Goal: Task Accomplishment & Management: Complete application form

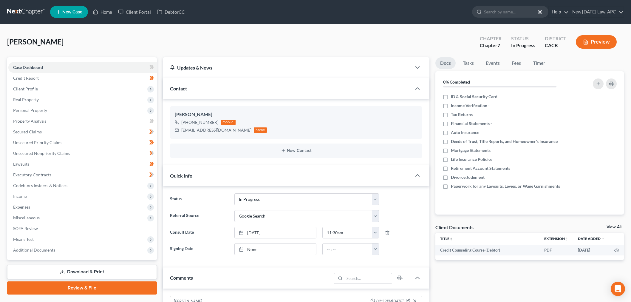
select select "5"
select select "4"
click at [55, 89] on span "Client Profile" at bounding box center [82, 88] width 148 height 11
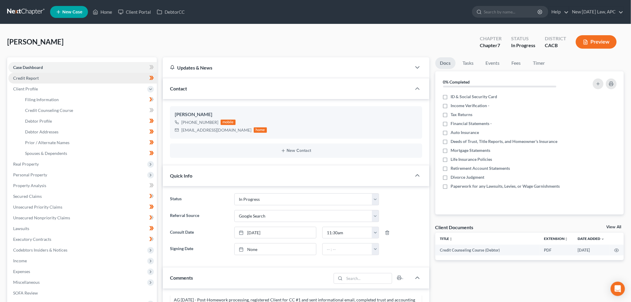
click at [44, 82] on link "Credit Report" at bounding box center [82, 78] width 148 height 11
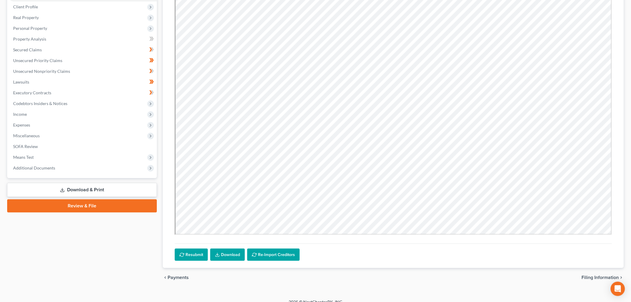
scroll to position [90, 0]
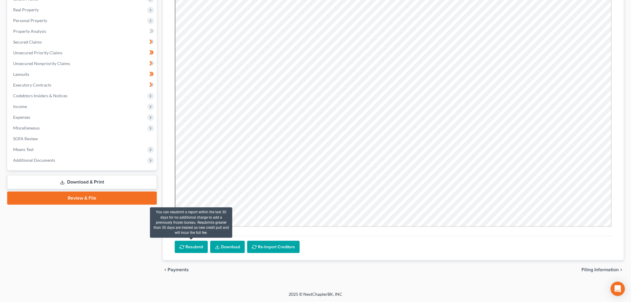
click at [193, 246] on button "Resubmit" at bounding box center [191, 247] width 33 height 13
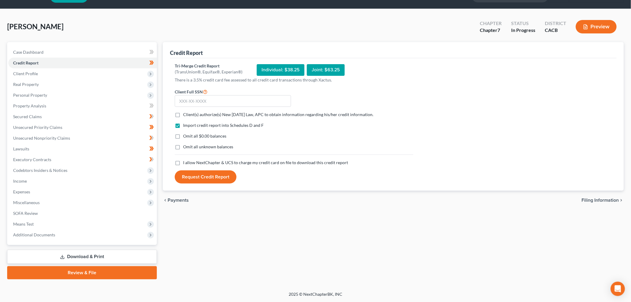
scroll to position [14, 0]
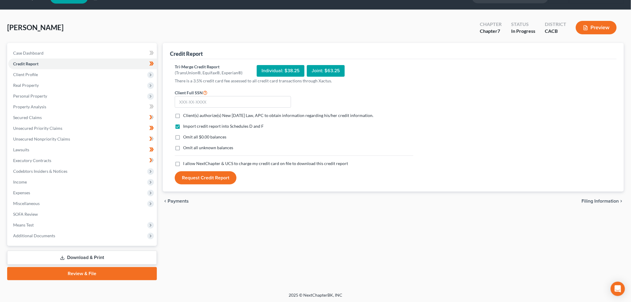
click at [183, 115] on label "Client(s) authorize(s) New [DATE] Law, APC to obtain information regarding his/…" at bounding box center [278, 115] width 190 height 6
click at [185, 115] on input "Client(s) authorize(s) New [DATE] Law, APC to obtain information regarding his/…" at bounding box center [187, 114] width 4 height 4
checkbox input "true"
click at [183, 138] on label "Omit all $0.00 balances" at bounding box center [204, 137] width 43 height 6
click at [185, 138] on input "Omit all $0.00 balances" at bounding box center [187, 136] width 4 height 4
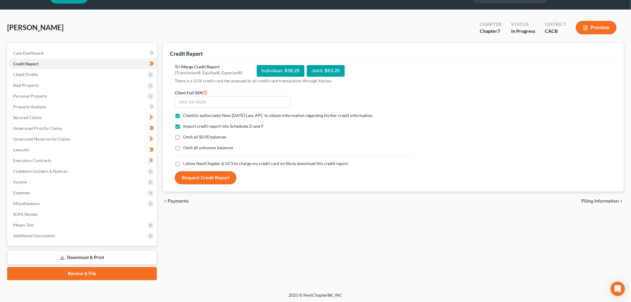
checkbox input "true"
click at [183, 151] on label "Omit all unknown balances" at bounding box center [208, 148] width 50 height 6
click at [185, 148] on input "Omit all unknown balances" at bounding box center [187, 147] width 4 height 4
checkbox input "true"
click at [183, 163] on label "I allow NextChapter & UCS to charge my credit card on file to download this cre…" at bounding box center [265, 163] width 165 height 6
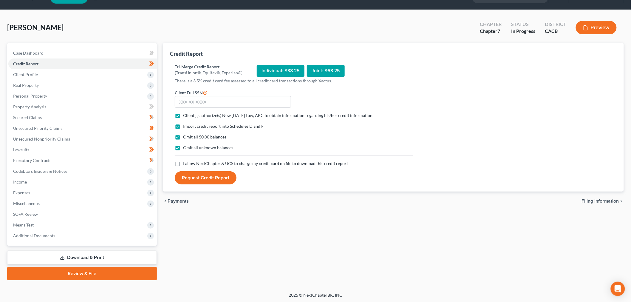
click at [185, 163] on input "I allow NextChapter & UCS to charge my credit card on file to download this cre…" at bounding box center [187, 162] width 4 height 4
checkbox input "true"
click at [193, 103] on input "text" at bounding box center [233, 102] width 116 height 12
type input "549-98-2864"
click at [211, 179] on button "Request Credit Report" at bounding box center [206, 177] width 62 height 13
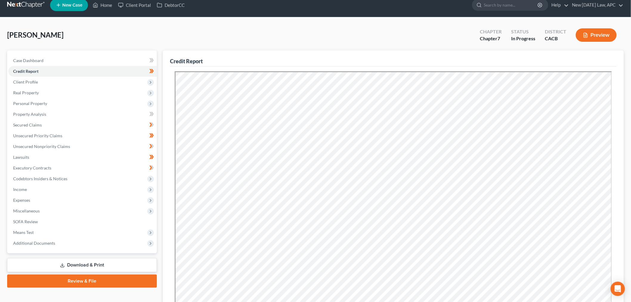
scroll to position [0, 0]
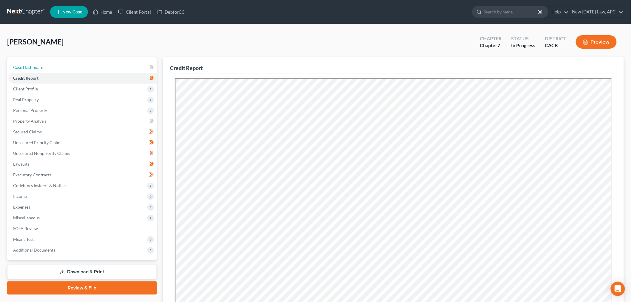
drag, startPoint x: 49, startPoint y: 70, endPoint x: 315, endPoint y: 2, distance: 275.0
click at [49, 70] on link "Case Dashboard" at bounding box center [82, 67] width 148 height 11
select select "4"
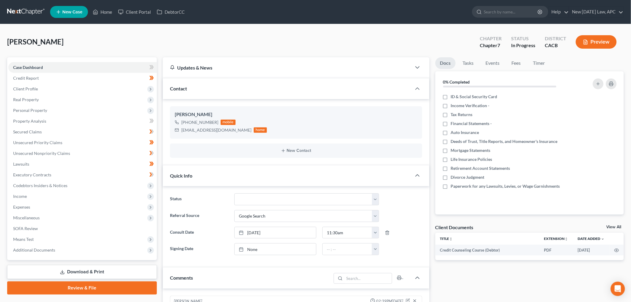
scroll to position [1285, 0]
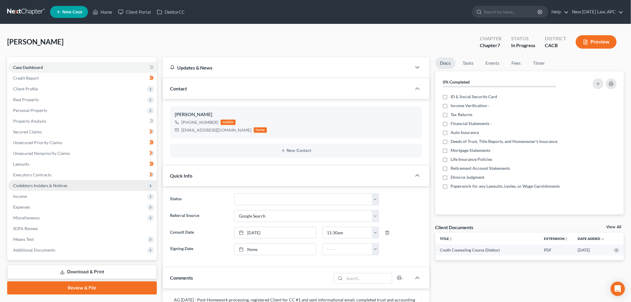
click at [53, 190] on ul "Case Dashboard Payments Invoices Payments Payments Credit Report Client Profile" at bounding box center [82, 158] width 148 height 193
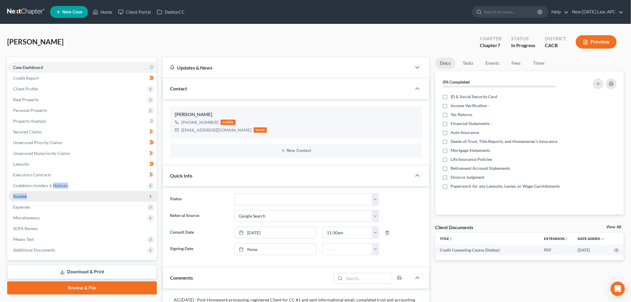
click at [44, 197] on span "Income" at bounding box center [82, 196] width 148 height 11
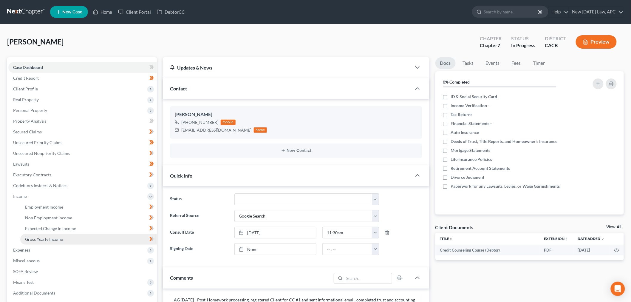
click at [51, 238] on span "Gross Yearly Income" at bounding box center [44, 238] width 38 height 5
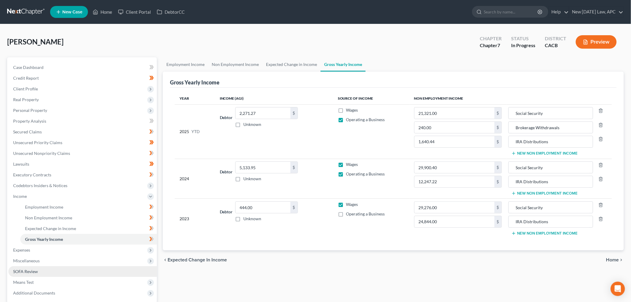
click at [28, 267] on link "SOFA Review" at bounding box center [82, 271] width 148 height 11
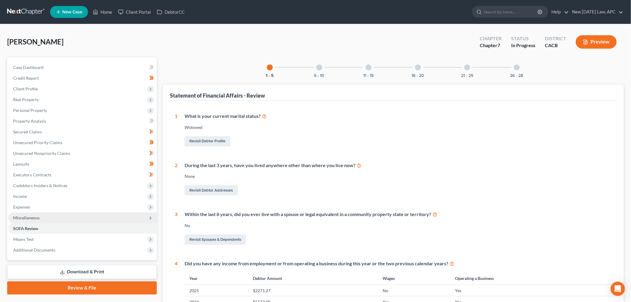
click at [41, 216] on span "Miscellaneous" at bounding box center [82, 217] width 148 height 11
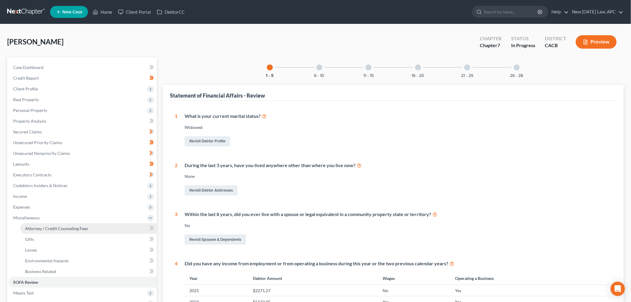
drag, startPoint x: 69, startPoint y: 229, endPoint x: 99, endPoint y: 229, distance: 29.5
click at [69, 229] on span "Attorney / Credit Counseling Fees" at bounding box center [56, 228] width 63 height 5
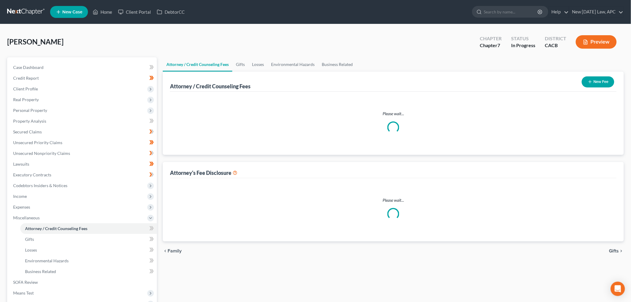
select select "1"
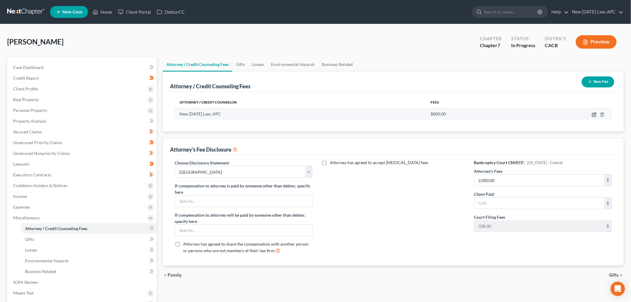
click at [594, 115] on icon "button" at bounding box center [594, 114] width 5 height 5
select select "4"
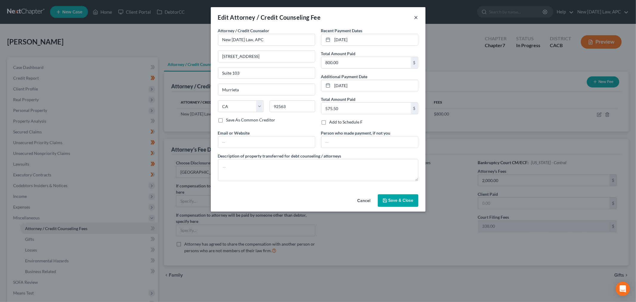
click at [416, 16] on button "×" at bounding box center [416, 17] width 4 height 7
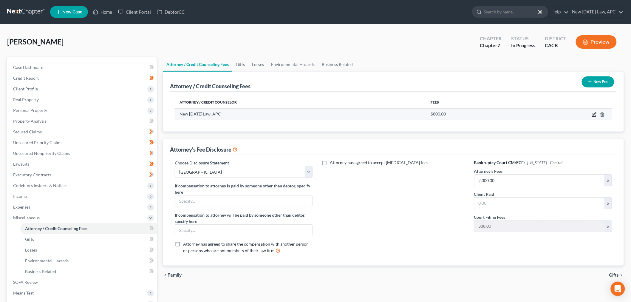
click at [594, 111] on td at bounding box center [565, 113] width 93 height 11
click at [594, 114] on icon "button" at bounding box center [594, 114] width 5 height 5
select select "4"
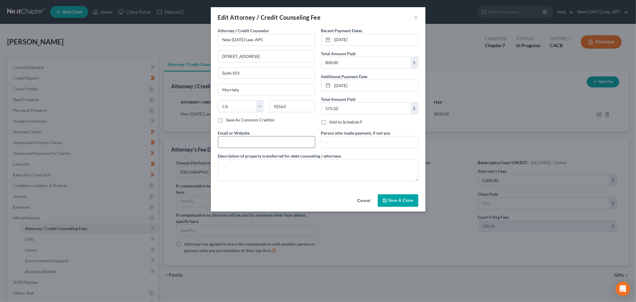
click at [275, 144] on input "text" at bounding box center [266, 141] width 97 height 11
type input "[EMAIL_ADDRESS][DOMAIN_NAME]"
click at [397, 198] on span "Save & Close" at bounding box center [400, 200] width 25 height 5
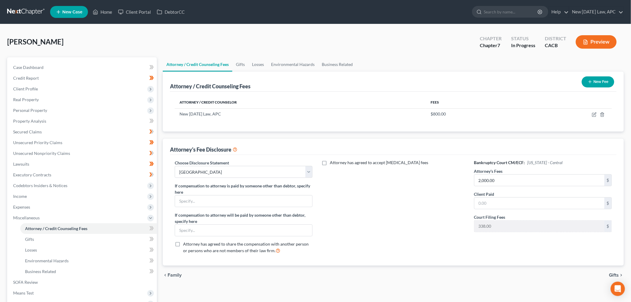
click at [596, 82] on button "New Fee" at bounding box center [598, 81] width 32 height 11
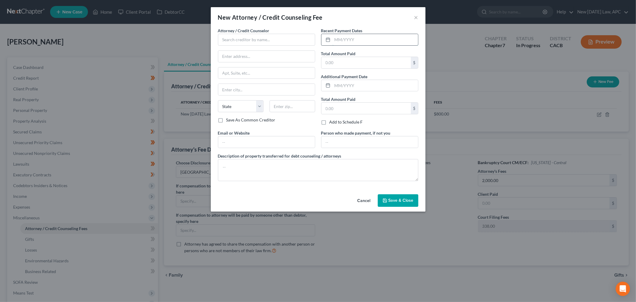
click at [336, 40] on input "text" at bounding box center [375, 39] width 86 height 11
type input "[DATE]"
click at [332, 60] on input "text" at bounding box center [365, 62] width 89 height 11
type input "1,101.15"
click at [275, 142] on input "text" at bounding box center [266, 141] width 97 height 11
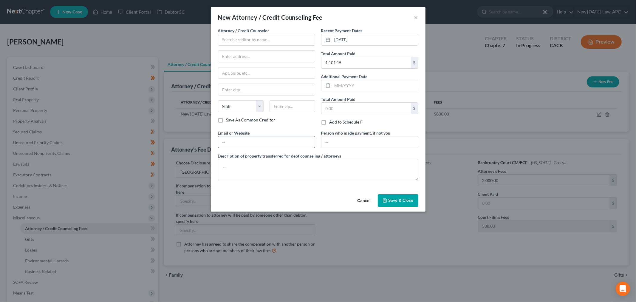
type input "[EMAIL_ADDRESS][DOMAIN_NAME]"
click at [381, 121] on div "Add to Schedule F" at bounding box center [369, 122] width 97 height 6
click at [263, 42] on input "text" at bounding box center [266, 40] width 97 height 12
click at [252, 49] on div "New [DATE] Law, APC" at bounding box center [254, 50] width 62 height 6
type input "New [DATE] Law, APC"
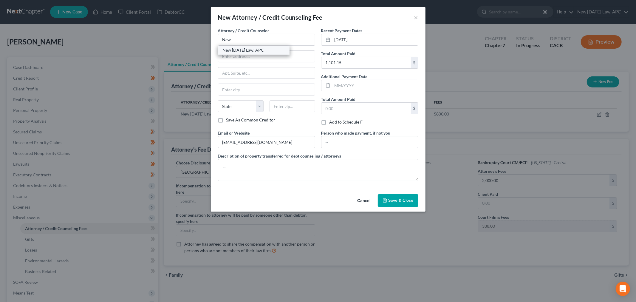
type input "[STREET_ADDRESS]"
type input "Suite 103"
type input "Murrieta"
select select "4"
type input "92563"
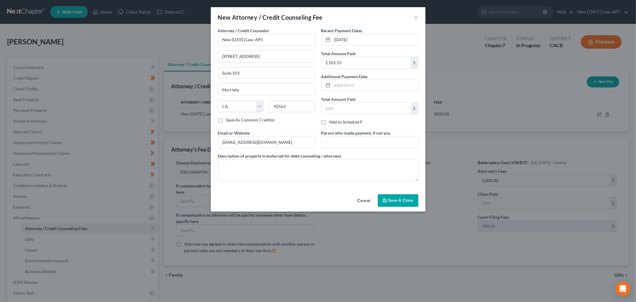
click at [398, 201] on span "Save & Close" at bounding box center [400, 200] width 25 height 5
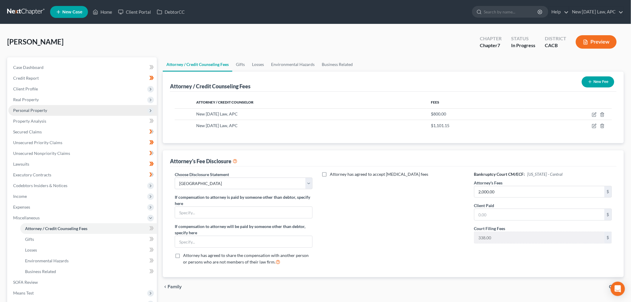
click at [44, 113] on span "Personal Property" at bounding box center [82, 110] width 148 height 11
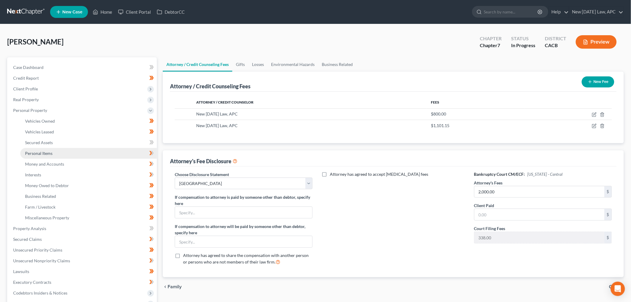
click at [66, 151] on link "Personal Items" at bounding box center [88, 153] width 137 height 11
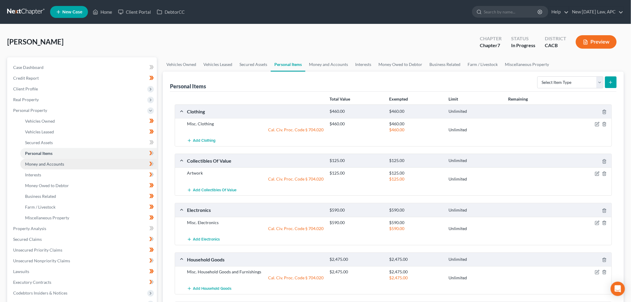
click at [63, 162] on span "Money and Accounts" at bounding box center [44, 163] width 39 height 5
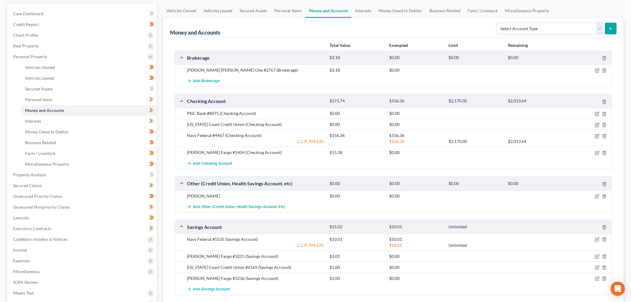
scroll to position [66, 0]
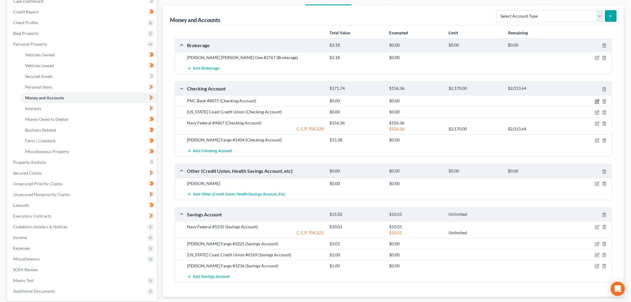
click at [597, 102] on icon "button" at bounding box center [597, 101] width 5 height 5
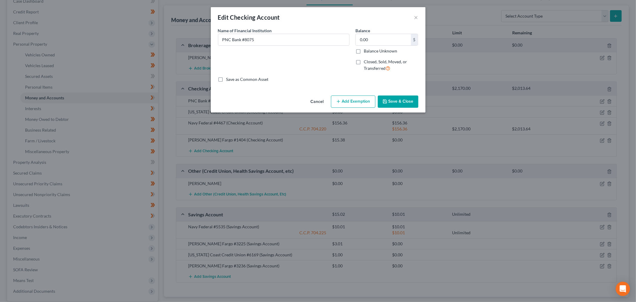
click at [364, 60] on label "Closed, Sold, Moved, or Transferred" at bounding box center [391, 65] width 55 height 13
click at [366, 60] on input "Closed, Sold, Moved, or Transferred" at bounding box center [368, 61] width 4 height 4
checkbox input "true"
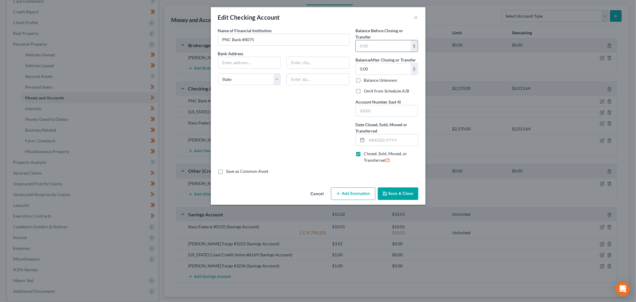
click at [365, 49] on input "text" at bounding box center [383, 45] width 55 height 11
type input "44.83"
click at [372, 142] on input "text" at bounding box center [392, 139] width 51 height 11
type input "[DATE]"
click at [382, 115] on input "text" at bounding box center [387, 110] width 62 height 11
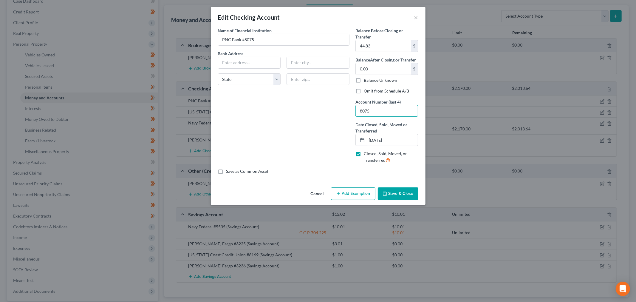
type input "8075"
click at [320, 135] on div "Name of Financial Institution * PNC Bank #8075 Bank Address State [US_STATE][GE…" at bounding box center [283, 97] width 137 height 141
drag, startPoint x: 266, startPoint y: 41, endPoint x: 241, endPoint y: 39, distance: 24.8
click at [241, 39] on input "PNC Bank #8075" at bounding box center [283, 39] width 131 height 11
type input "PNC Bank"
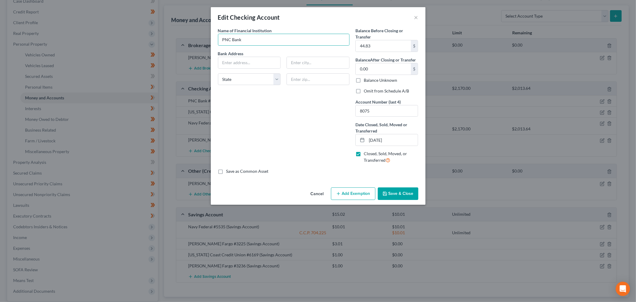
click at [246, 128] on div "Name of Financial Institution * PNC Bank Bank Address State [US_STATE][GEOGRAPH…" at bounding box center [283, 97] width 137 height 141
click at [256, 64] on input "text" at bounding box center [249, 62] width 62 height 11
type input "PO Box 609"
click at [305, 63] on input "text" at bounding box center [318, 62] width 62 height 11
click at [303, 78] on input "text" at bounding box center [317, 79] width 63 height 12
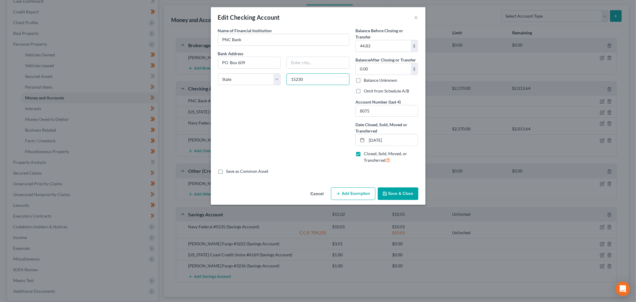
type input "15230"
click at [299, 109] on div "Name of Financial Institution * PNC Bank Bank Address [GEOGRAPHIC_DATA][US_STAT…" at bounding box center [283, 97] width 137 height 141
type input "[GEOGRAPHIC_DATA]"
select select "39"
click at [314, 81] on input "15230" at bounding box center [317, 79] width 63 height 12
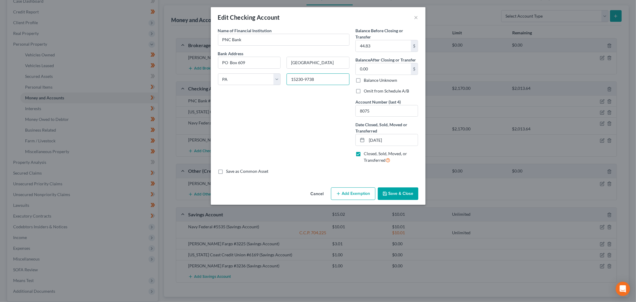
type input "15230-9738"
click at [402, 191] on button "Save & Close" at bounding box center [398, 193] width 41 height 13
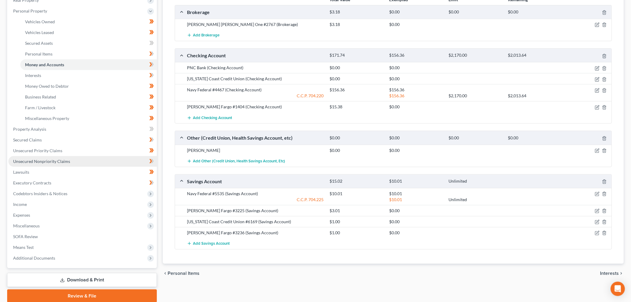
click at [56, 157] on link "Unsecured Nonpriority Claims" at bounding box center [82, 161] width 148 height 11
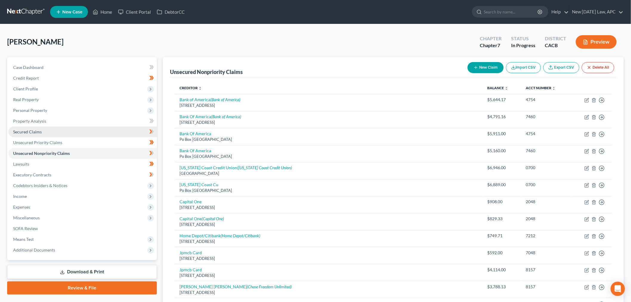
click at [37, 129] on span "Secured Claims" at bounding box center [27, 131] width 29 height 5
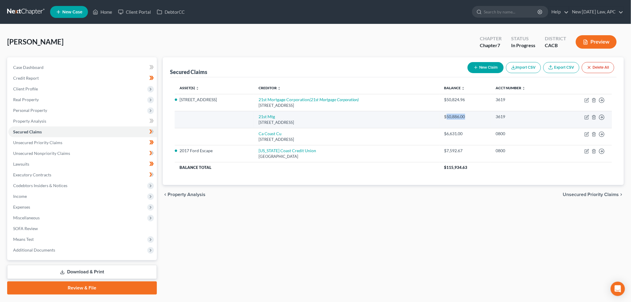
drag, startPoint x: 447, startPoint y: 116, endPoint x: 466, endPoint y: 115, distance: 19.7
click at [466, 115] on div "$50,886.00" at bounding box center [465, 117] width 42 height 6
copy div "50,886.00"
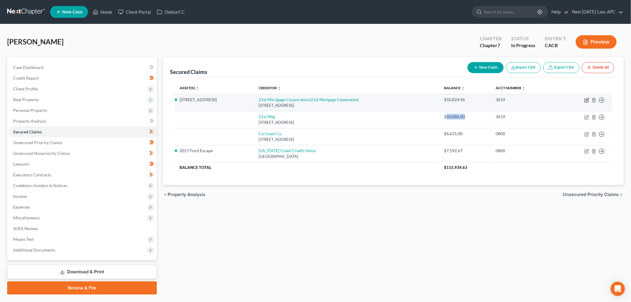
click at [586, 100] on icon "button" at bounding box center [586, 100] width 5 height 5
select select "44"
select select "3"
select select "4"
select select "0"
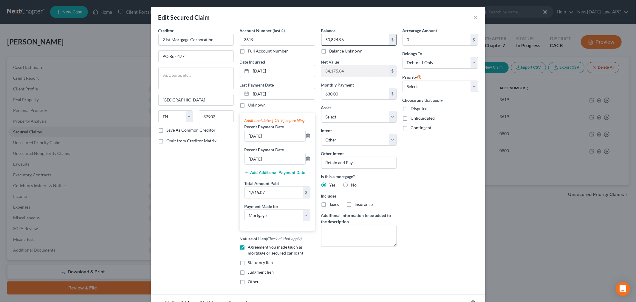
click at [360, 43] on input "50,824.96" at bounding box center [355, 39] width 68 height 11
paste input "86.00"
type input "50,886.00"
click at [356, 25] on div "Edit Secured Claim ×" at bounding box center [318, 17] width 334 height 20
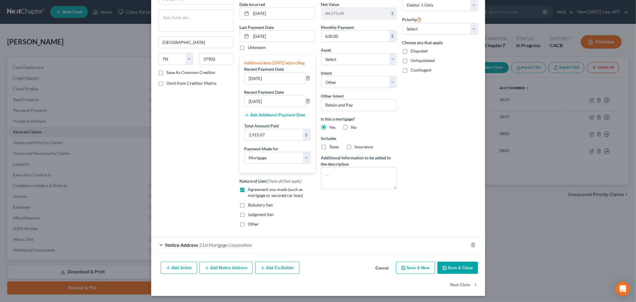
scroll to position [65, 0]
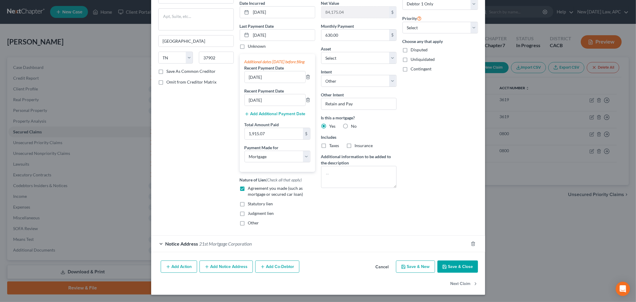
click at [457, 264] on button "Save & Close" at bounding box center [457, 266] width 41 height 13
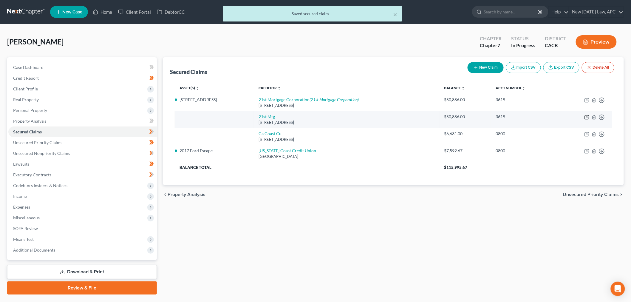
click at [588, 118] on icon "button" at bounding box center [586, 117] width 5 height 5
select select "44"
select select "0"
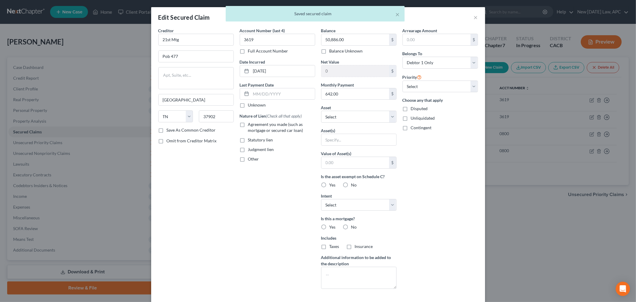
click at [473, 18] on div "× Saved secured claim" at bounding box center [315, 15] width 636 height 18
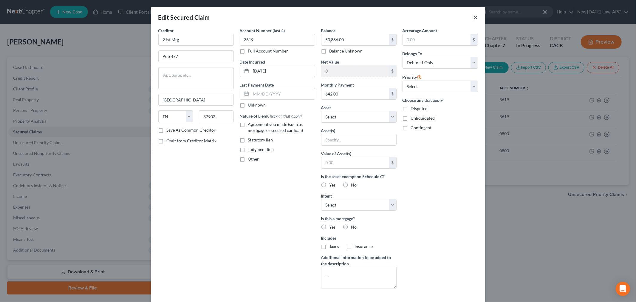
click at [474, 15] on button "×" at bounding box center [476, 17] width 4 height 7
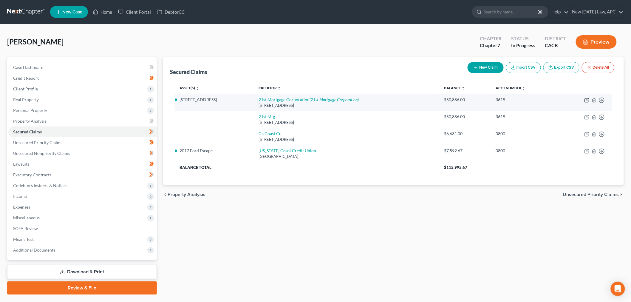
click at [586, 99] on icon "button" at bounding box center [586, 100] width 5 height 5
select select "44"
select select "3"
select select "17"
select select "4"
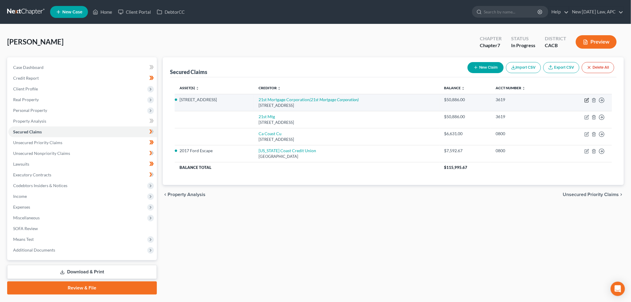
select select "0"
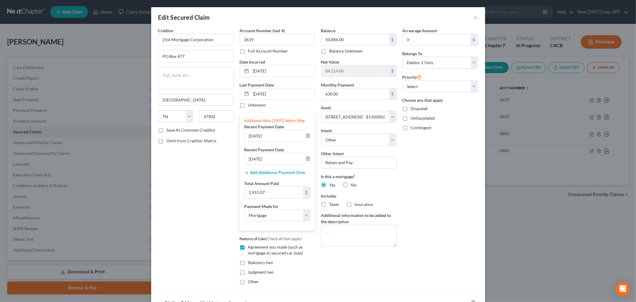
click at [475, 17] on div "Edit Secured Claim ×" at bounding box center [318, 17] width 334 height 20
click at [474, 17] on button "×" at bounding box center [476, 17] width 4 height 7
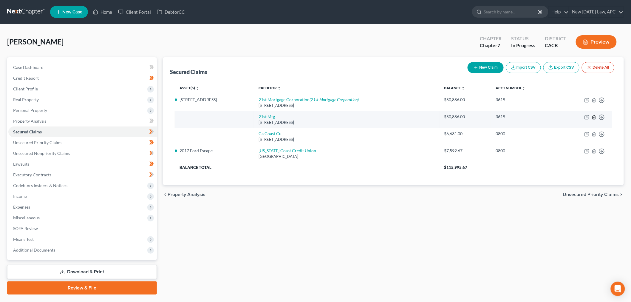
click at [595, 117] on icon "button" at bounding box center [593, 117] width 5 height 5
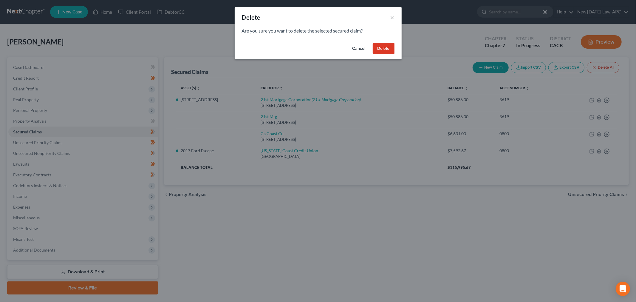
click at [380, 43] on button "Delete" at bounding box center [384, 49] width 22 height 12
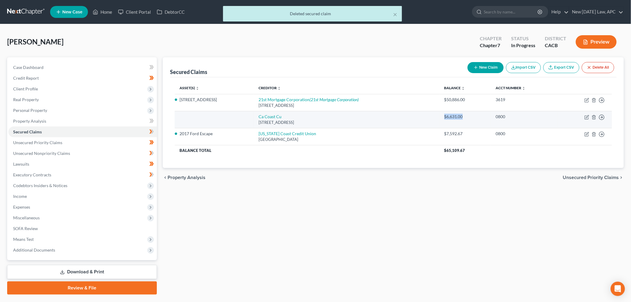
drag, startPoint x: 445, startPoint y: 117, endPoint x: 466, endPoint y: 117, distance: 21.2
click at [466, 117] on div "$6,631.00" at bounding box center [465, 117] width 42 height 6
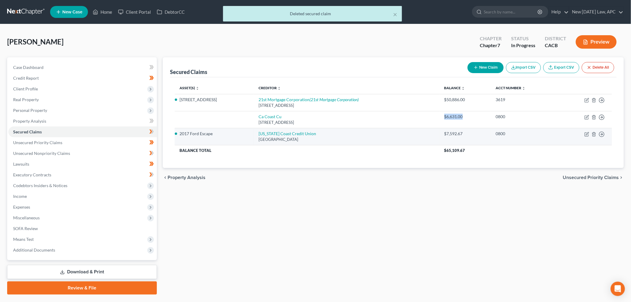
copy div "$6,631.00"
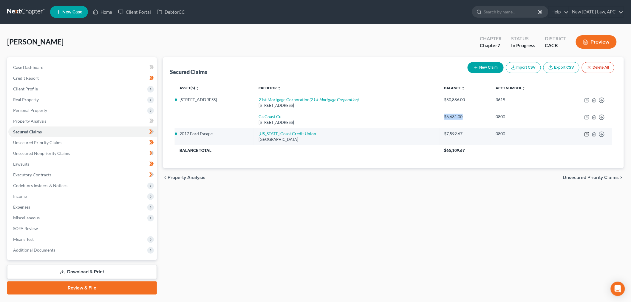
click at [585, 135] on icon "button" at bounding box center [586, 134] width 5 height 5
select select "4"
select select "0"
select select "4"
select select "0"
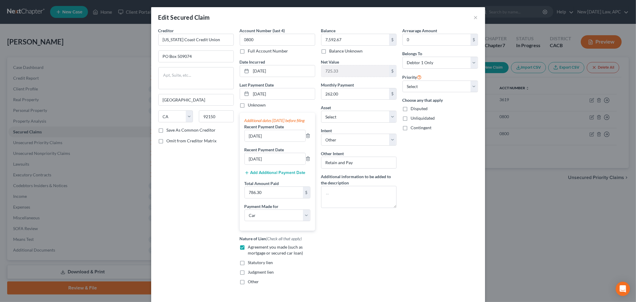
click at [469, 20] on div "Edit Secured Claim ×" at bounding box center [318, 17] width 334 height 20
click at [470, 17] on div "Edit Secured Claim ×" at bounding box center [318, 17] width 334 height 20
click at [471, 17] on div "Edit Secured Claim ×" at bounding box center [318, 17] width 334 height 20
click at [474, 17] on button "×" at bounding box center [476, 17] width 4 height 7
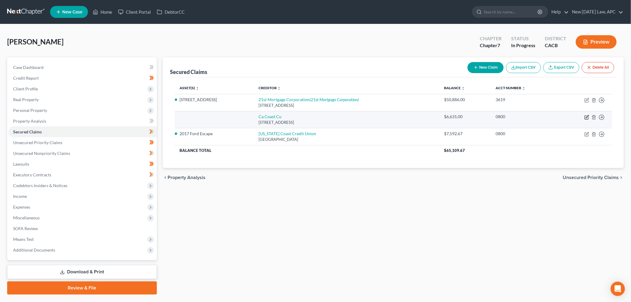
click at [587, 118] on icon "button" at bounding box center [586, 117] width 5 height 5
select select "4"
select select "0"
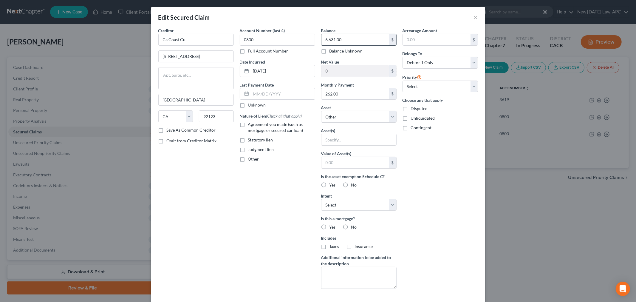
paste input "$"
type input "6,631.00"
click at [355, 22] on div "Edit Secured Claim ×" at bounding box center [318, 17] width 334 height 20
click at [474, 18] on button "×" at bounding box center [476, 17] width 4 height 7
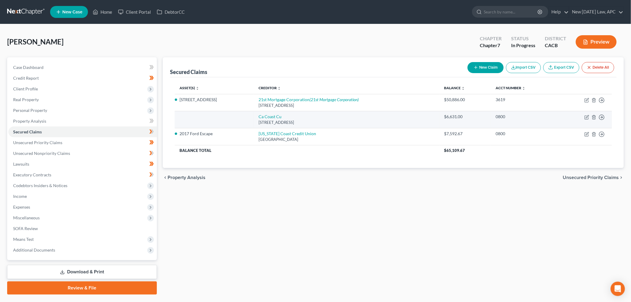
click at [464, 114] on div "$6,631.00" at bounding box center [465, 117] width 42 height 6
drag, startPoint x: 464, startPoint y: 114, endPoint x: 439, endPoint y: 114, distance: 24.7
click at [439, 114] on td "$6,631.00" at bounding box center [464, 119] width 51 height 17
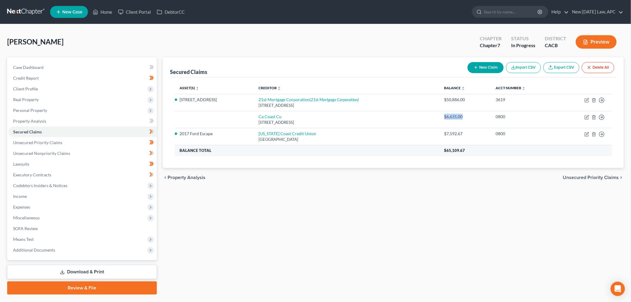
copy div "$6,631.00"
click at [587, 135] on icon "button" at bounding box center [586, 134] width 5 height 5
select select "4"
select select "0"
select select "18"
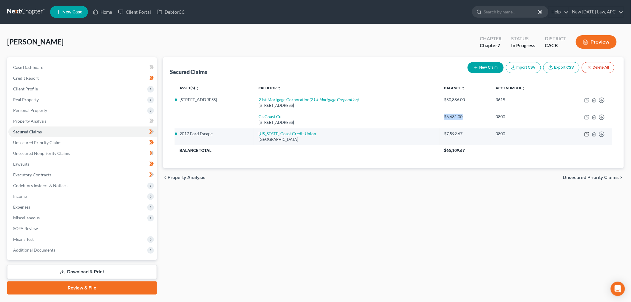
select select "4"
select select "0"
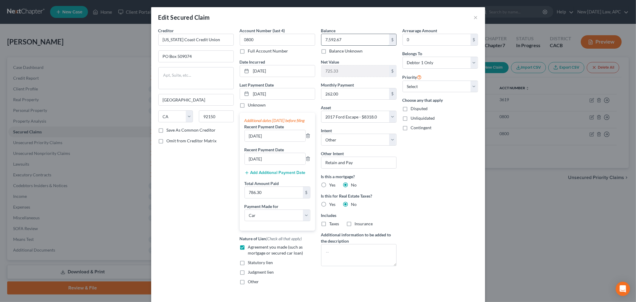
paste input "$6,631.00"
type input "6,631.00"
click at [374, 26] on div "Edit Secured Claim ×" at bounding box center [318, 17] width 334 height 20
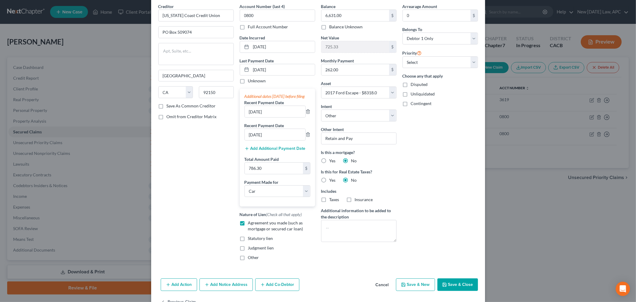
scroll to position [48, 0]
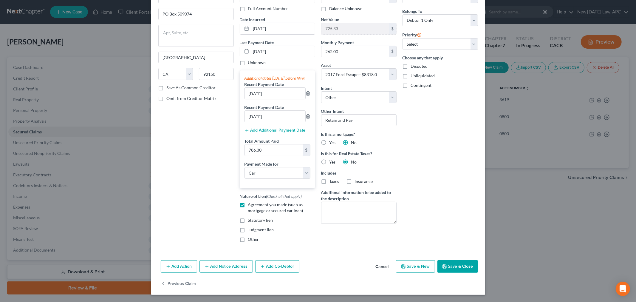
click at [443, 270] on button "Save & Close" at bounding box center [457, 266] width 41 height 13
select select
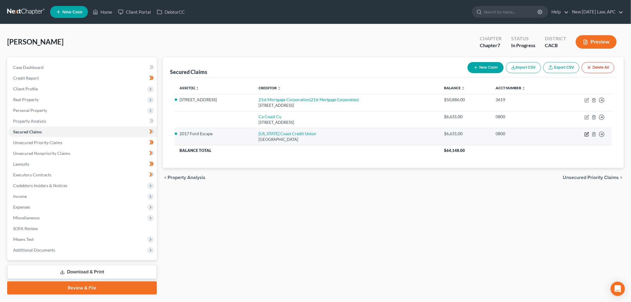
click at [585, 133] on icon "button" at bounding box center [586, 134] width 5 height 5
select select "4"
select select "0"
select select "4"
select select "0"
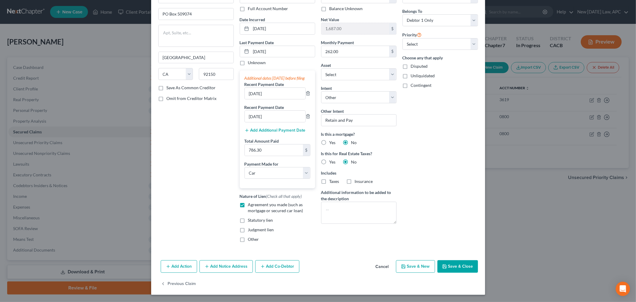
scroll to position [0, 0]
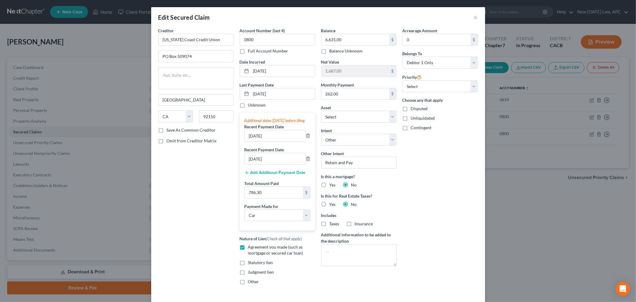
click at [475, 17] on div "Edit Secured Claim ×" at bounding box center [318, 17] width 334 height 20
click at [474, 17] on button "×" at bounding box center [476, 17] width 4 height 7
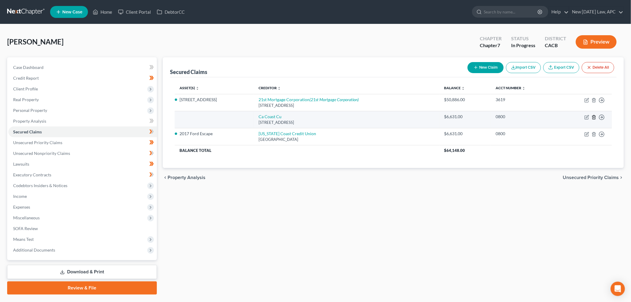
click at [591, 117] on icon "button" at bounding box center [593, 117] width 5 height 5
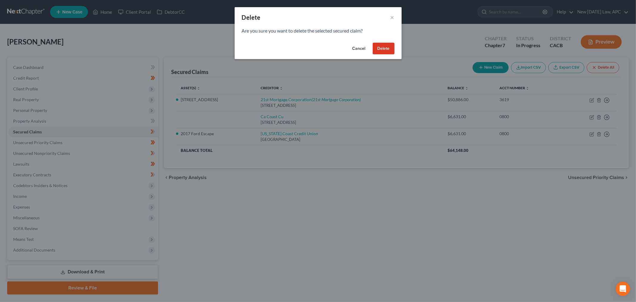
click at [379, 47] on button "Delete" at bounding box center [384, 49] width 22 height 12
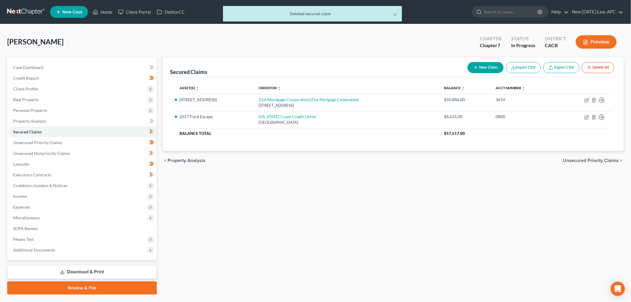
click at [216, 186] on div "Secured Claims New Claim Import CSV Export CSV Delete All Asset(s) expand_more …" at bounding box center [393, 175] width 467 height 237
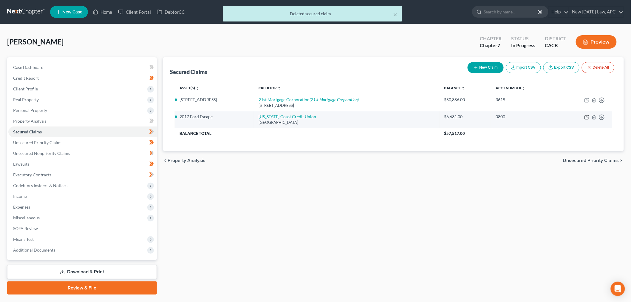
click at [585, 116] on icon "button" at bounding box center [586, 117] width 5 height 5
select select "4"
select select "0"
select select "4"
select select "0"
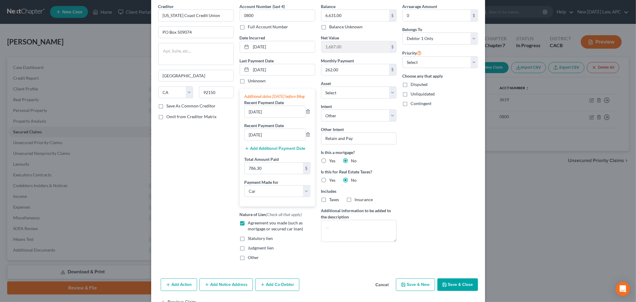
scroll to position [48, 0]
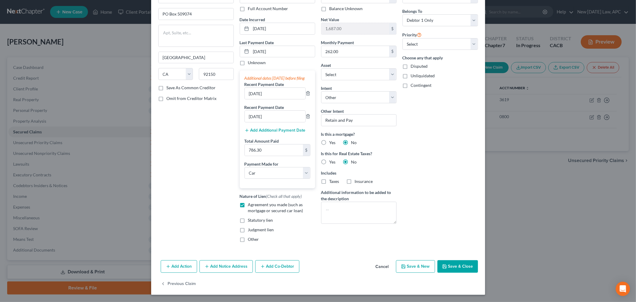
click at [206, 264] on button "Add Notice Address" at bounding box center [225, 266] width 53 height 13
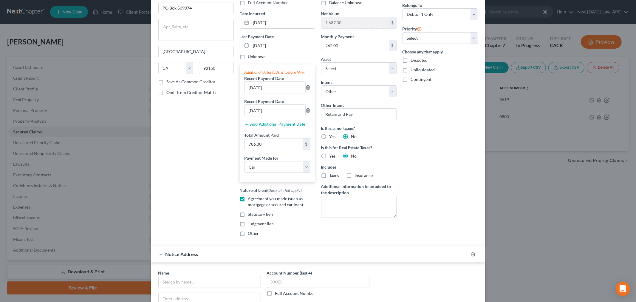
scroll to position [114, 0]
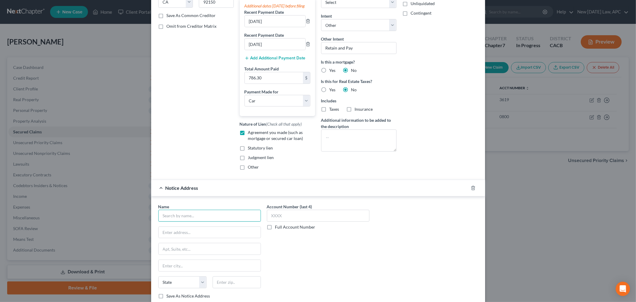
click at [183, 219] on input "text" at bounding box center [209, 216] width 103 height 12
type input "[US_STATE] Coast Credit Union"
type input "[STREET_ADDRESS]"
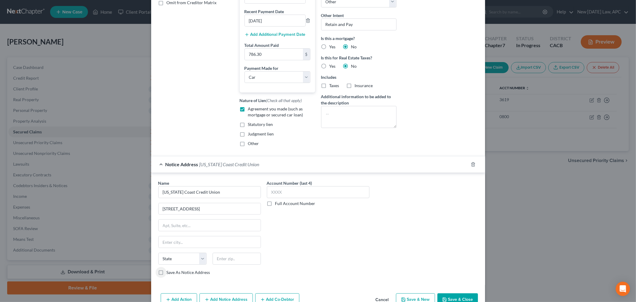
scroll to position [149, 0]
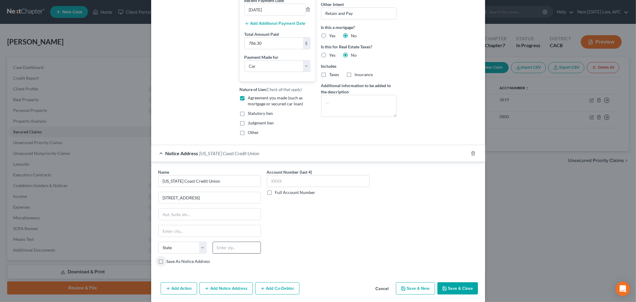
click at [227, 247] on div "Name * [US_STATE] Coast Credit Union [STREET_ADDRESS][GEOGRAPHIC_DATA][US_STATE…" at bounding box center [209, 216] width 103 height 95
click at [226, 253] on input "text" at bounding box center [237, 247] width 48 height 12
type input "92123"
click at [308, 240] on div "Account Number (last 4) Full Account Number" at bounding box center [318, 219] width 109 height 100
type input "[GEOGRAPHIC_DATA]"
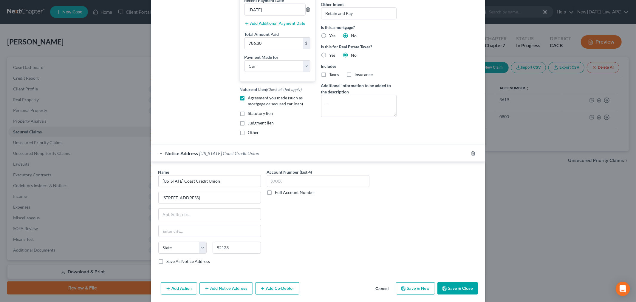
select select "4"
click at [298, 187] on input "text" at bounding box center [318, 181] width 103 height 12
type input "0800"
click at [327, 226] on div "Account Number (last 4) 0800 Full Account Number" at bounding box center [318, 219] width 109 height 100
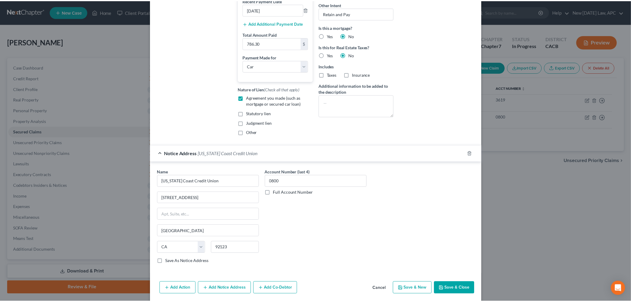
scroll to position [177, 0]
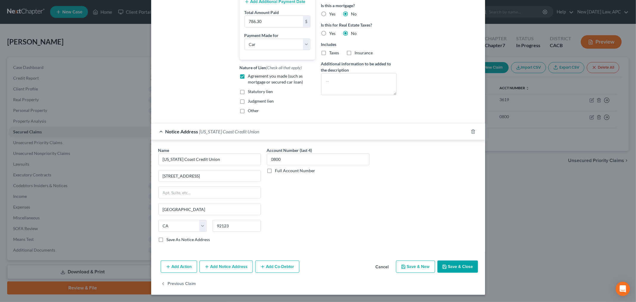
click at [446, 267] on button "Save & Close" at bounding box center [457, 266] width 41 height 13
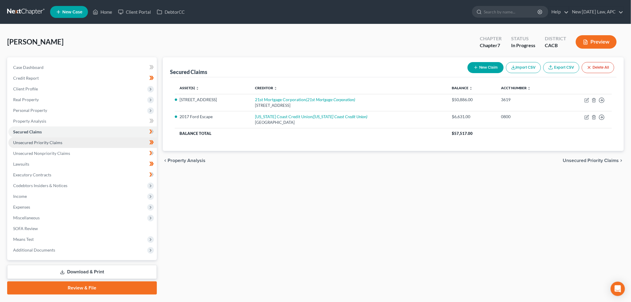
drag, startPoint x: 67, startPoint y: 142, endPoint x: 63, endPoint y: 146, distance: 6.1
click at [67, 141] on link "Unsecured Priority Claims" at bounding box center [82, 142] width 148 height 11
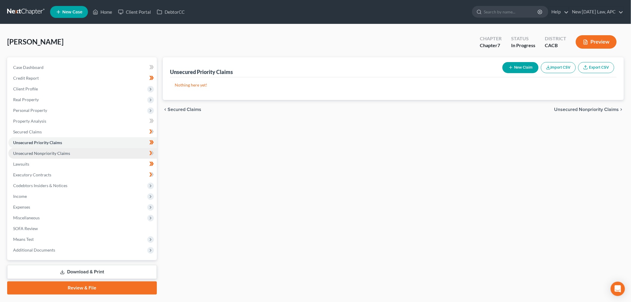
click at [60, 151] on span "Unsecured Nonpriority Claims" at bounding box center [41, 153] width 57 height 5
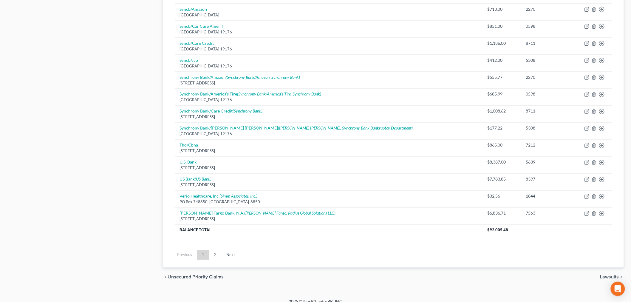
scroll to position [387, 0]
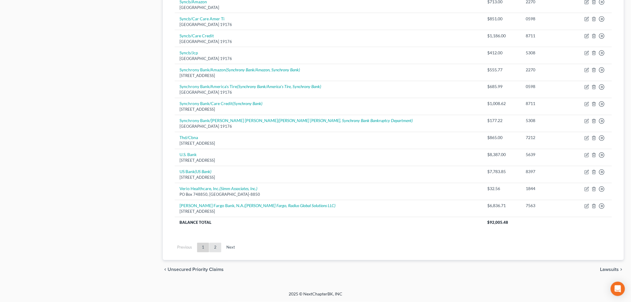
click at [218, 246] on link "2" at bounding box center [215, 248] width 12 height 10
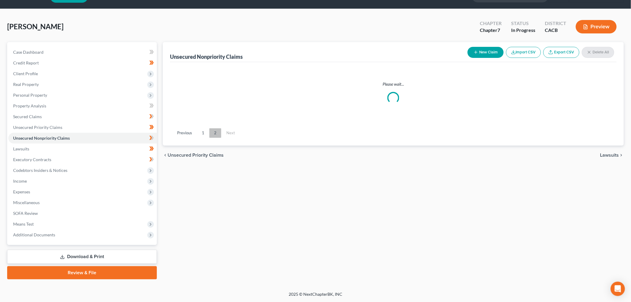
scroll to position [14, 0]
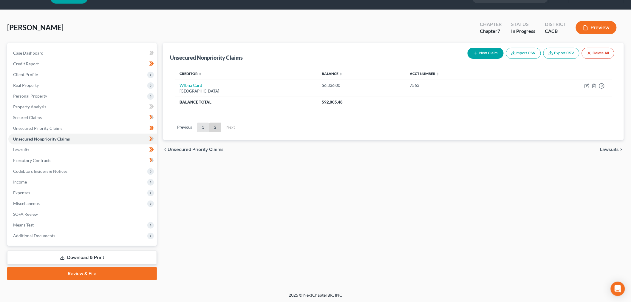
click at [201, 128] on link "1" at bounding box center [203, 128] width 12 height 10
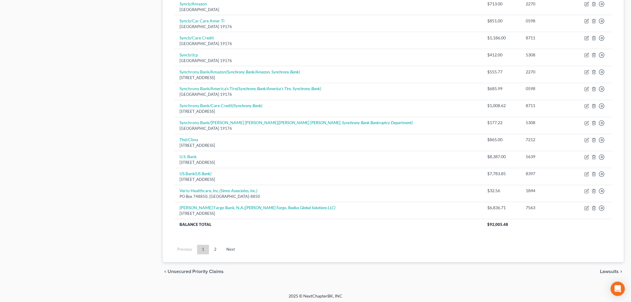
scroll to position [387, 0]
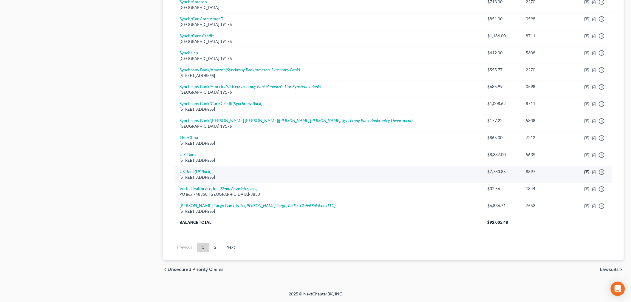
click at [586, 172] on icon "button" at bounding box center [586, 172] width 5 height 5
select select "29"
select select "2"
select select "0"
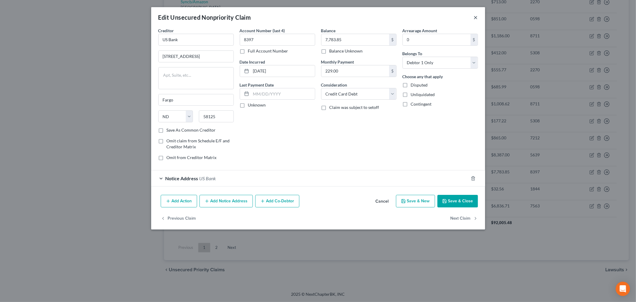
click at [476, 19] on button "×" at bounding box center [476, 17] width 4 height 7
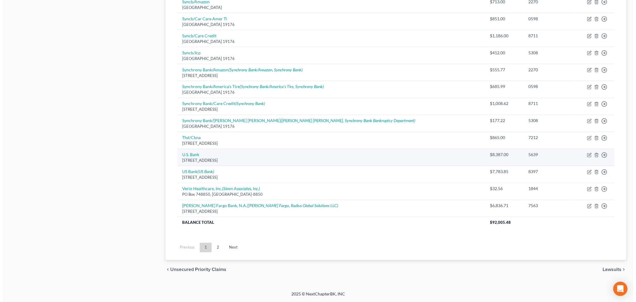
scroll to position [354, 0]
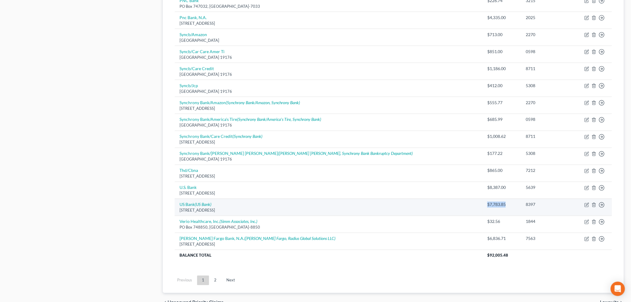
drag, startPoint x: 438, startPoint y: 205, endPoint x: 461, endPoint y: 204, distance: 23.3
click at [482, 204] on td "$7,783.85" at bounding box center [501, 207] width 38 height 17
copy div "$7,783.85"
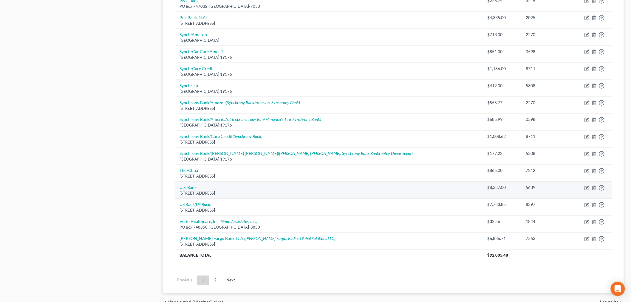
click at [487, 187] on div "$8,387.00" at bounding box center [501, 188] width 29 height 6
drag, startPoint x: 442, startPoint y: 187, endPoint x: 460, endPoint y: 188, distance: 18.2
click at [487, 188] on div "$8,387.00" at bounding box center [501, 188] width 29 height 6
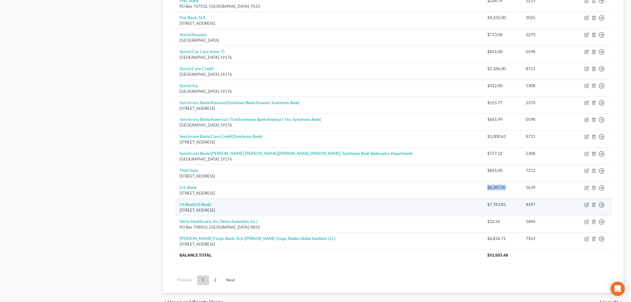
copy div "$8,387.00"
click at [586, 205] on icon "button" at bounding box center [587, 204] width 3 height 3
select select "29"
select select "2"
select select "0"
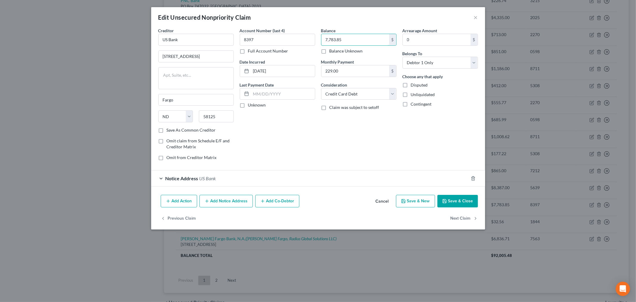
paste input "$8,387.00"
type input "8,387.00"
drag, startPoint x: 259, startPoint y: 38, endPoint x: 236, endPoint y: 41, distance: 22.5
click at [237, 41] on div "Account Number (last 4) 8397 Full Account Number Date Incurred [DATE] Last Paym…" at bounding box center [277, 96] width 81 height 138
type input "5639"
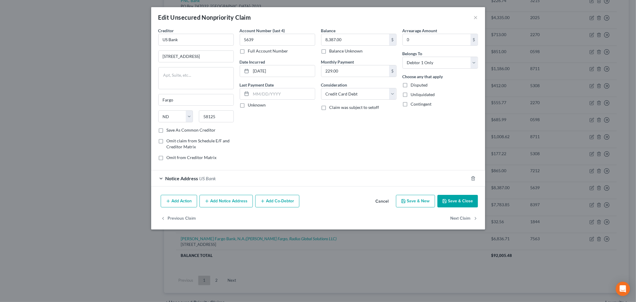
click at [467, 204] on button "Save & Close" at bounding box center [457, 201] width 41 height 13
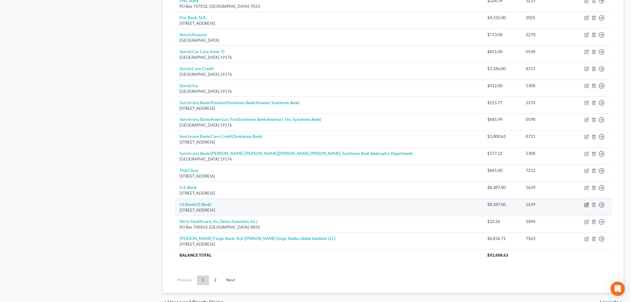
click at [585, 205] on icon "button" at bounding box center [587, 205] width 4 height 4
select select "29"
select select "2"
select select "0"
select select "26"
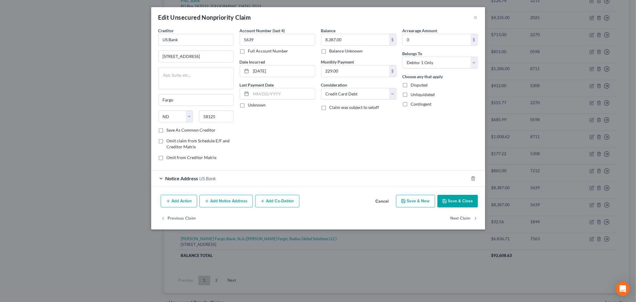
click at [209, 181] on div "Notice Address US Bank" at bounding box center [309, 178] width 317 height 16
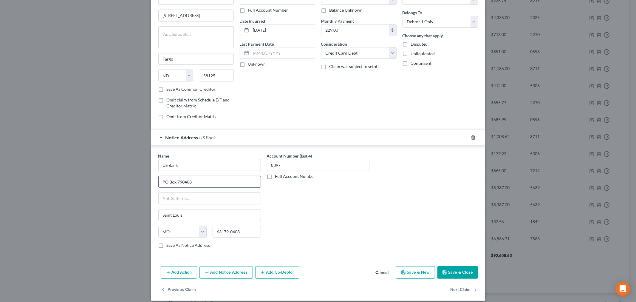
scroll to position [47, 0]
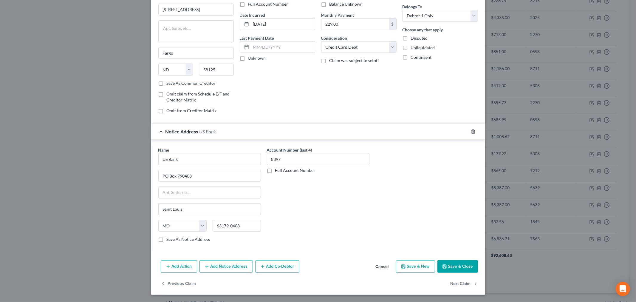
click at [233, 263] on button "Add Notice Address" at bounding box center [225, 266] width 53 height 13
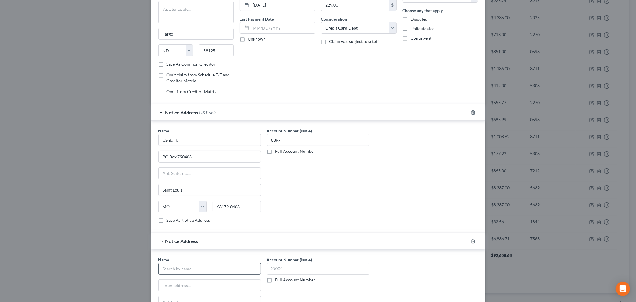
scroll to position [80, 0]
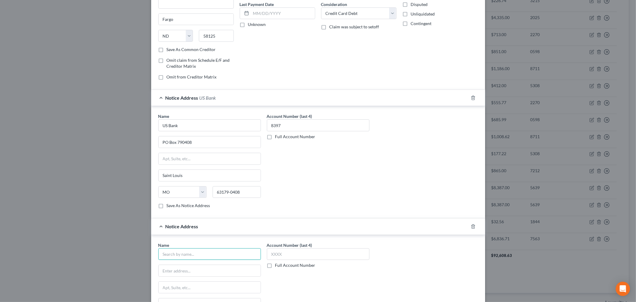
click at [175, 255] on input "text" at bounding box center [209, 254] width 103 height 12
type input "US Bank"
type input "[STREET_ADDRESS]"
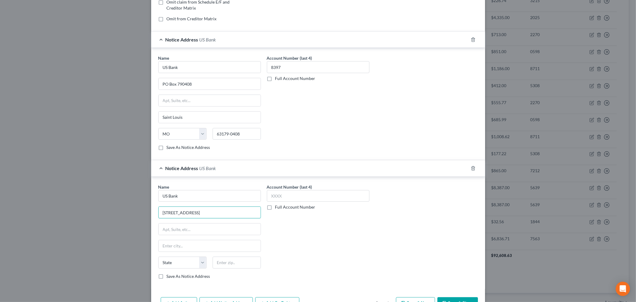
scroll to position [176, 0]
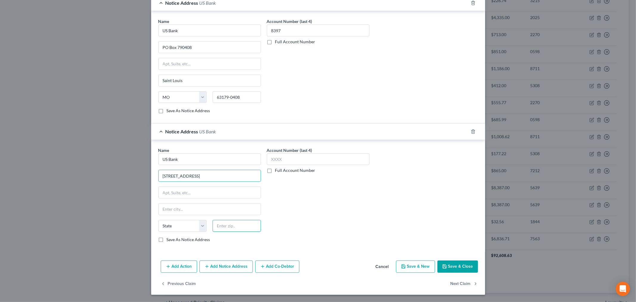
click at [217, 230] on input "text" at bounding box center [237, 226] width 48 height 12
type input "55402"
click at [297, 220] on div "Account Number (last 4) Full Account Number" at bounding box center [318, 197] width 109 height 100
type input "[GEOGRAPHIC_DATA]"
select select "24"
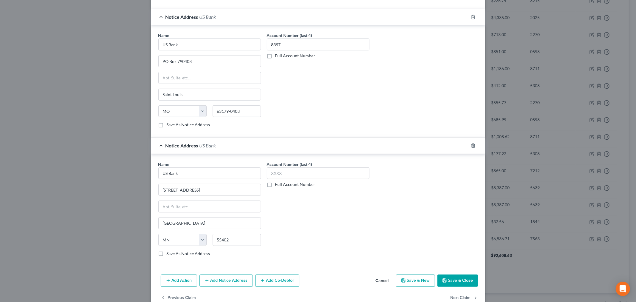
scroll to position [165, 0]
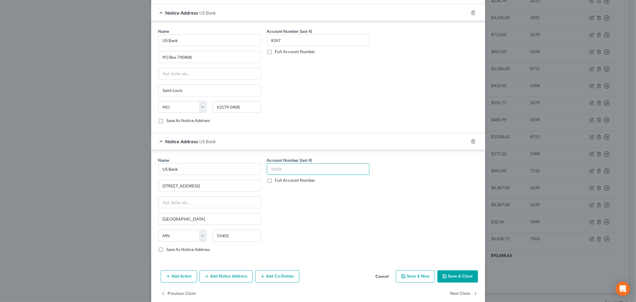
click at [283, 169] on input "text" at bounding box center [318, 169] width 103 height 12
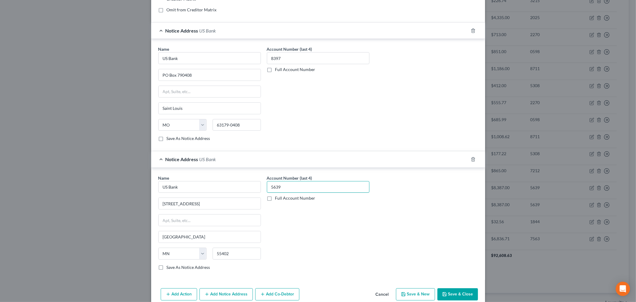
scroll to position [132, 0]
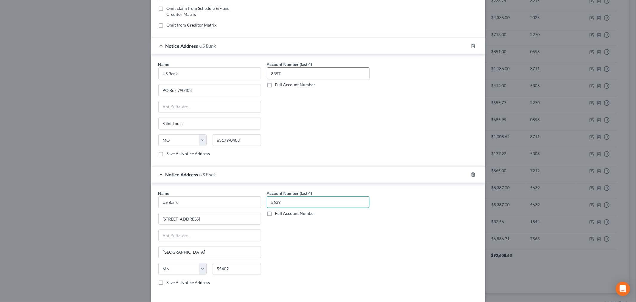
type input "5639"
click at [288, 77] on input "8397" at bounding box center [318, 73] width 103 height 12
drag, startPoint x: 288, startPoint y: 77, endPoint x: 253, endPoint y: 72, distance: 35.2
click at [253, 73] on div "Name * US Bank [GEOGRAPHIC_DATA] [US_STATE] AK AR AZ CA CO CT DE DC [GEOGRAPHIC…" at bounding box center [318, 111] width 326 height 100
type input "5639"
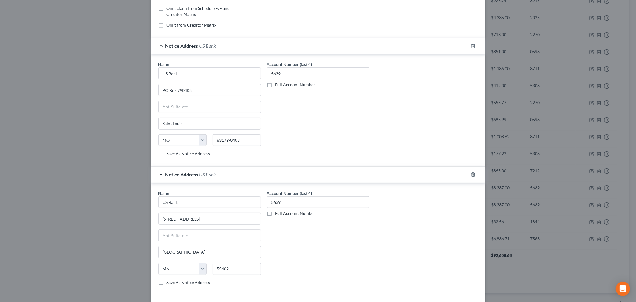
click at [312, 250] on div "Account Number (last 4) 5639 Full Account Number" at bounding box center [318, 240] width 109 height 100
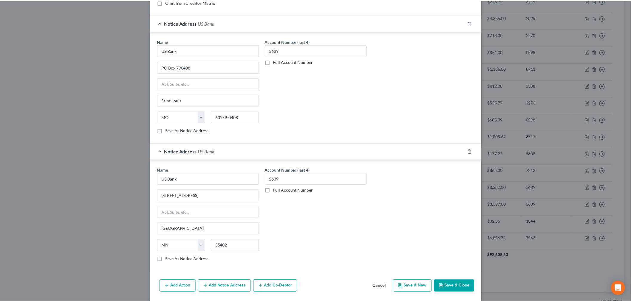
scroll to position [176, 0]
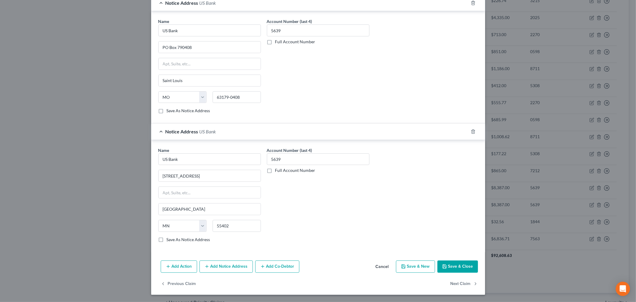
click at [453, 267] on button "Save & Close" at bounding box center [457, 266] width 41 height 13
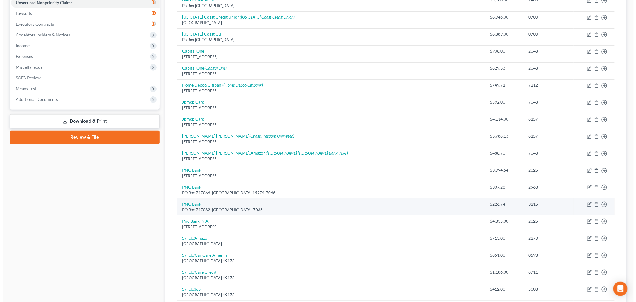
scroll to position [89, 0]
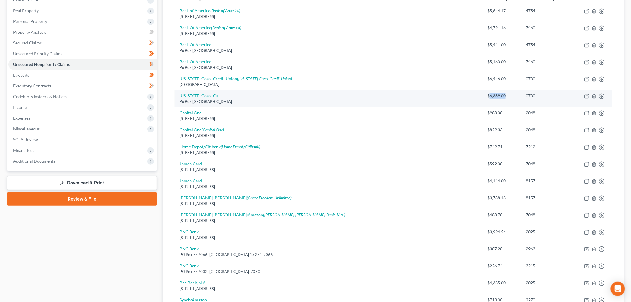
drag, startPoint x: 461, startPoint y: 94, endPoint x: 442, endPoint y: 95, distance: 18.2
click at [487, 95] on div "$6,889.00" at bounding box center [501, 96] width 29 height 6
copy div "6,889.00"
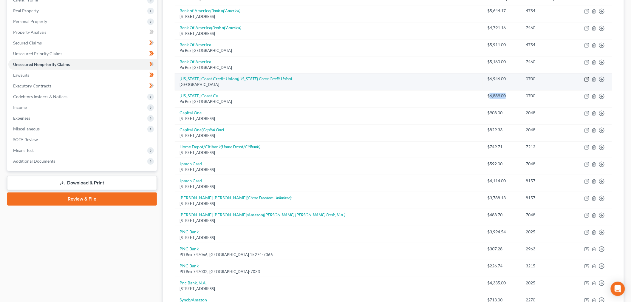
click at [587, 78] on icon "button" at bounding box center [586, 79] width 5 height 5
select select "4"
select select "2"
select select "0"
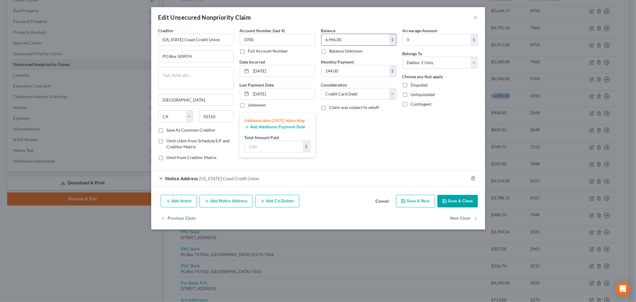
click at [349, 38] on input "6,946.00" at bounding box center [355, 39] width 68 height 11
paste input "889"
type input "6,889.00"
click at [349, 20] on div "Edit Unsecured Nonpriority Claim ×" at bounding box center [318, 17] width 334 height 20
click at [162, 181] on div "Notice Address [US_STATE] Coast Credit Union" at bounding box center [309, 178] width 317 height 16
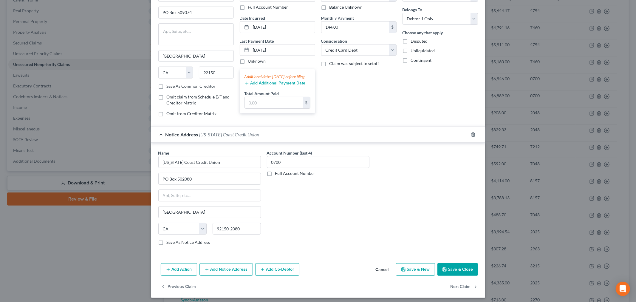
scroll to position [49, 0]
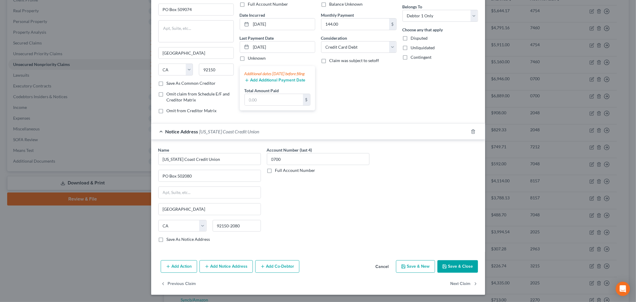
click at [447, 266] on button "Save & Close" at bounding box center [457, 266] width 41 height 13
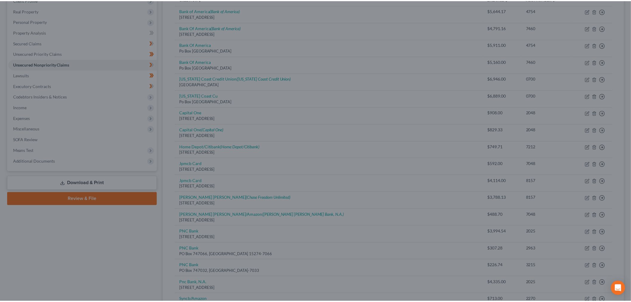
scroll to position [0, 0]
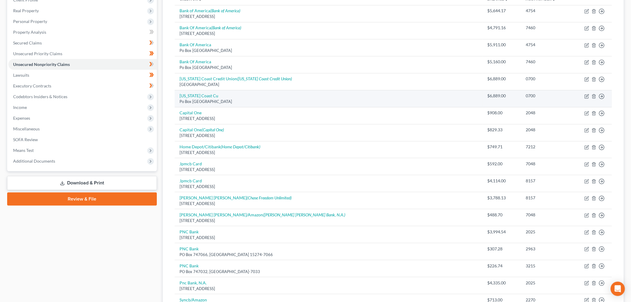
click at [594, 98] on td "Move to D Move to E Move to G Move to Notice Only" at bounding box center [591, 98] width 41 height 17
click at [595, 97] on icon "button" at bounding box center [593, 96] width 5 height 5
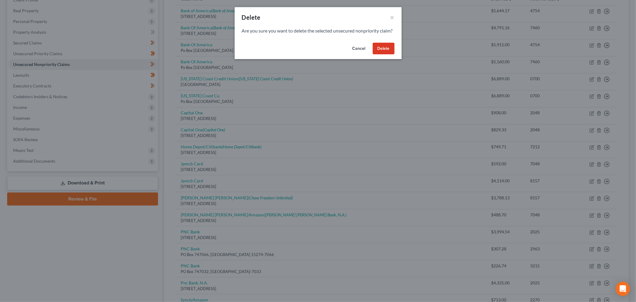
click at [388, 55] on button "Delete" at bounding box center [384, 49] width 22 height 12
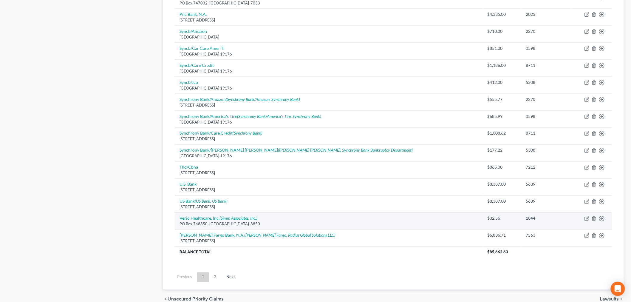
scroll to position [370, 0]
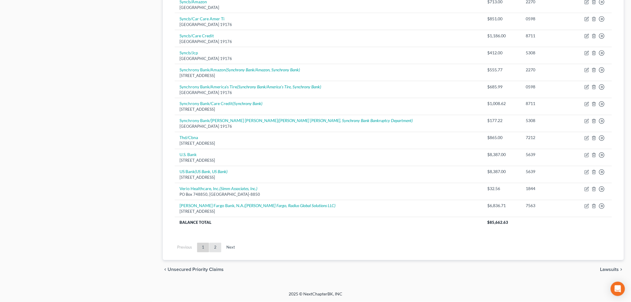
click at [213, 249] on link "2" at bounding box center [215, 248] width 12 height 10
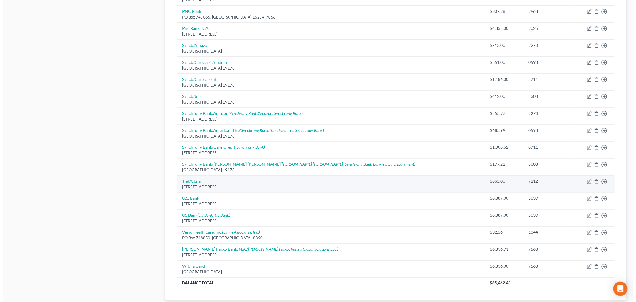
scroll to position [367, 0]
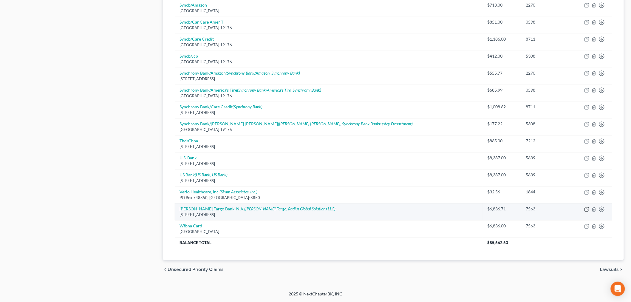
click at [588, 211] on icon "button" at bounding box center [587, 210] width 4 height 4
select select "38"
select select "2"
select select "0"
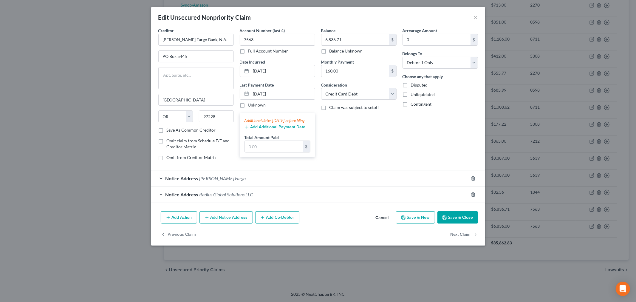
click at [161, 183] on div "Notice Address [PERSON_NAME] Fargo" at bounding box center [309, 178] width 317 height 16
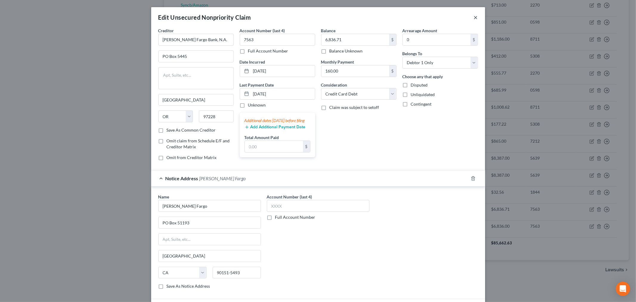
click at [474, 17] on button "×" at bounding box center [476, 17] width 4 height 7
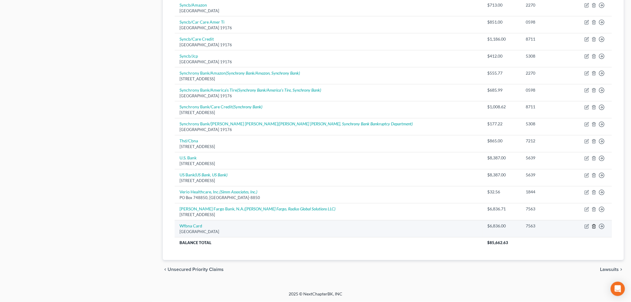
click at [594, 228] on icon "button" at bounding box center [593, 226] width 3 height 4
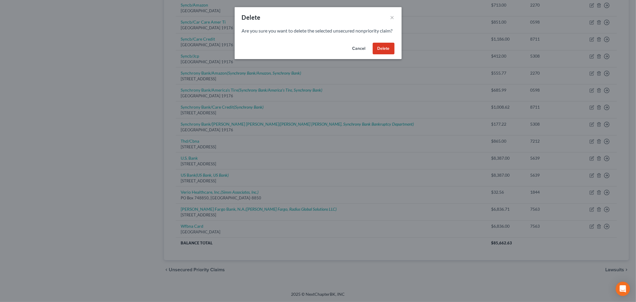
click at [382, 55] on button "Delete" at bounding box center [384, 49] width 22 height 12
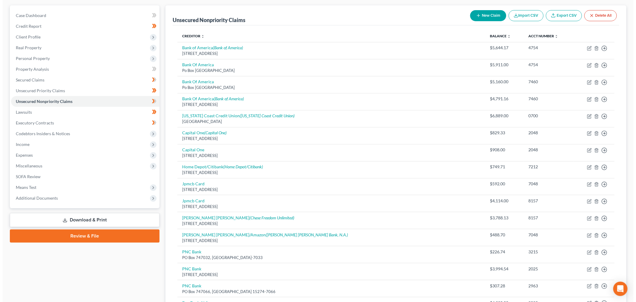
scroll to position [19, 0]
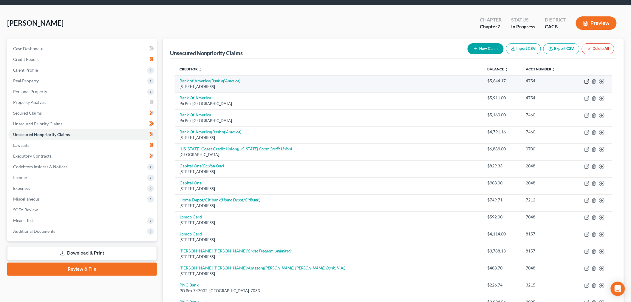
click at [586, 82] on icon "button" at bounding box center [586, 81] width 5 height 5
select select "7"
select select "2"
select select "0"
select select "35"
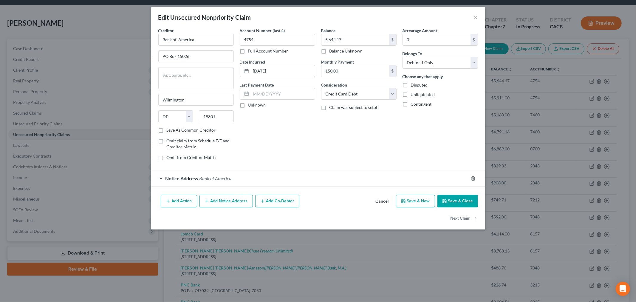
click at [162, 182] on div "Notice Address Bank of America" at bounding box center [309, 178] width 317 height 16
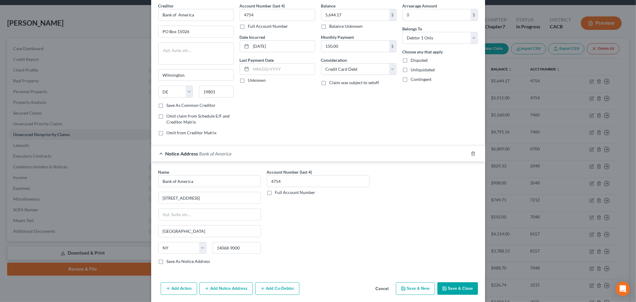
scroll to position [0, 0]
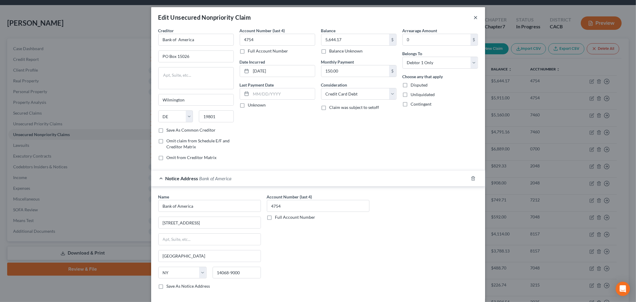
click at [474, 16] on button "×" at bounding box center [476, 17] width 4 height 7
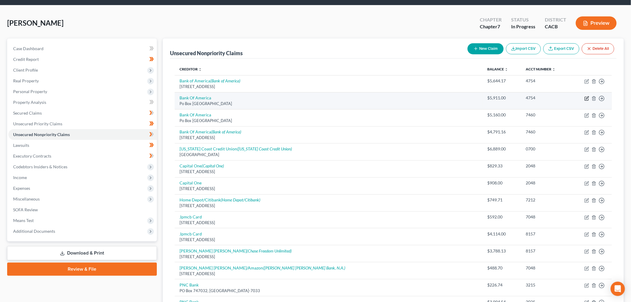
click at [587, 98] on icon "button" at bounding box center [587, 97] width 3 height 3
select select "45"
select select "2"
select select "0"
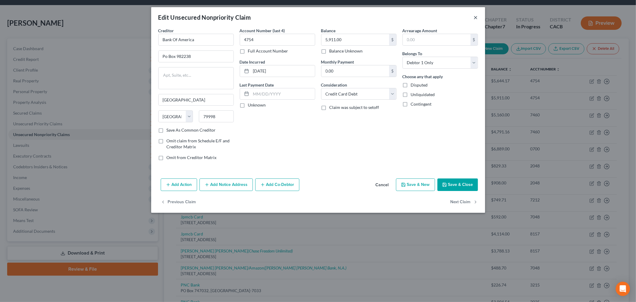
click at [474, 18] on button "×" at bounding box center [476, 17] width 4 height 7
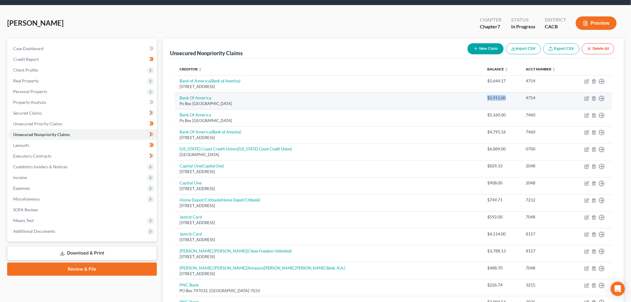
drag, startPoint x: 462, startPoint y: 95, endPoint x: 441, endPoint y: 94, distance: 20.9
click at [487, 95] on div "$5,911.00" at bounding box center [501, 98] width 29 height 6
copy div "$5,911.00"
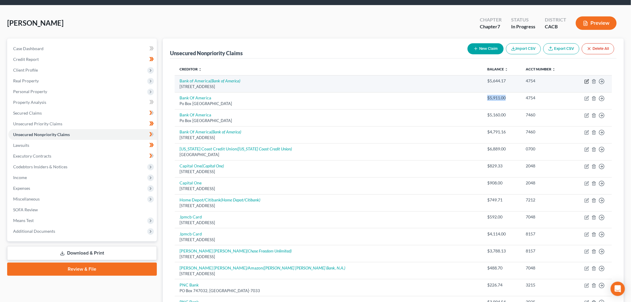
click at [588, 79] on icon "button" at bounding box center [586, 81] width 5 height 5
select select "7"
select select "2"
select select "0"
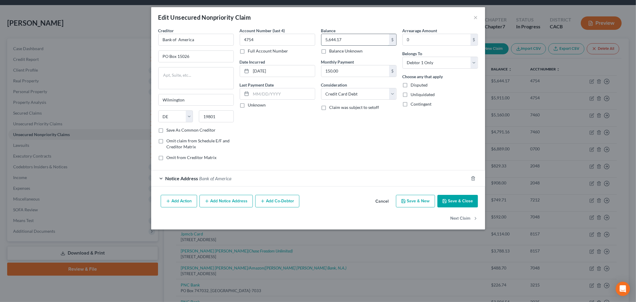
click at [351, 42] on input "5,644.17" at bounding box center [355, 39] width 68 height 11
paste input "$5,911.00"
type input "5,911.00"
click at [353, 23] on div "Edit Unsecured Nonpriority Claim ×" at bounding box center [318, 17] width 334 height 20
click at [165, 179] on span "Notice Address" at bounding box center [181, 178] width 33 height 6
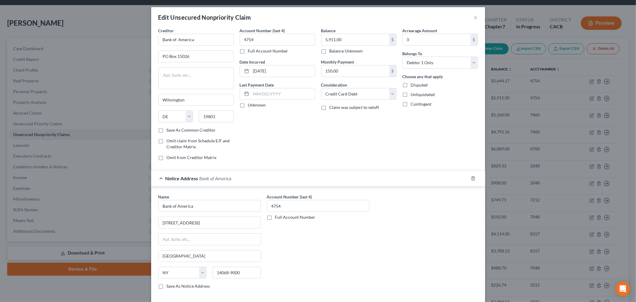
click at [165, 179] on span "Notice Address" at bounding box center [181, 178] width 33 height 6
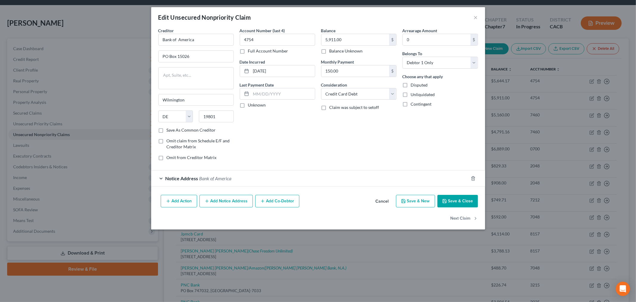
click at [219, 202] on button "Add Notice Address" at bounding box center [225, 201] width 53 height 13
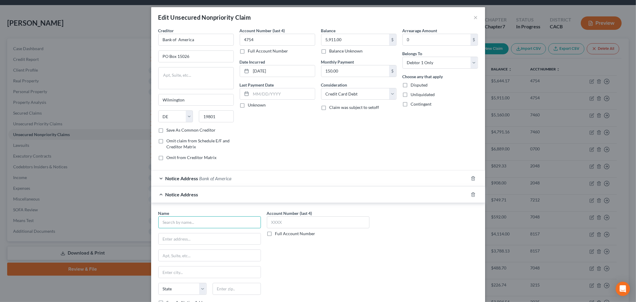
click at [163, 228] on div "Name * State [US_STATE] AK AR AZ CA CO CT DE DC [GEOGRAPHIC_DATA] [GEOGRAPHIC_D…" at bounding box center [209, 257] width 103 height 95
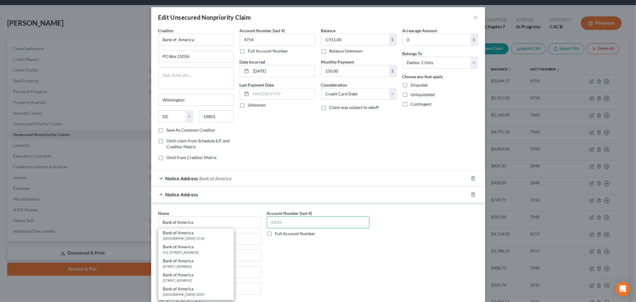
click at [327, 224] on input "text" at bounding box center [318, 222] width 103 height 12
type input "Bank of America"
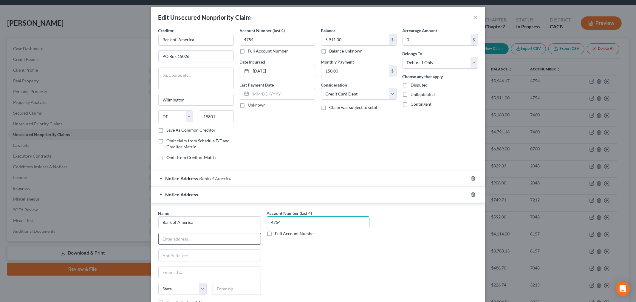
type input "4754"
click at [233, 243] on input "text" at bounding box center [210, 238] width 102 height 11
type input "PO Box 982238"
click at [221, 287] on input "text" at bounding box center [237, 289] width 48 height 12
type input "79998"
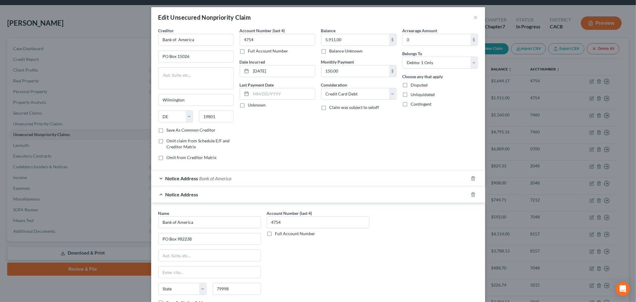
click at [277, 279] on div "Account Number (last 4) 4754 Full Account Number" at bounding box center [318, 260] width 109 height 100
type input "[GEOGRAPHIC_DATA]"
select select "45"
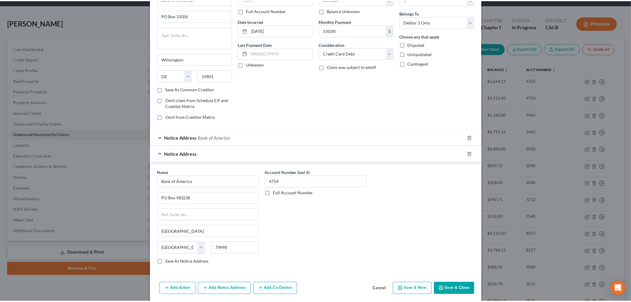
scroll to position [63, 0]
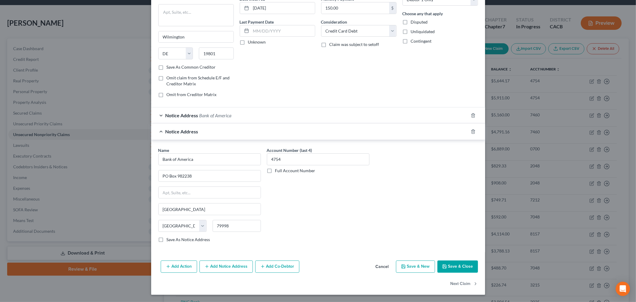
click at [463, 270] on button "Save & Close" at bounding box center [457, 266] width 41 height 13
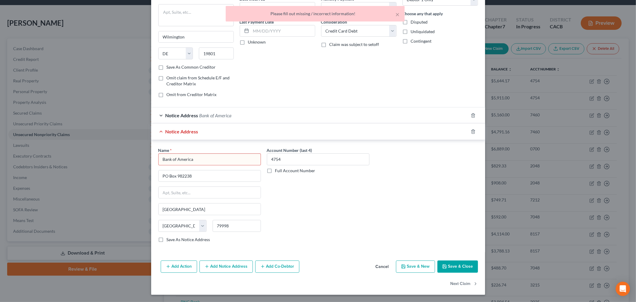
click at [233, 164] on input "Bank of America" at bounding box center [209, 159] width 103 height 12
type input "Bank of America"
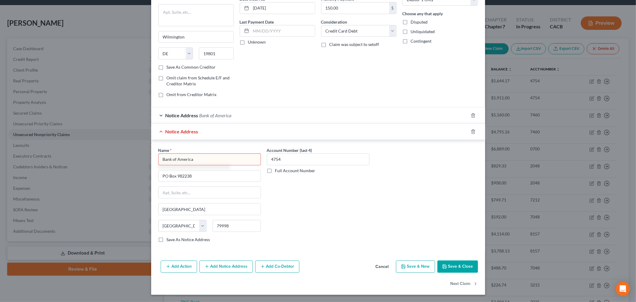
click at [447, 264] on button "Save & Close" at bounding box center [457, 266] width 41 height 13
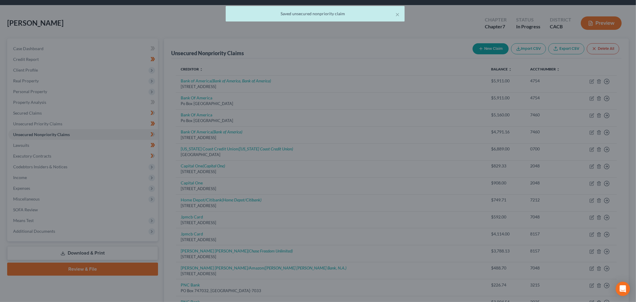
scroll to position [0, 0]
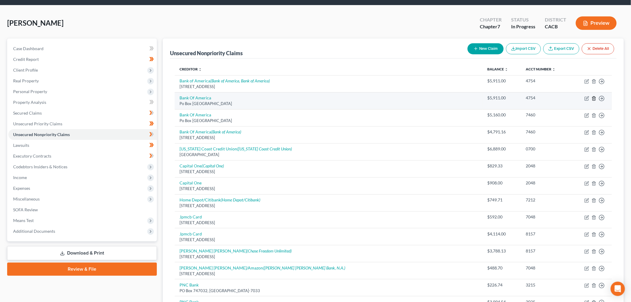
click at [592, 98] on icon "button" at bounding box center [593, 98] width 5 height 5
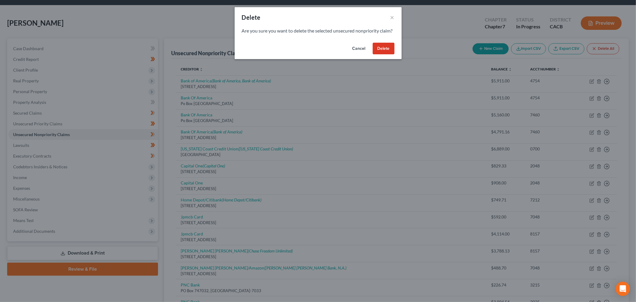
click at [382, 55] on button "Delete" at bounding box center [384, 49] width 22 height 12
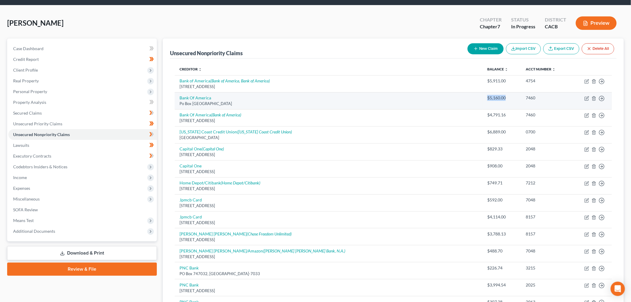
drag, startPoint x: 441, startPoint y: 97, endPoint x: 467, endPoint y: 97, distance: 25.9
click at [487, 97] on div "$5,160.00" at bounding box center [501, 98] width 29 height 6
copy div "$5,160.00"
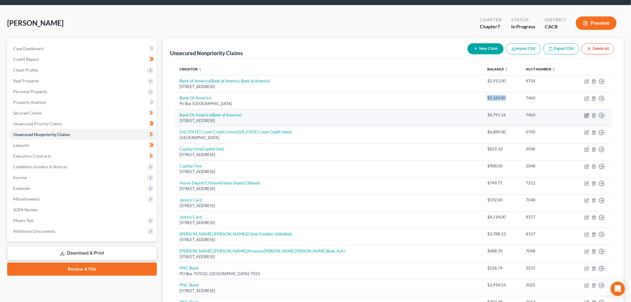
click at [586, 116] on icon "button" at bounding box center [586, 115] width 5 height 5
select select "7"
select select "2"
select select "0"
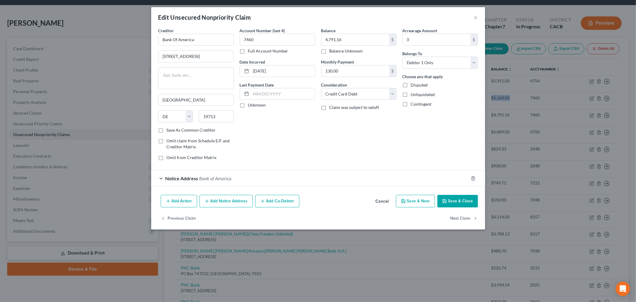
click at [215, 170] on div "Notice Address Bank of America" at bounding box center [318, 178] width 334 height 16
click at [216, 177] on span "Bank of America" at bounding box center [215, 178] width 32 height 6
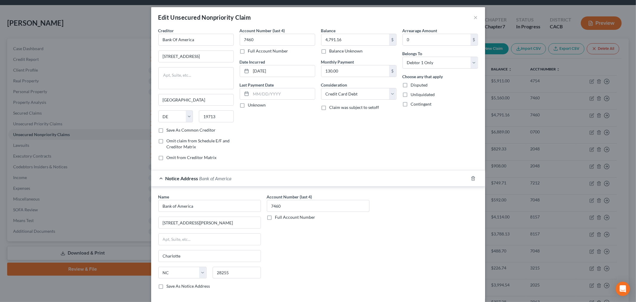
click at [159, 178] on div "Notice Address Bank of America" at bounding box center [309, 178] width 317 height 16
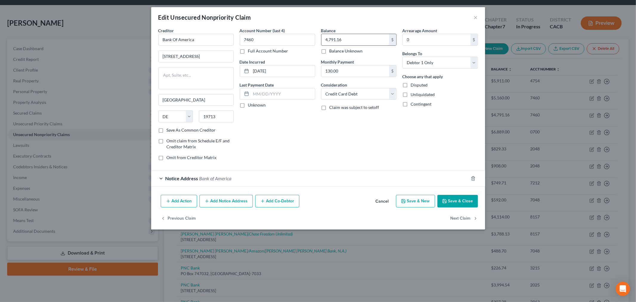
click at [351, 40] on input "4,791.16" at bounding box center [355, 39] width 68 height 11
paste input "$5,160.00"
type input "5,160.00"
click at [327, 138] on div "Balance 5,160.00 $ Balance Unknown Balance Undetermined 5,160.00 $ Balance Unkn…" at bounding box center [358, 96] width 81 height 138
click at [218, 200] on button "Add Notice Address" at bounding box center [225, 201] width 53 height 13
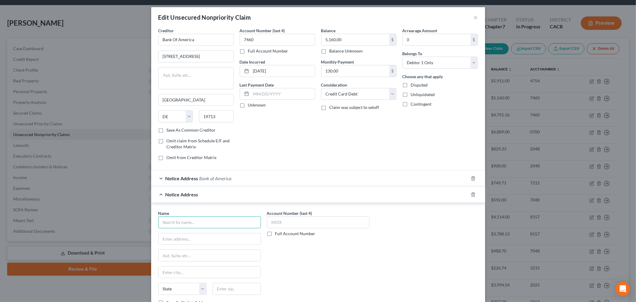
click at [179, 220] on input "text" at bounding box center [209, 222] width 103 height 12
type input "Bank of America"
type input "PO Box 982238"
click at [293, 221] on input "text" at bounding box center [318, 222] width 103 height 12
type input "7460"
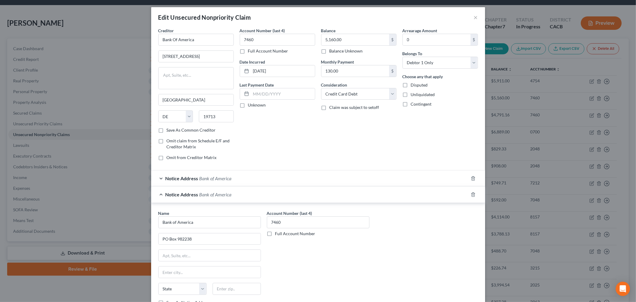
click at [300, 263] on div "Account Number (last 4) 7460 Full Account Number" at bounding box center [318, 260] width 109 height 100
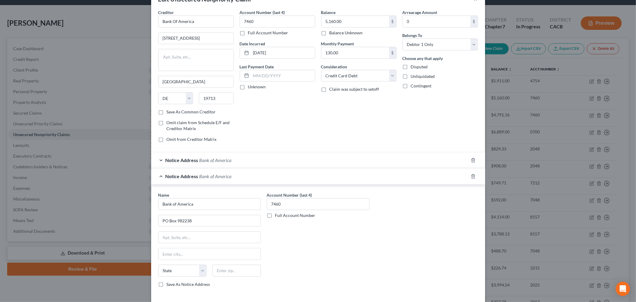
scroll to position [33, 0]
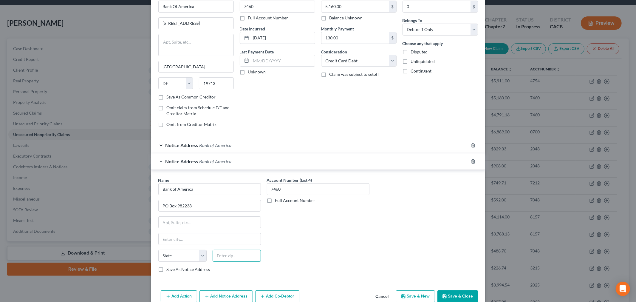
click at [231, 254] on input "text" at bounding box center [237, 256] width 48 height 12
type input "79998"
click at [291, 258] on div "Account Number (last 4) 7460 Full Account Number" at bounding box center [318, 227] width 109 height 100
type input "[GEOGRAPHIC_DATA]"
select select "45"
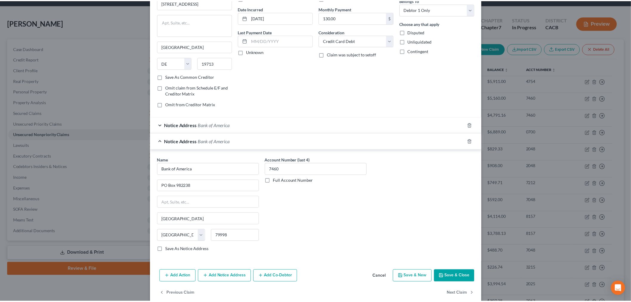
scroll to position [63, 0]
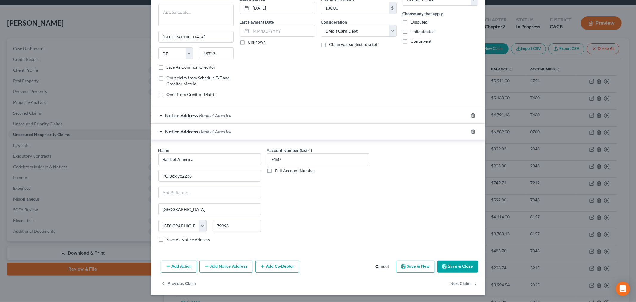
click at [444, 261] on button "Save & Close" at bounding box center [457, 266] width 41 height 13
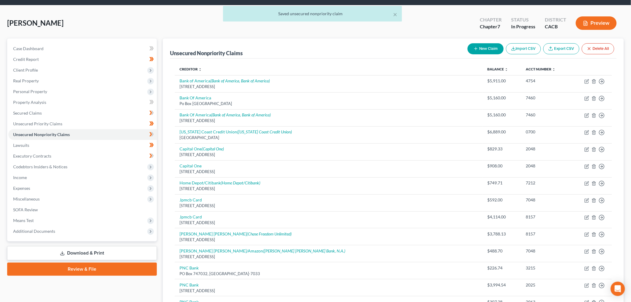
click at [374, 30] on div "[PERSON_NAME] Upgraded Chapter Chapter 7 Status In Progress District CACB Previ…" at bounding box center [315, 26] width 616 height 26
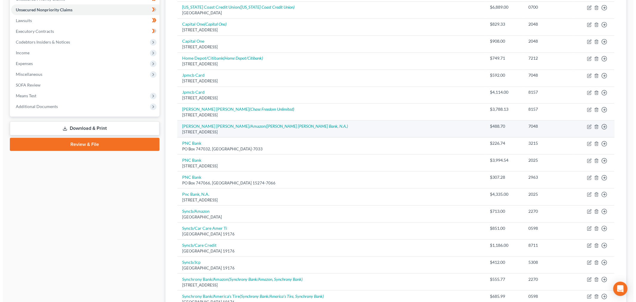
scroll to position [151, 0]
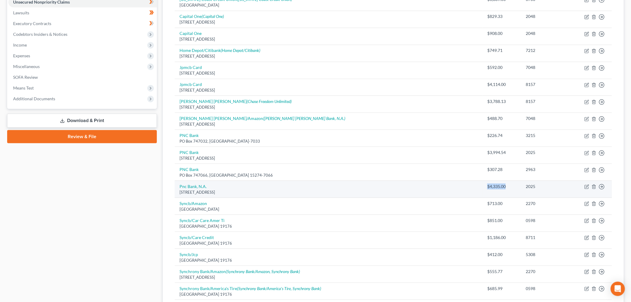
drag, startPoint x: 460, startPoint y: 188, endPoint x: 440, endPoint y: 185, distance: 20.1
click at [482, 185] on td "$4,335.00" at bounding box center [501, 189] width 38 height 17
copy div "$4,335.00"
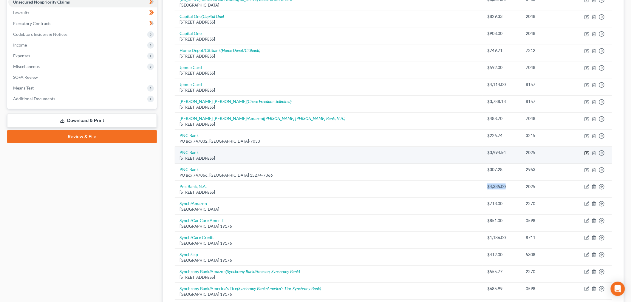
click at [584, 151] on icon "button" at bounding box center [586, 153] width 5 height 5
select select "36"
select select "2"
select select "0"
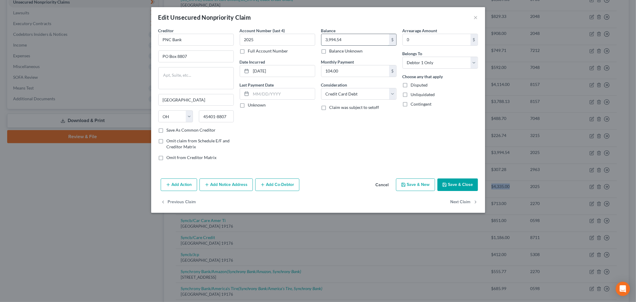
click at [352, 34] on input "3,994.54" at bounding box center [355, 39] width 68 height 11
paste input "$4,335.00"
type input "4,335.00"
click at [338, 133] on div "Balance 4,335.00 $ Balance Unknown Balance Undetermined 4,335.00 $ Balance Unkn…" at bounding box center [358, 96] width 81 height 138
click at [221, 185] on button "Add Notice Address" at bounding box center [225, 184] width 53 height 13
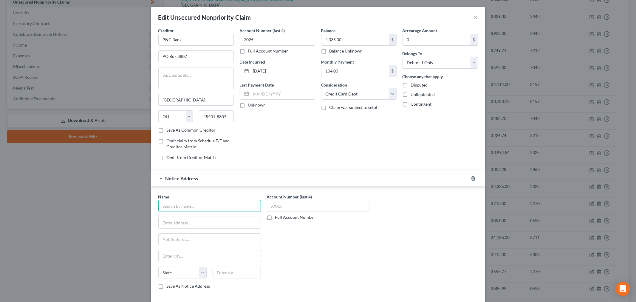
click at [172, 204] on input "text" at bounding box center [209, 206] width 103 height 12
type input "{"
type input "PNC Bank"
type input "[STREET_ADDRESS]"
click at [219, 274] on input "text" at bounding box center [237, 273] width 48 height 12
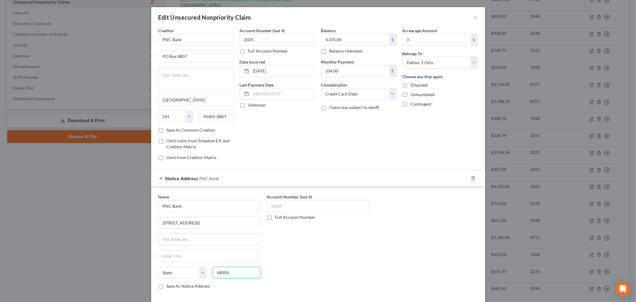
type input "49009"
click at [299, 255] on div "Account Number (last 4) Full Account Number" at bounding box center [318, 243] width 109 height 100
type input "Kalamazoo"
select select "23"
click at [293, 210] on input "text" at bounding box center [318, 206] width 103 height 12
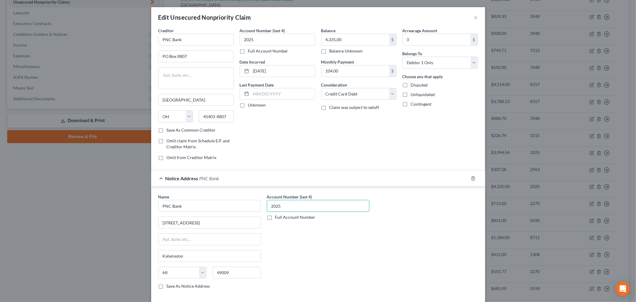
type input "2025"
click at [292, 245] on div "Account Number (last 4) 2025 Full Account Number" at bounding box center [318, 243] width 109 height 100
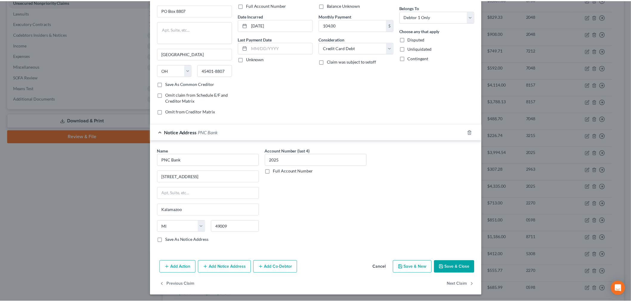
scroll to position [47, 0]
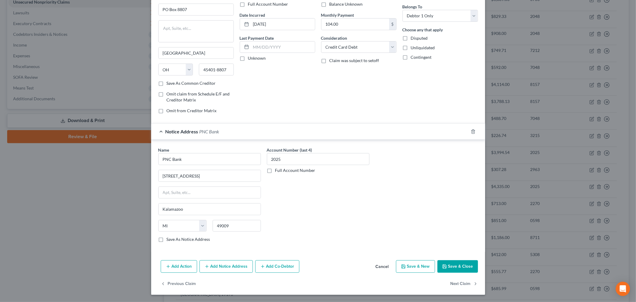
click at [442, 264] on icon "button" at bounding box center [444, 266] width 5 height 5
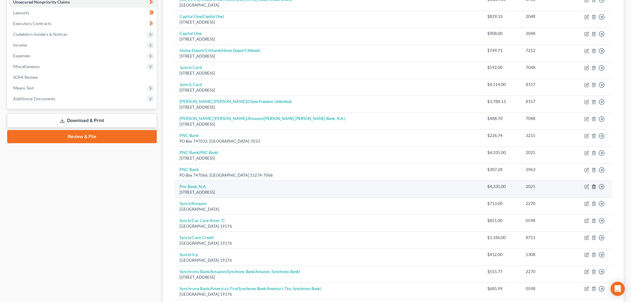
click at [594, 187] on icon "button" at bounding box center [593, 186] width 5 height 5
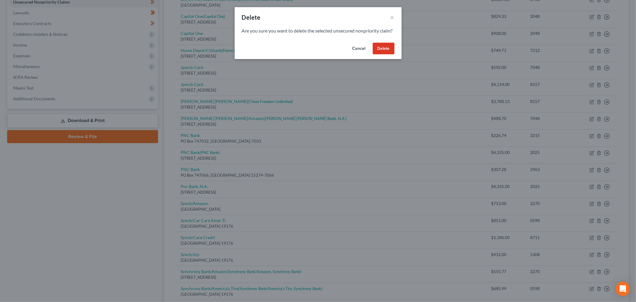
click at [385, 55] on button "Delete" at bounding box center [384, 49] width 22 height 12
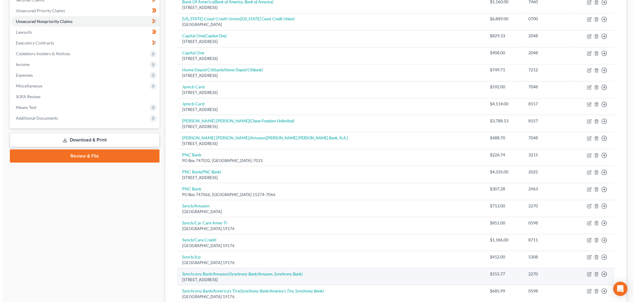
scroll to position [117, 0]
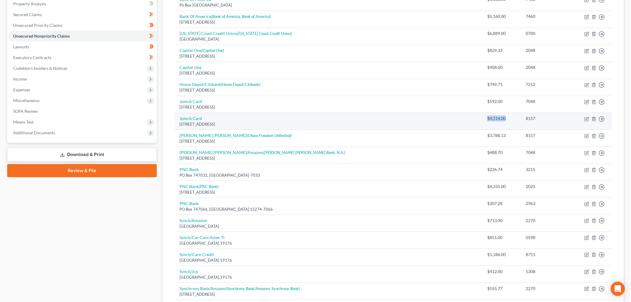
drag, startPoint x: 442, startPoint y: 117, endPoint x: 460, endPoint y: 117, distance: 18.2
click at [487, 117] on div "$4,114.00" at bounding box center [501, 118] width 29 height 6
copy div "$4,114.00"
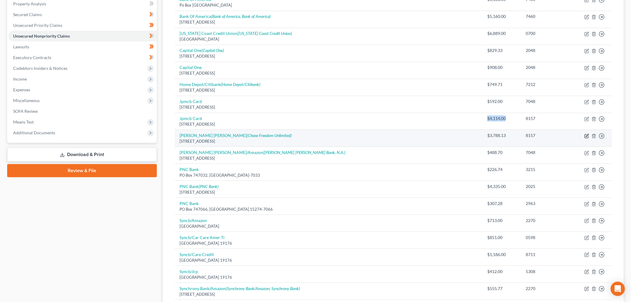
click at [585, 136] on icon "button" at bounding box center [587, 136] width 4 height 4
select select "36"
select select "2"
select select "0"
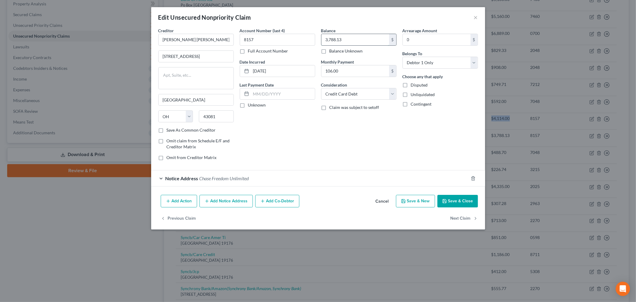
click at [345, 39] on input "3,788.13" at bounding box center [355, 39] width 68 height 11
paste input "$4,114.00"
type input "4,114.00"
click at [312, 121] on div "Account Number (last 4) 8157 Full Account Number Date Incurred [DATE] Last Paym…" at bounding box center [277, 96] width 81 height 138
click at [161, 178] on div "Notice Address Chase Freedom Unlimited" at bounding box center [309, 178] width 317 height 16
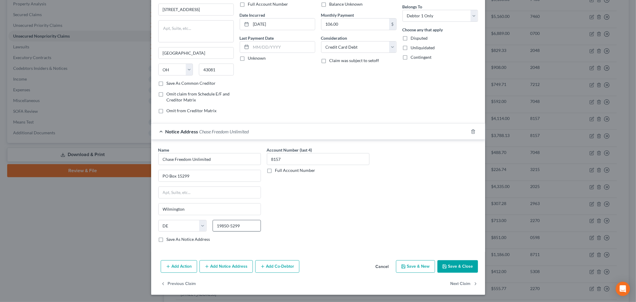
scroll to position [47, 0]
click at [217, 265] on button "Add Notice Address" at bounding box center [225, 266] width 53 height 13
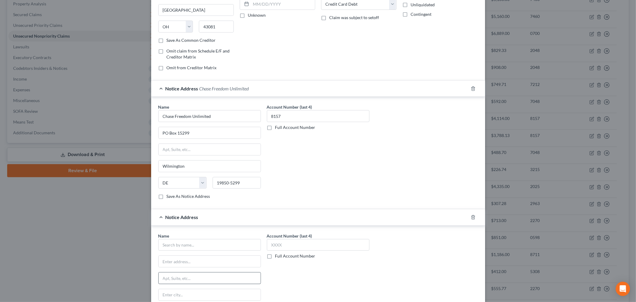
scroll to position [114, 0]
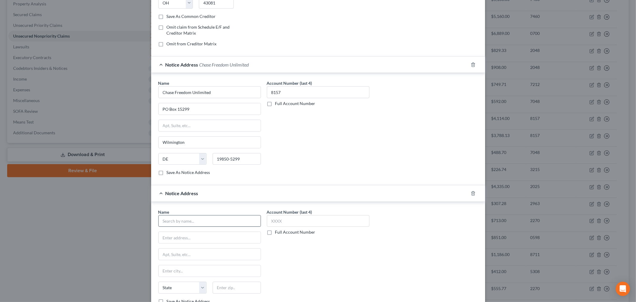
click at [190, 227] on div "Name * State [US_STATE] AK AR AZ CA CO CT DE DC [GEOGRAPHIC_DATA] [GEOGRAPHIC_D…" at bounding box center [209, 256] width 103 height 95
click at [193, 222] on input "text" at bounding box center [209, 221] width 103 height 12
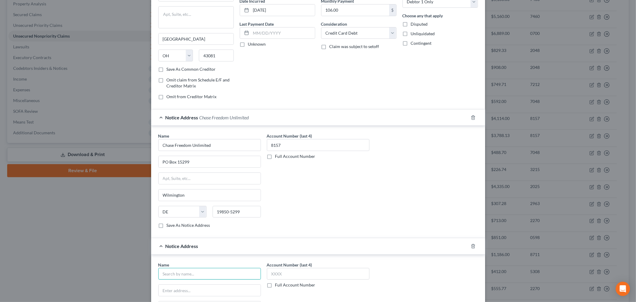
scroll to position [176, 0]
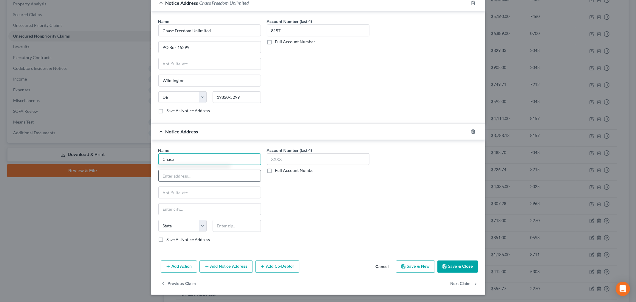
type input "Chase"
type input "PO Box 15369"
click at [291, 159] on input "text" at bounding box center [318, 159] width 103 height 12
click at [234, 226] on input "text" at bounding box center [237, 226] width 48 height 12
type input "19850"
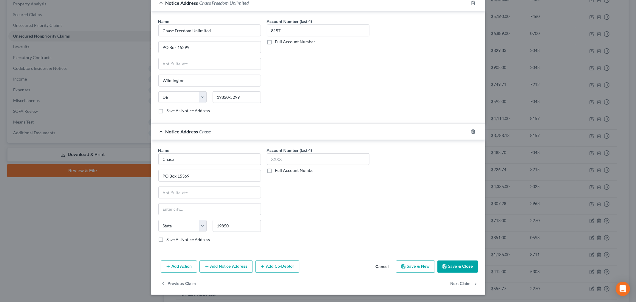
click at [284, 213] on div "Account Number (last 4) Full Account Number" at bounding box center [318, 197] width 109 height 100
type input "Wilmington"
select select "7"
click at [285, 158] on input "text" at bounding box center [318, 159] width 103 height 12
type input "8157"
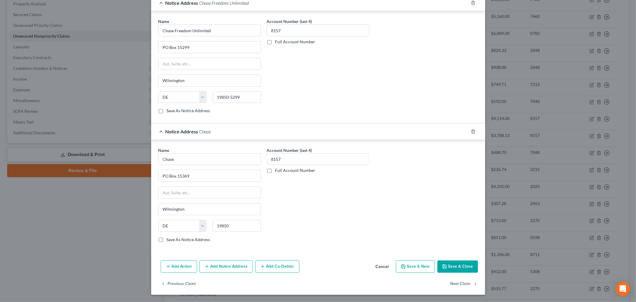
click at [301, 204] on div "Account Number (last 4) 8157 Full Account Number" at bounding box center [318, 197] width 109 height 100
click at [466, 267] on button "Save & Close" at bounding box center [457, 266] width 41 height 13
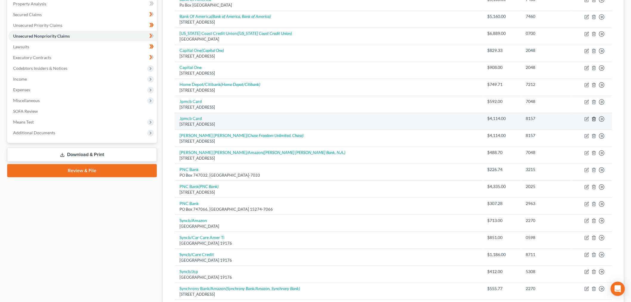
click at [596, 118] on icon "button" at bounding box center [593, 119] width 5 height 5
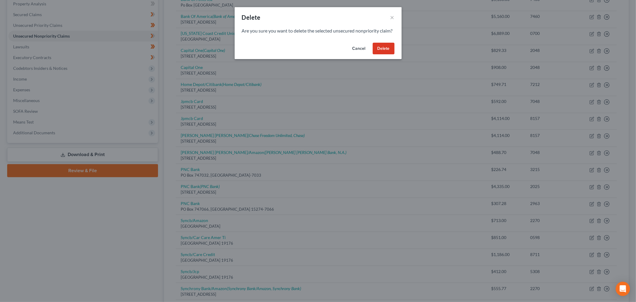
click at [381, 55] on button "Delete" at bounding box center [384, 49] width 22 height 12
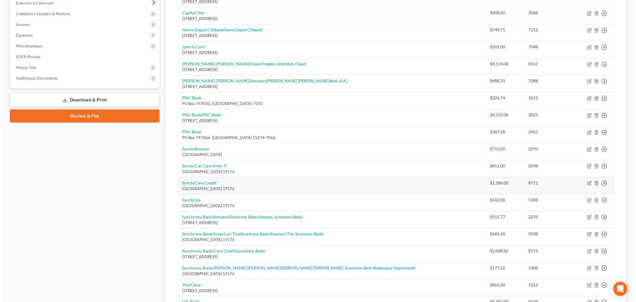
scroll to position [183, 0]
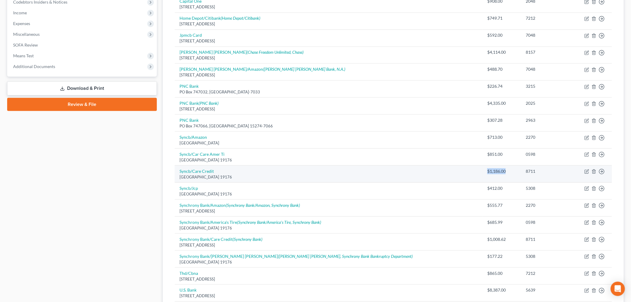
drag, startPoint x: 455, startPoint y: 171, endPoint x: 462, endPoint y: 171, distance: 7.8
click at [482, 171] on td "$1,186.00" at bounding box center [501, 173] width 38 height 17
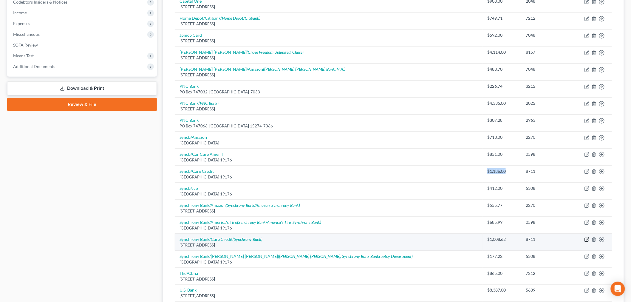
click at [587, 239] on icon "button" at bounding box center [587, 239] width 3 height 3
select select "45"
select select "2"
select select "0"
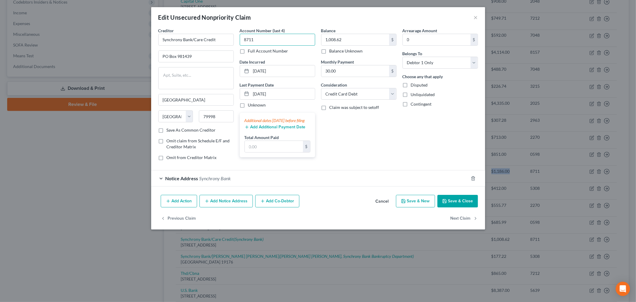
click at [261, 38] on input "8711" at bounding box center [277, 40] width 75 height 12
click at [345, 40] on input "1,008.62" at bounding box center [355, 39] width 68 height 11
paste input "$1,186.00"
type input "1,186.00"
click at [353, 148] on div "Balance 1,186.00 $ Balance Unknown Balance Undetermined 1,186.00 $ Balance Unkn…" at bounding box center [358, 96] width 81 height 138
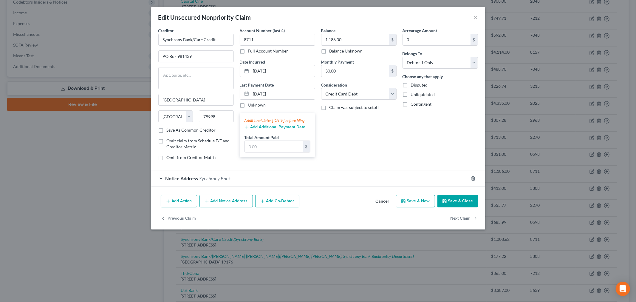
click at [162, 185] on div "Notice Address Synchrony Bank" at bounding box center [309, 178] width 317 height 16
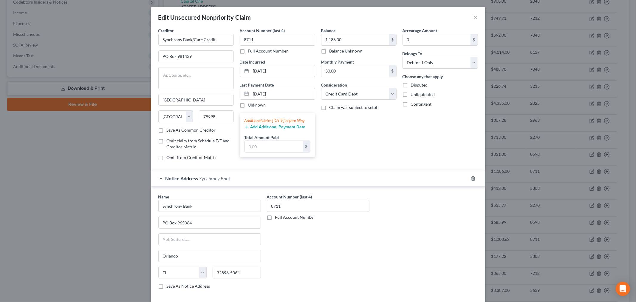
click at [162, 185] on div "Notice Address Synchrony Bank" at bounding box center [309, 178] width 317 height 16
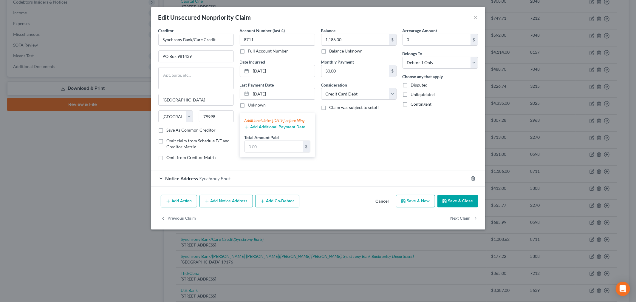
click at [217, 206] on button "Add Notice Address" at bounding box center [225, 201] width 53 height 13
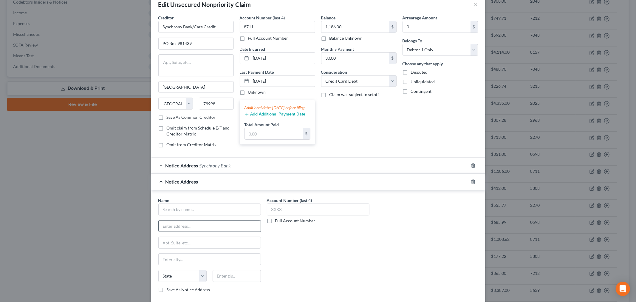
scroll to position [33, 0]
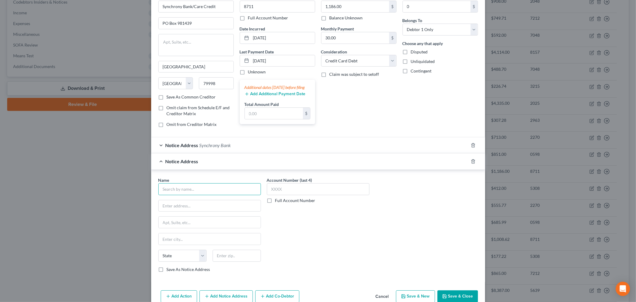
click at [188, 195] on input "text" at bounding box center [209, 189] width 103 height 12
click at [286, 192] on input "text" at bounding box center [318, 189] width 103 height 12
type input "8711"
click at [236, 193] on input "text" at bounding box center [209, 189] width 103 height 12
click at [236, 193] on input "PO Box" at bounding box center [209, 189] width 103 height 12
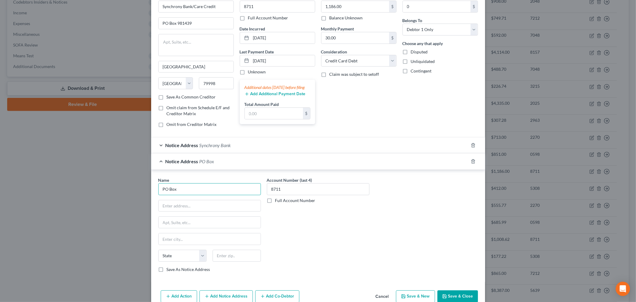
drag, startPoint x: 223, startPoint y: 194, endPoint x: 135, endPoint y: 186, distance: 88.0
click at [135, 186] on div "Edit Unsecured Nonpriority Claim × Creditor * Synchrony Bank/Care Credit PO Box…" at bounding box center [318, 151] width 636 height 302
type input "Synchrony Bank/Care Credit"
type input "PO Box 71757"
click at [219, 258] on input "text" at bounding box center [237, 256] width 48 height 12
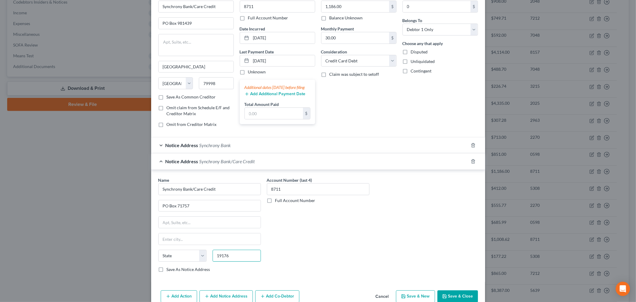
type input "19176"
click at [278, 246] on div "Account Number (last 4) 8711 Full Account Number" at bounding box center [318, 227] width 109 height 100
click at [290, 242] on div "Account Number (last 4) 8711 Full Account Number" at bounding box center [318, 227] width 109 height 100
click at [214, 244] on input "text" at bounding box center [210, 238] width 102 height 11
click at [281, 242] on div "Account Number (last 4) 8711 Full Account Number" at bounding box center [318, 227] width 109 height 100
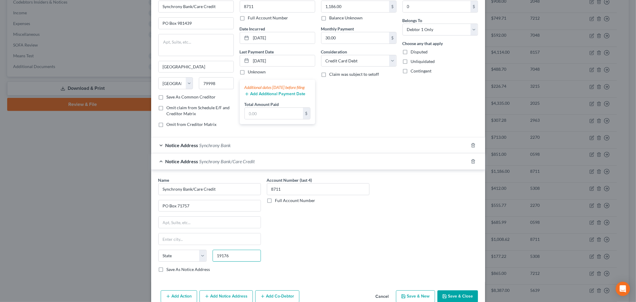
click at [242, 257] on input "19176" at bounding box center [237, 256] width 48 height 12
click at [189, 242] on input "text" at bounding box center [210, 238] width 102 height 11
type input "[GEOGRAPHIC_DATA]"
click at [191, 258] on select "State [US_STATE] AK AR AZ CA CO CT DE DC [GEOGRAPHIC_DATA] [GEOGRAPHIC_DATA] GU…" at bounding box center [182, 256] width 48 height 12
select select "39"
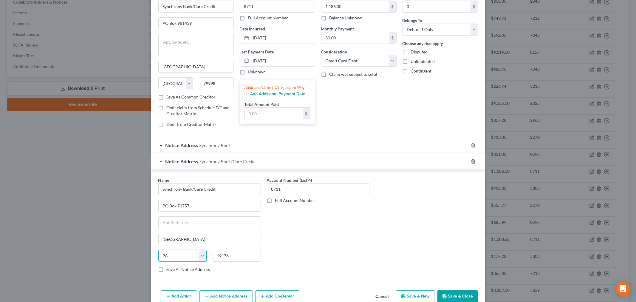
click at [158, 252] on select "State [US_STATE] AK AR AZ CA CO CT DE DC [GEOGRAPHIC_DATA] [GEOGRAPHIC_DATA] GU…" at bounding box center [182, 256] width 48 height 12
click at [230, 261] on input "19176" at bounding box center [237, 256] width 48 height 12
click at [331, 249] on div "Account Number (last 4) 8711 Full Account Number" at bounding box center [318, 227] width 109 height 100
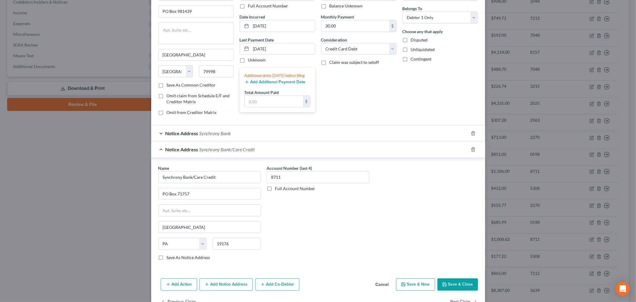
scroll to position [66, 0]
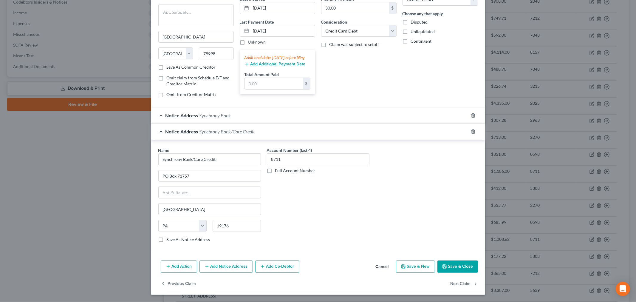
click at [456, 261] on button "Save & Close" at bounding box center [457, 266] width 41 height 13
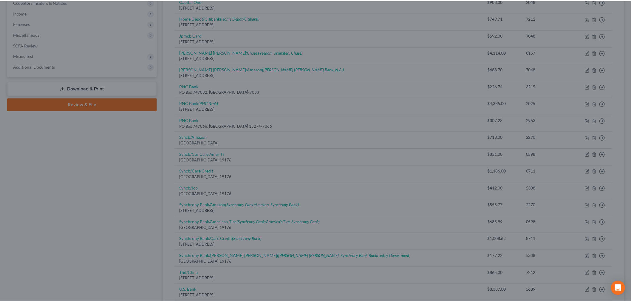
scroll to position [0, 0]
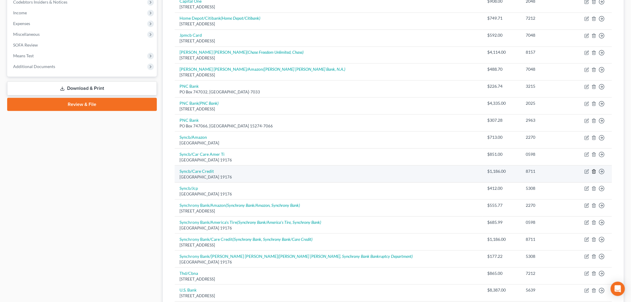
click at [594, 172] on icon "button" at bounding box center [593, 171] width 5 height 5
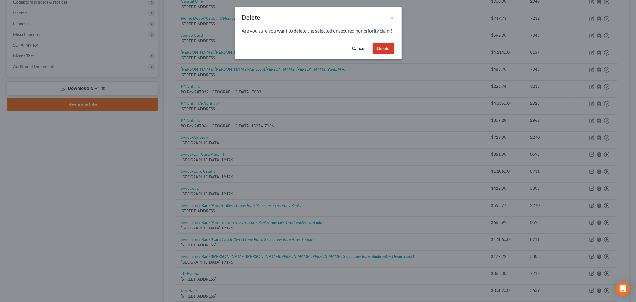
click at [379, 55] on button "Delete" at bounding box center [384, 49] width 22 height 12
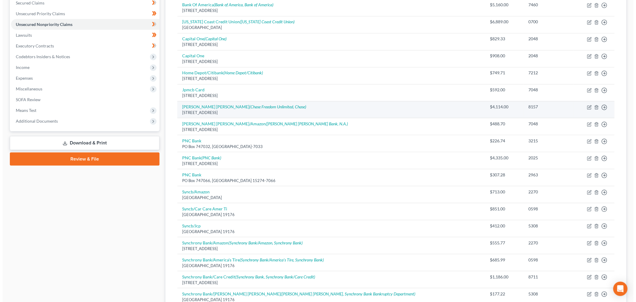
scroll to position [84, 0]
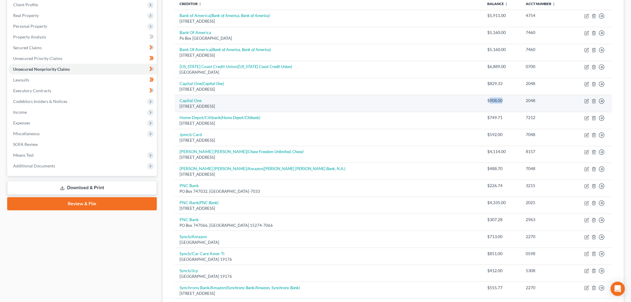
drag, startPoint x: 460, startPoint y: 100, endPoint x: 443, endPoint y: 100, distance: 17.3
click at [487, 100] on div "$908.00" at bounding box center [501, 100] width 29 height 6
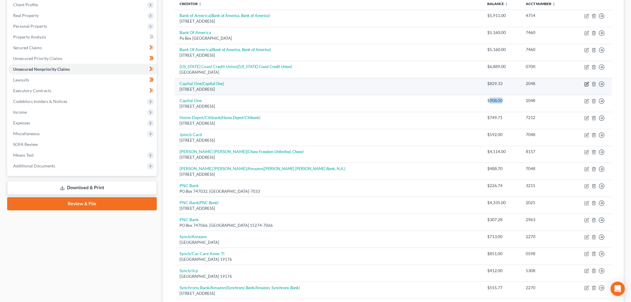
click at [586, 84] on icon "button" at bounding box center [586, 84] width 5 height 5
select select "48"
select select "2"
select select "0"
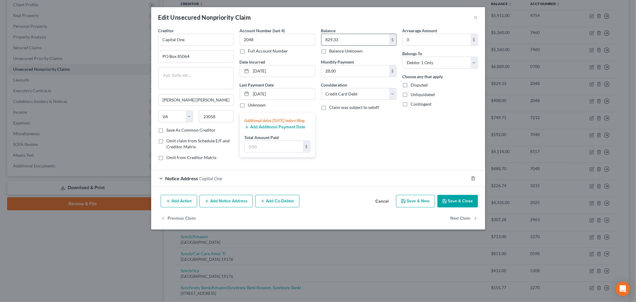
click at [341, 41] on input "829.33" at bounding box center [355, 39] width 68 height 11
paste input "908.00"
type input "908.00"
click at [163, 179] on div "Notice Address Capital One" at bounding box center [309, 178] width 317 height 16
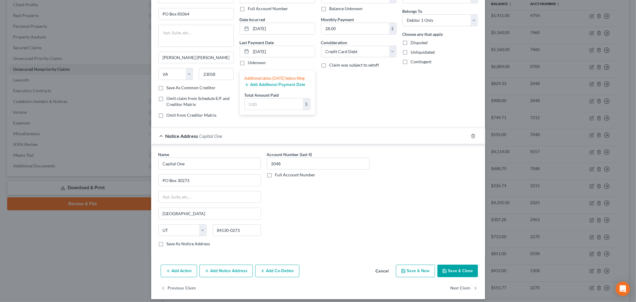
scroll to position [49, 0]
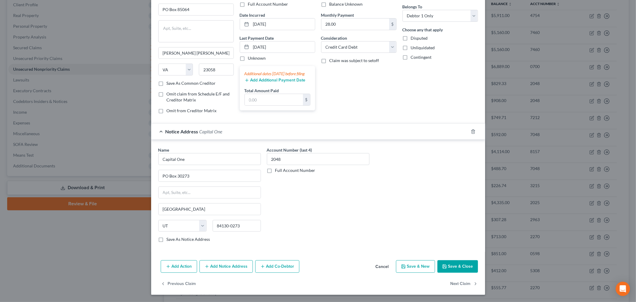
click at [215, 268] on button "Add Notice Address" at bounding box center [225, 266] width 53 height 13
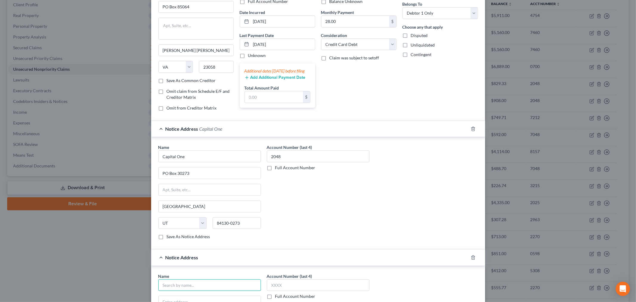
click at [177, 285] on input "text" at bounding box center [209, 285] width 103 height 12
type input "Capital One"
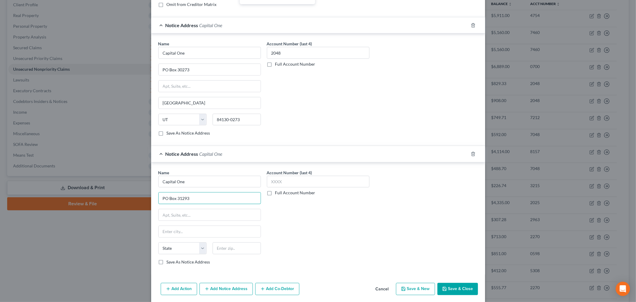
scroll to position [157, 0]
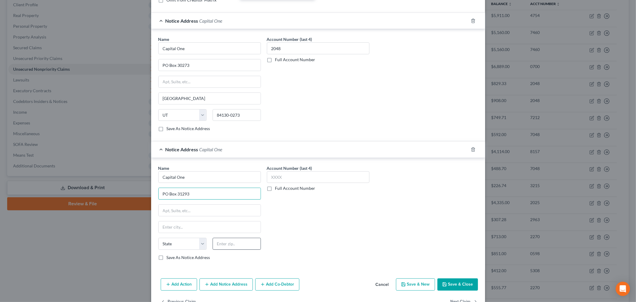
type input "PO Box 31293"
click at [231, 246] on input "text" at bounding box center [237, 244] width 48 height 12
type input "84131"
click at [302, 222] on div "Account Number (last 4) Full Account Number" at bounding box center [318, 215] width 109 height 100
type input "[GEOGRAPHIC_DATA]"
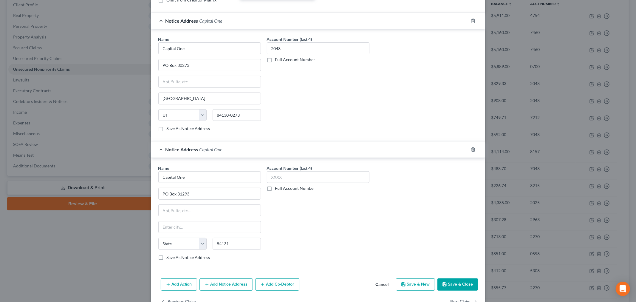
select select "46"
click at [297, 186] on div "Account Number (last 4) Full Account Number" at bounding box center [318, 178] width 103 height 27
click at [300, 182] on input "text" at bounding box center [318, 177] width 103 height 12
type input "2048"
click at [343, 216] on div "Account Number (last 4) 2048 Full Account Number" at bounding box center [318, 215] width 109 height 100
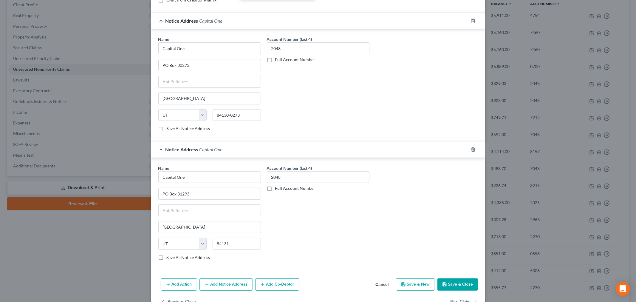
click at [448, 288] on button "Save & Close" at bounding box center [457, 284] width 41 height 13
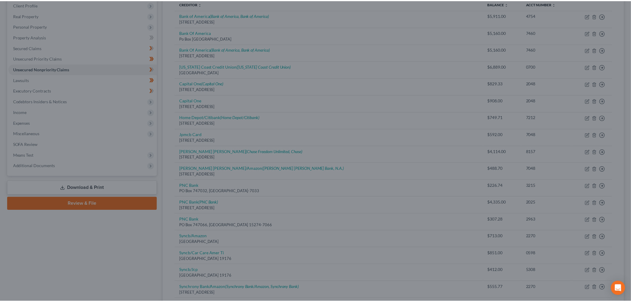
scroll to position [0, 0]
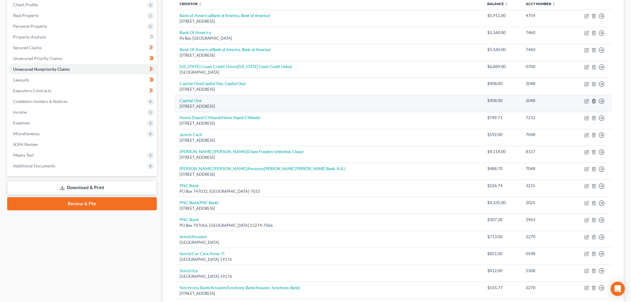
click at [594, 101] on line "button" at bounding box center [594, 101] width 0 height 1
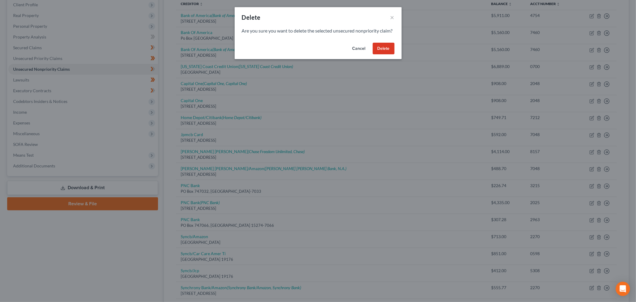
click at [385, 55] on button "Delete" at bounding box center [384, 49] width 22 height 12
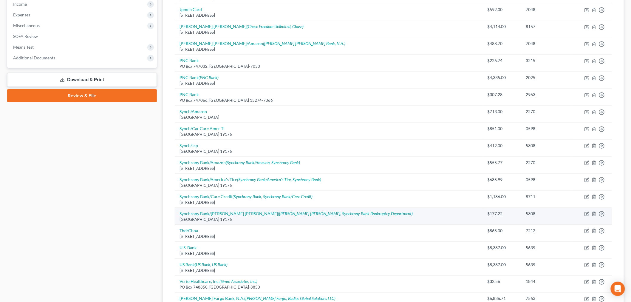
scroll to position [199, 0]
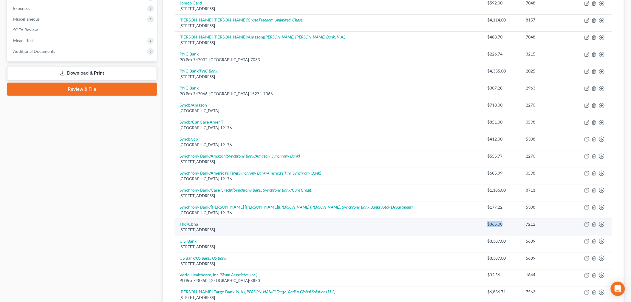
drag, startPoint x: 437, startPoint y: 225, endPoint x: 458, endPoint y: 225, distance: 21.2
click at [482, 225] on td "$865.00" at bounding box center [501, 226] width 38 height 17
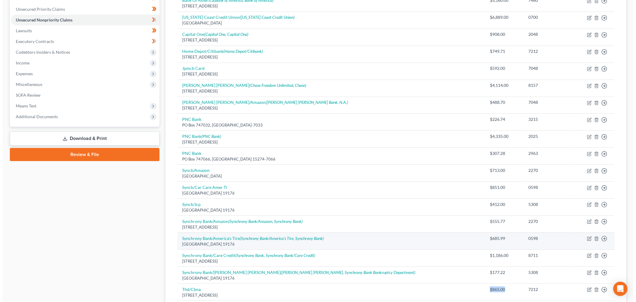
scroll to position [132, 0]
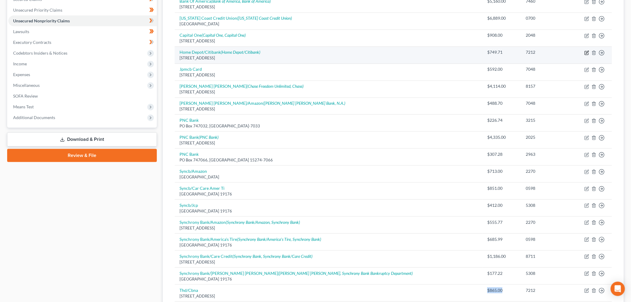
click at [585, 52] on icon "button" at bounding box center [586, 52] width 5 height 5
select select "44"
select select "2"
select select "0"
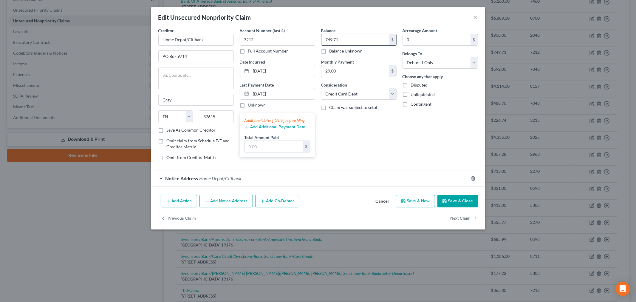
click at [349, 37] on input "749.71" at bounding box center [355, 39] width 68 height 11
paste input "$865.00"
type input "865.00"
click at [327, 19] on div "Edit Unsecured Nonpriority Claim ×" at bounding box center [318, 17] width 334 height 20
click at [162, 182] on div "Notice Address Home Depot/[GEOGRAPHIC_DATA]" at bounding box center [309, 178] width 317 height 16
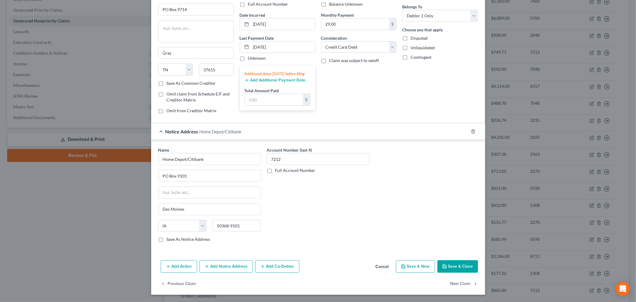
scroll to position [49, 0]
click at [211, 269] on button "Add Notice Address" at bounding box center [225, 266] width 53 height 13
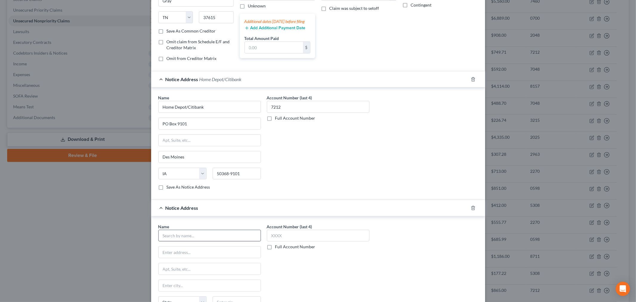
scroll to position [99, 0]
click at [181, 241] on input "text" at bounding box center [209, 235] width 103 height 12
type input "Home Depot/Citibank"
type input "PO Box 6497"
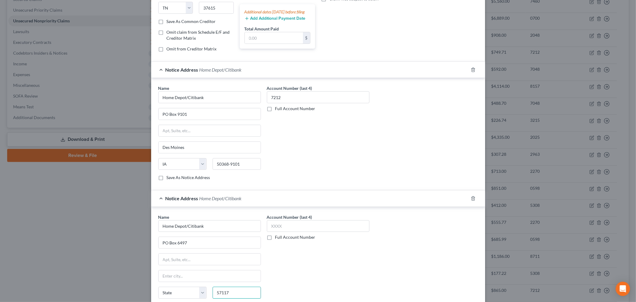
type input "57117"
click at [290, 270] on div "Account Number (last 4) Full Account Number" at bounding box center [318, 264] width 109 height 100
type input "[GEOGRAPHIC_DATA]"
select select "43"
click at [280, 230] on input "text" at bounding box center [318, 226] width 103 height 12
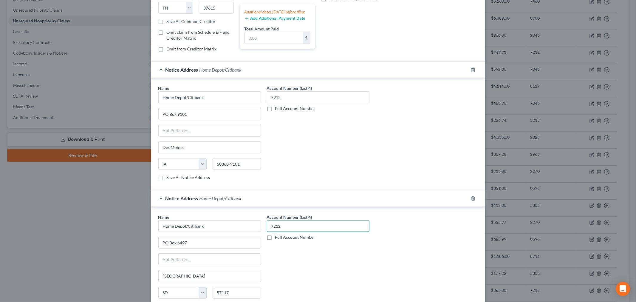
type input "7212"
click at [311, 275] on div "Account Number (last 4) 7212 Full Account Number" at bounding box center [318, 264] width 109 height 100
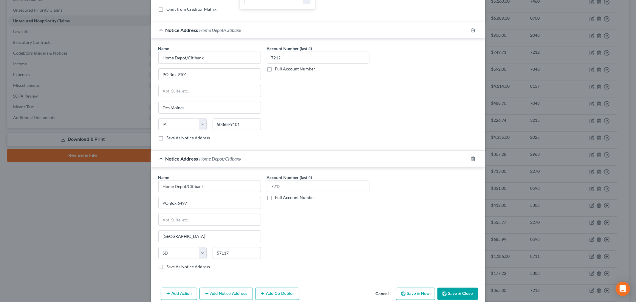
scroll to position [175, 0]
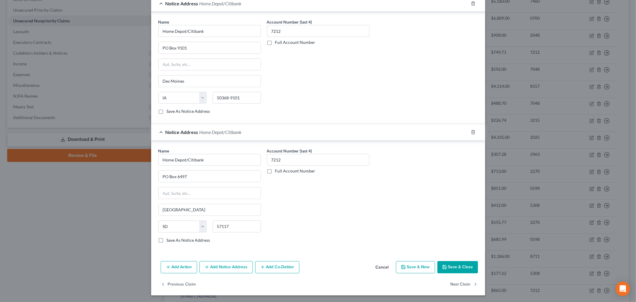
click at [433, 267] on div "Add Action Add Notice Address Add Co-Debtor Cancel Save & New Save & Close" at bounding box center [318, 268] width 334 height 20
click at [443, 268] on icon "button" at bounding box center [444, 266] width 5 height 5
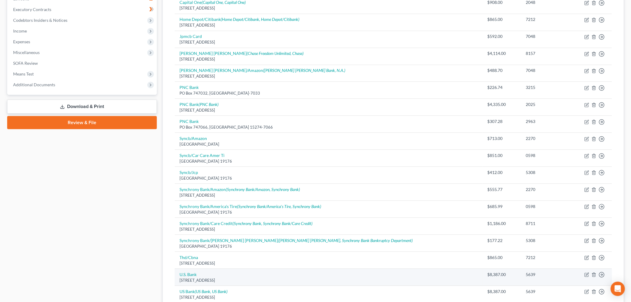
scroll to position [165, 0]
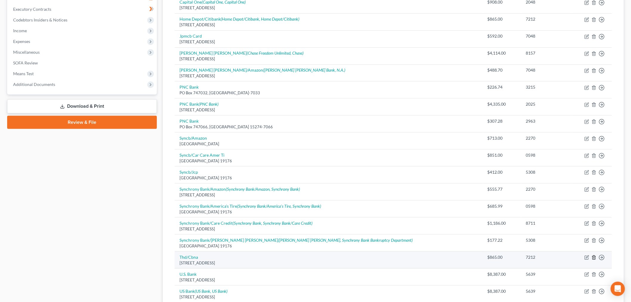
click at [592, 255] on icon "button" at bounding box center [593, 257] width 5 height 5
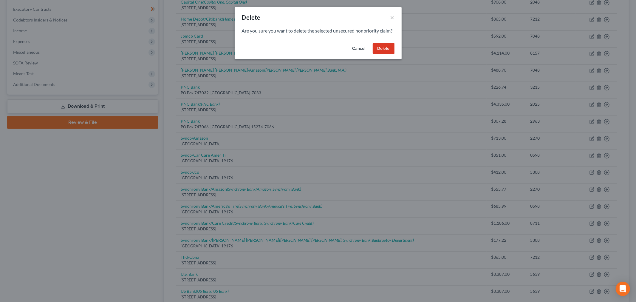
click at [383, 52] on button "Delete" at bounding box center [384, 49] width 22 height 12
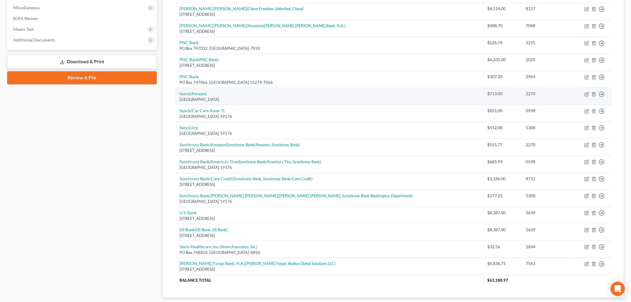
scroll to position [199, 0]
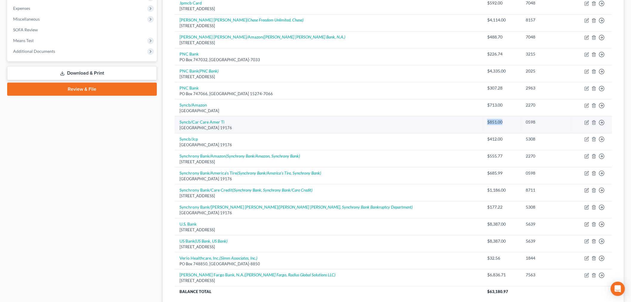
drag, startPoint x: 442, startPoint y: 121, endPoint x: 460, endPoint y: 121, distance: 18.5
click at [487, 121] on div "$851.00" at bounding box center [501, 122] width 29 height 6
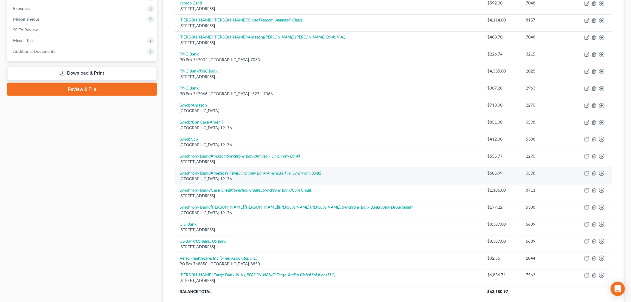
click at [588, 176] on td "Move to D Move to E Move to G Move to Notice Only" at bounding box center [591, 175] width 41 height 17
click at [587, 173] on icon "button" at bounding box center [586, 173] width 5 height 5
select select "39"
select select "2"
select select "0"
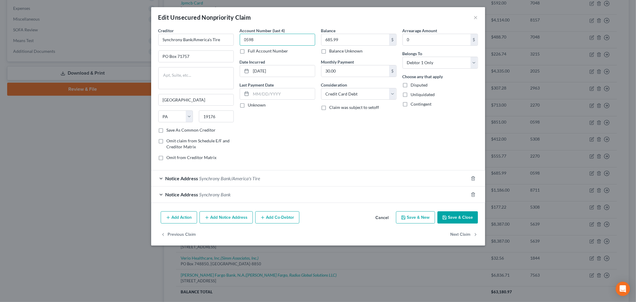
click at [269, 34] on input "0598" at bounding box center [277, 40] width 75 height 12
click at [260, 37] on input "0598" at bounding box center [277, 40] width 75 height 12
click at [337, 41] on input "685.99" at bounding box center [355, 39] width 68 height 11
paste input "$851.00"
type input "851.00"
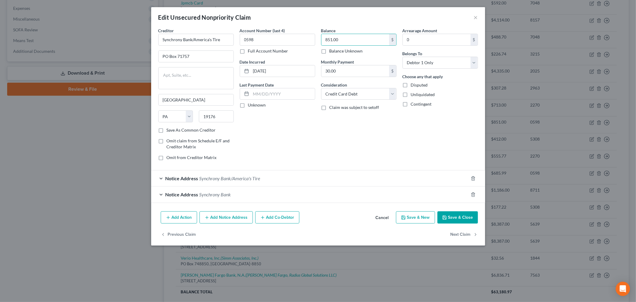
click at [289, 133] on div "Account Number (last 4) 0598 Full Account Number Date Incurred [DATE] Last Paym…" at bounding box center [277, 96] width 81 height 138
click at [455, 216] on button "Save & Close" at bounding box center [457, 217] width 41 height 13
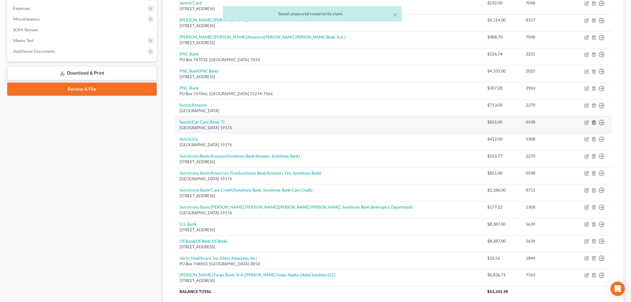
click at [594, 120] on icon "button" at bounding box center [593, 122] width 3 height 4
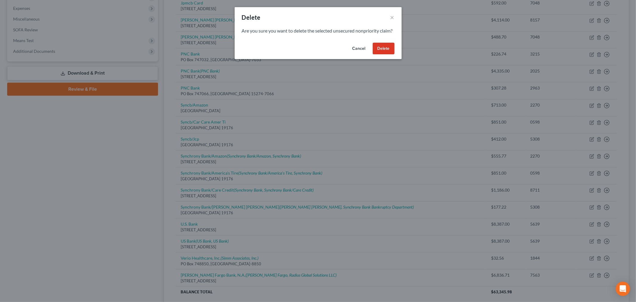
click at [385, 55] on button "Delete" at bounding box center [384, 49] width 22 height 12
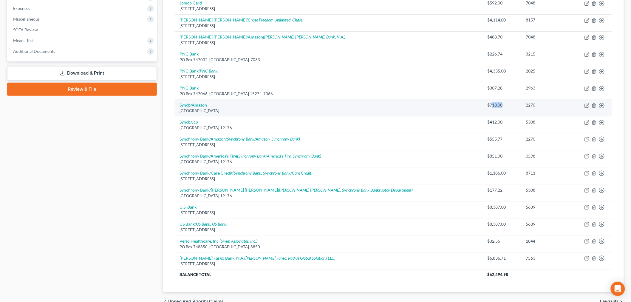
drag, startPoint x: 444, startPoint y: 104, endPoint x: 456, endPoint y: 105, distance: 11.6
click at [487, 105] on div "$713.00" at bounding box center [501, 105] width 29 height 6
drag, startPoint x: 444, startPoint y: 104, endPoint x: 457, endPoint y: 105, distance: 13.1
click at [487, 105] on div "$713.00" at bounding box center [501, 105] width 29 height 6
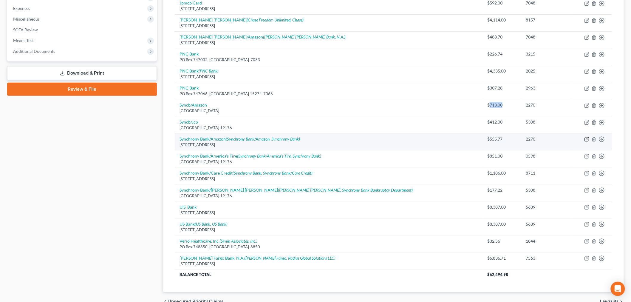
click at [587, 139] on icon "button" at bounding box center [586, 139] width 5 height 5
select select "45"
select select "2"
select select "0"
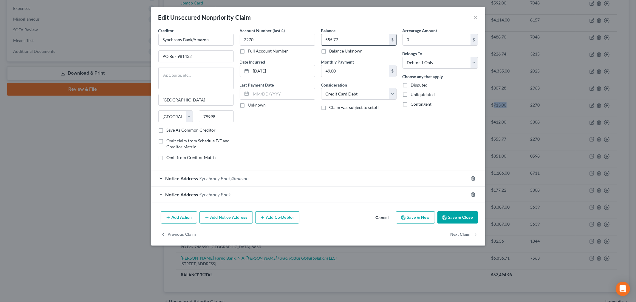
click at [343, 37] on input "555.77" at bounding box center [355, 39] width 68 height 11
paste input "713.00"
type input "713.00"
click at [308, 118] on div "Account Number (last 4) 2270 Full Account Number Date Incurred [DATE] Last Paym…" at bounding box center [277, 96] width 81 height 138
click at [162, 180] on div "Notice Address Synchrony Bank/Amazon" at bounding box center [309, 178] width 317 height 16
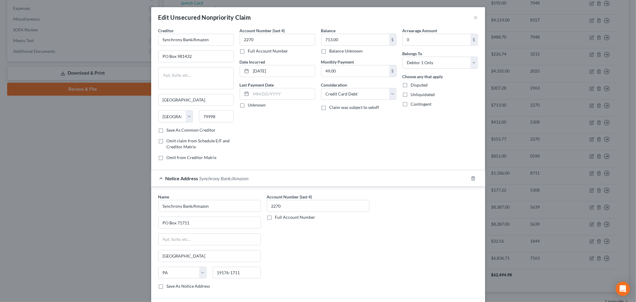
click at [162, 180] on div "Notice Address Synchrony Bank/Amazon" at bounding box center [309, 178] width 317 height 16
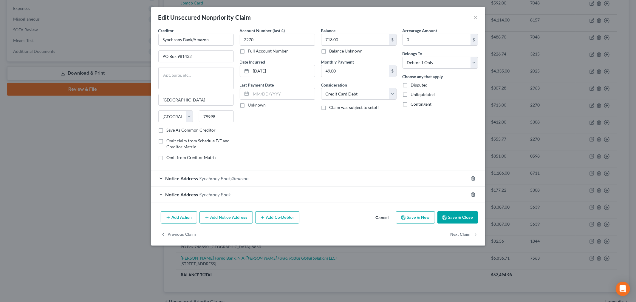
click at [158, 194] on div "Notice Address Synchrony Bank" at bounding box center [309, 194] width 317 height 16
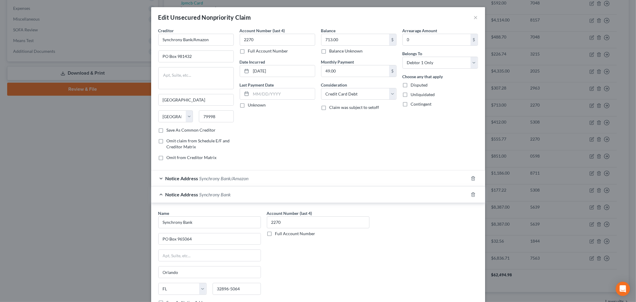
click at [158, 194] on div "Notice Address Synchrony Bank" at bounding box center [309, 194] width 317 height 16
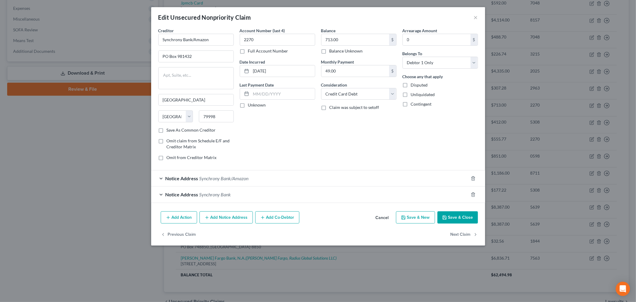
click at [455, 215] on button "Save & Close" at bounding box center [457, 217] width 41 height 13
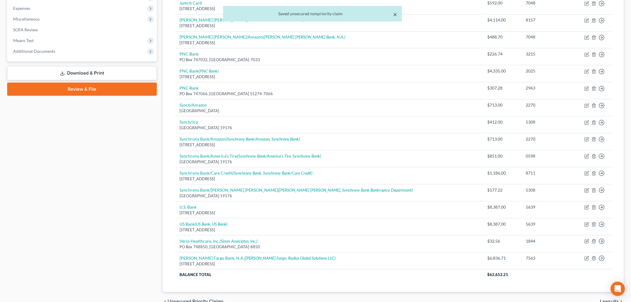
click at [393, 13] on button "×" at bounding box center [395, 14] width 4 height 7
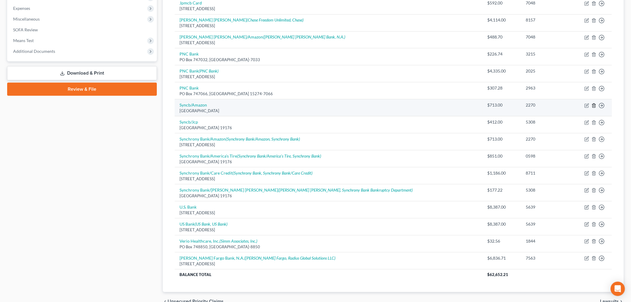
click at [594, 105] on icon "button" at bounding box center [593, 105] width 5 height 5
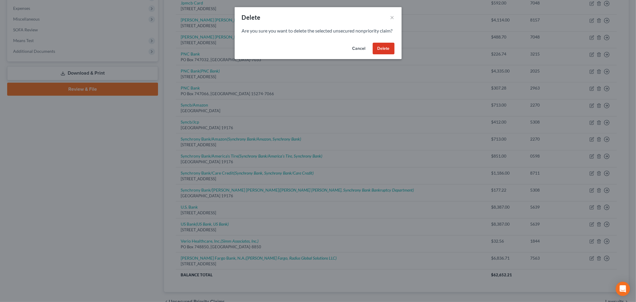
click at [379, 55] on button "Delete" at bounding box center [384, 49] width 22 height 12
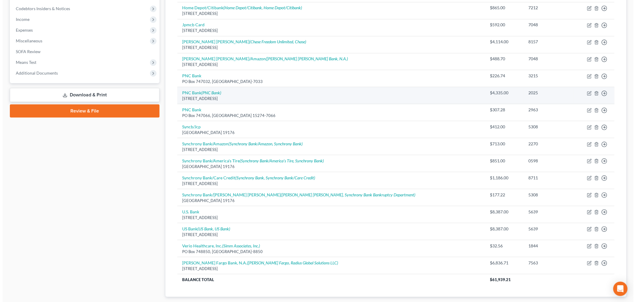
scroll to position [165, 0]
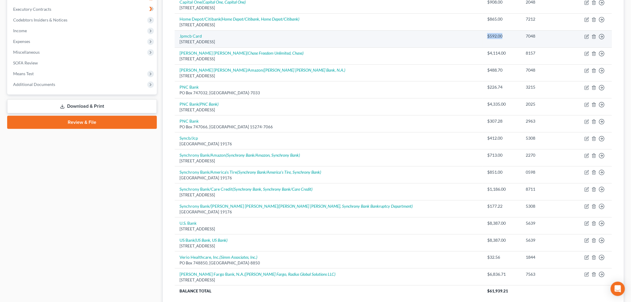
drag, startPoint x: 442, startPoint y: 36, endPoint x: 460, endPoint y: 36, distance: 17.9
click at [487, 36] on div "$592.00" at bounding box center [501, 36] width 29 height 6
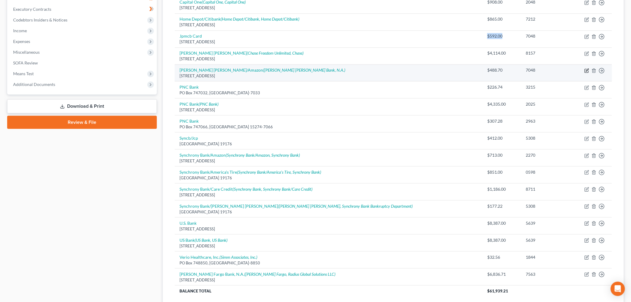
click at [585, 71] on icon "button" at bounding box center [586, 70] width 5 height 5
select select "36"
select select "2"
select select "0"
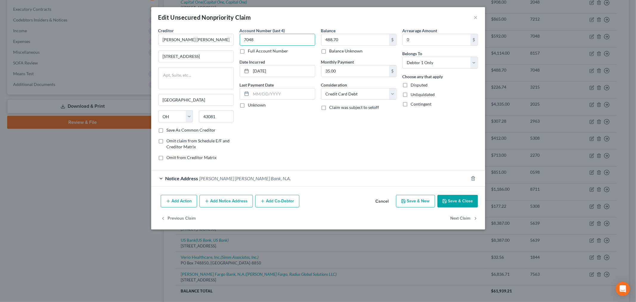
drag, startPoint x: 272, startPoint y: 37, endPoint x: 240, endPoint y: 38, distance: 32.2
click at [240, 38] on input "7048" at bounding box center [277, 40] width 75 height 12
paste input "$592"
type input "$592"
click at [386, 200] on button "Cancel" at bounding box center [382, 201] width 23 height 12
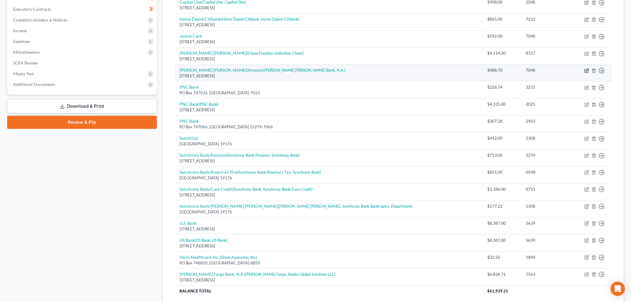
click at [586, 71] on icon "button" at bounding box center [586, 70] width 5 height 5
select select "36"
select select "2"
select select "0"
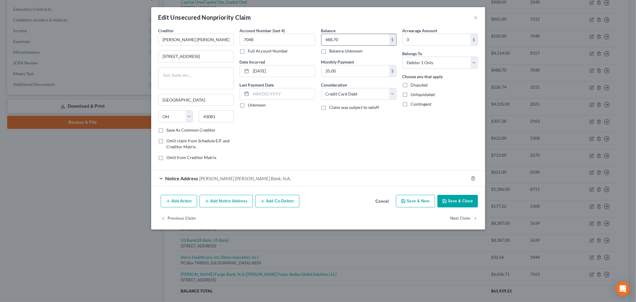
click at [349, 36] on input "488.70" at bounding box center [355, 39] width 68 height 11
paste input "$592.0"
type input "592.00"
click at [309, 139] on div "Account Number (last 4) 7048 Full Account Number Date Incurred [DATE] Last Paym…" at bounding box center [277, 96] width 81 height 138
click at [159, 176] on div "Notice Address [PERSON_NAME][GEOGRAPHIC_DATA][PERSON_NAME]" at bounding box center [309, 178] width 317 height 16
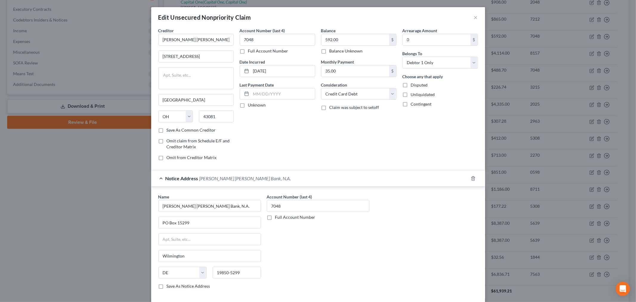
click at [159, 176] on div "Notice Address [PERSON_NAME][GEOGRAPHIC_DATA][PERSON_NAME]" at bounding box center [309, 178] width 317 height 16
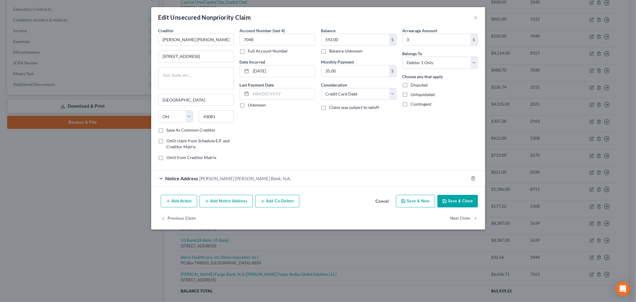
click at [453, 203] on button "Save & Close" at bounding box center [457, 201] width 41 height 13
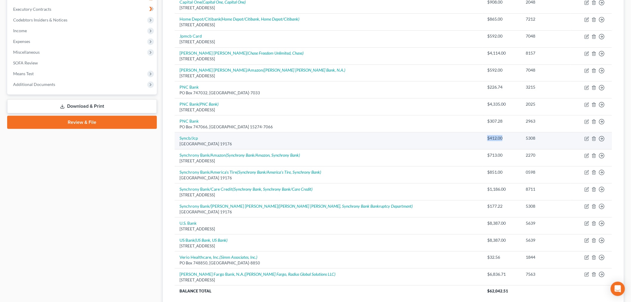
drag, startPoint x: 441, startPoint y: 137, endPoint x: 464, endPoint y: 139, distance: 23.0
click at [487, 139] on div "$412.00" at bounding box center [501, 138] width 29 height 6
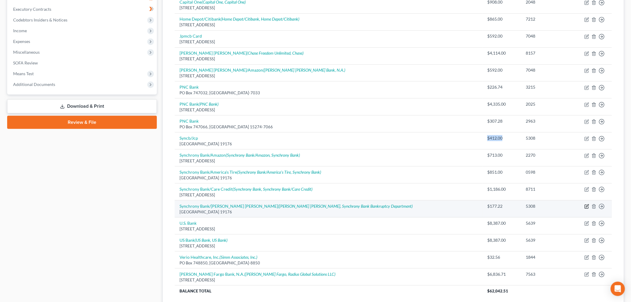
click at [586, 205] on icon "button" at bounding box center [587, 207] width 4 height 4
select select "39"
select select "2"
select select "0"
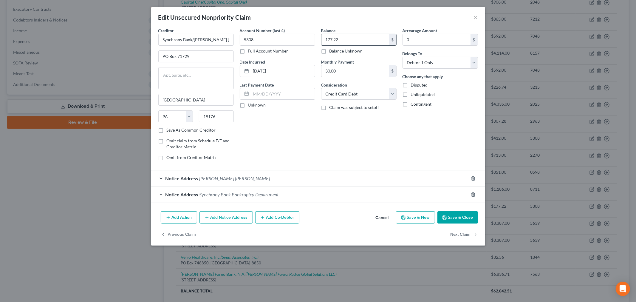
click at [367, 39] on input "177.22" at bounding box center [355, 39] width 68 height 11
paste input "$412.00"
type input "412.00"
click at [335, 141] on div "Balance 412.00 $ Balance Unknown Balance Undetermined 412.00 $ Balance Unknown …" at bounding box center [358, 96] width 81 height 138
click at [159, 176] on div "Notice Address [PERSON_NAME] [PERSON_NAME]" at bounding box center [309, 178] width 317 height 16
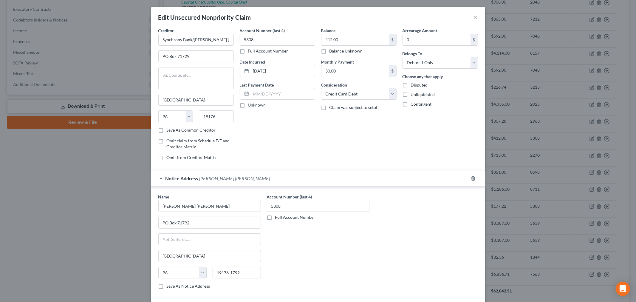
click at [159, 176] on div "Notice Address [PERSON_NAME] [PERSON_NAME]" at bounding box center [309, 178] width 317 height 16
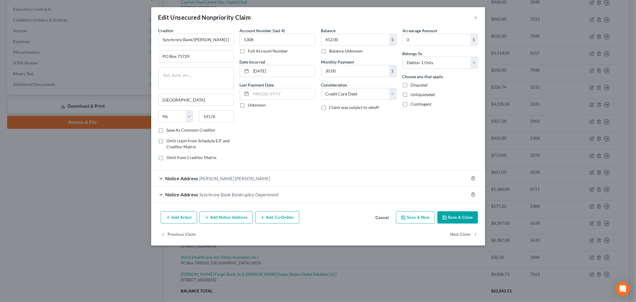
click at [159, 189] on div "Notice Address Synchrony Bank Bankruptcy Department" at bounding box center [309, 194] width 317 height 16
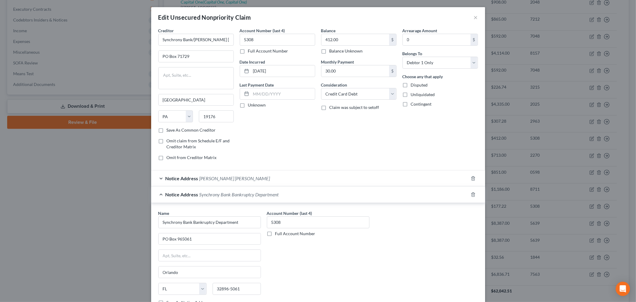
click at [318, 145] on div "Balance 412.00 $ Balance Unknown Balance Undetermined 412.00 $ Balance Unknown …" at bounding box center [358, 96] width 81 height 138
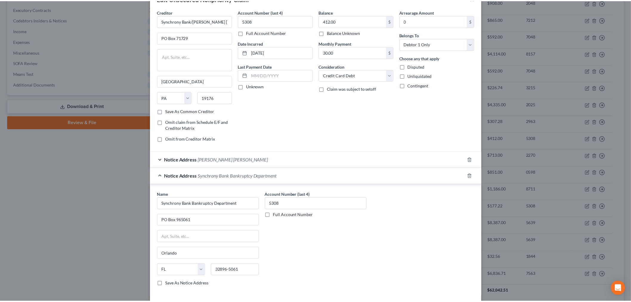
scroll to position [63, 0]
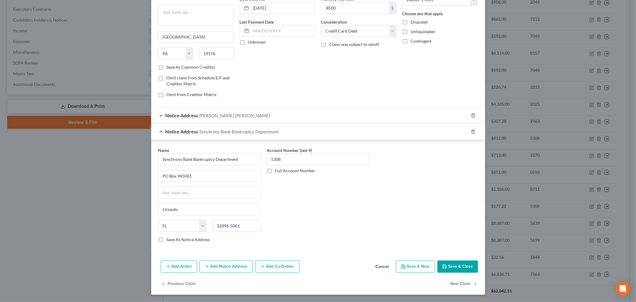
click at [449, 260] on button "Save & Close" at bounding box center [457, 266] width 41 height 13
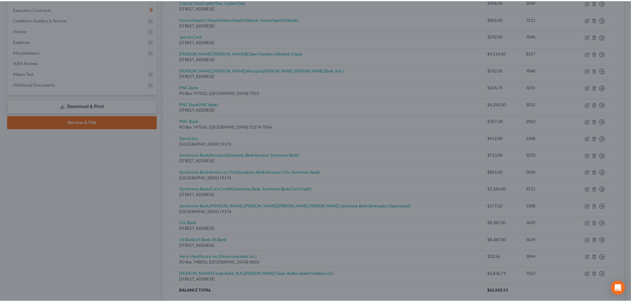
scroll to position [0, 0]
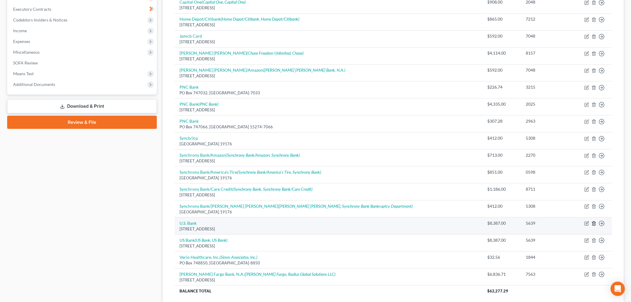
click at [594, 224] on line "button" at bounding box center [594, 223] width 0 height 1
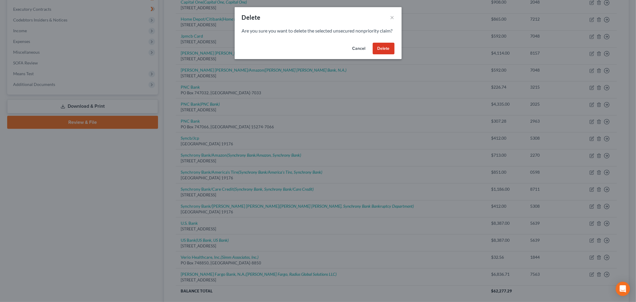
click at [383, 55] on button "Delete" at bounding box center [384, 49] width 22 height 12
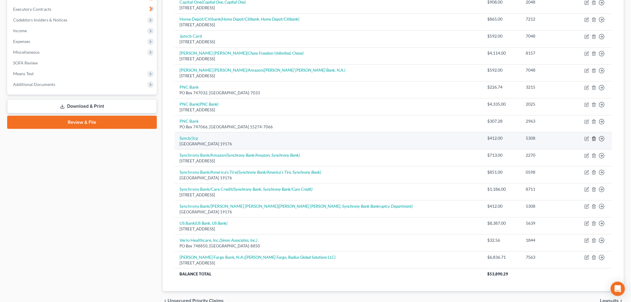
click at [594, 141] on icon "button" at bounding box center [593, 138] width 5 height 5
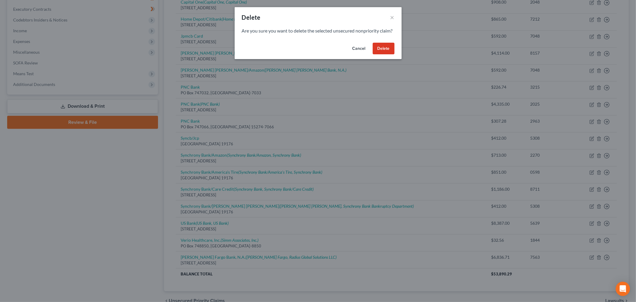
click at [388, 55] on button "Delete" at bounding box center [384, 49] width 22 height 12
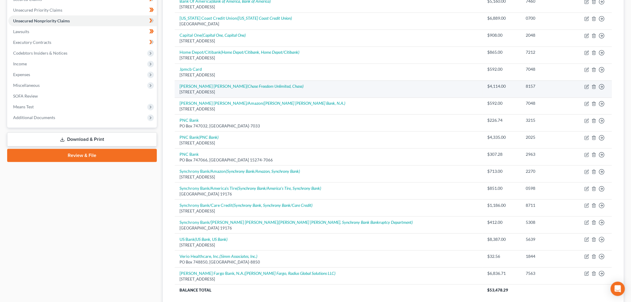
scroll to position [99, 0]
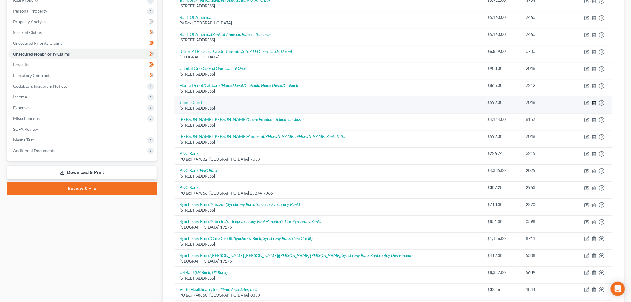
click at [594, 103] on line "button" at bounding box center [594, 103] width 0 height 1
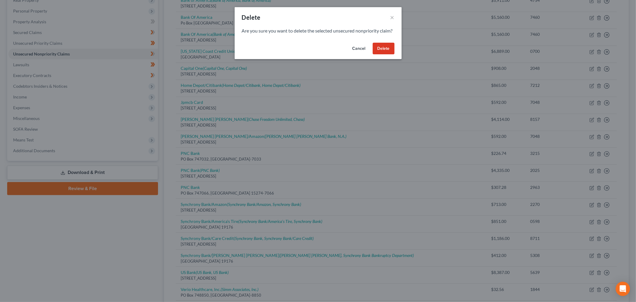
click at [383, 55] on button "Delete" at bounding box center [384, 49] width 22 height 12
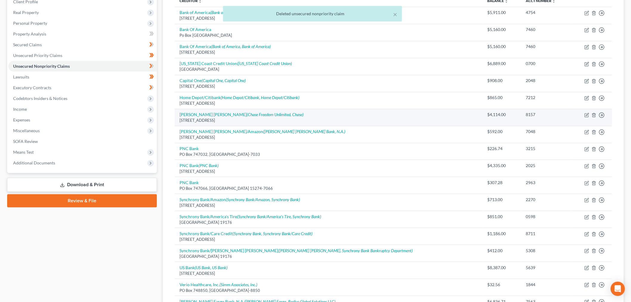
scroll to position [66, 0]
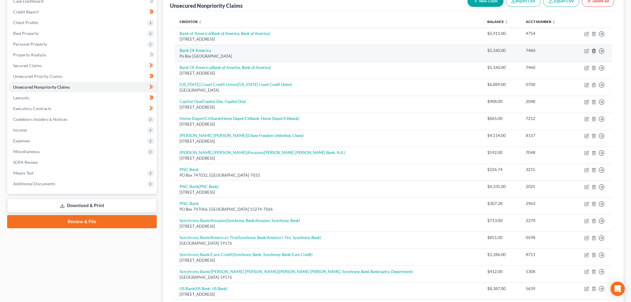
click at [594, 50] on icon "button" at bounding box center [593, 51] width 5 height 5
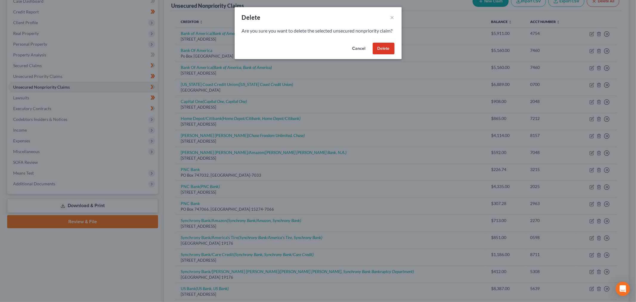
click at [386, 54] on button "Delete" at bounding box center [384, 49] width 22 height 12
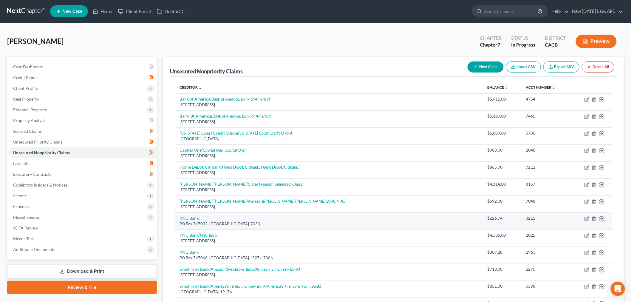
scroll to position [0, 0]
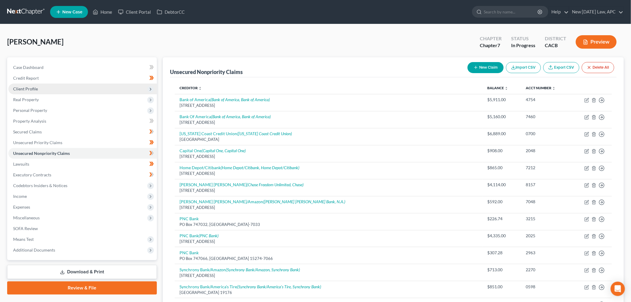
click at [31, 88] on span "Client Profile" at bounding box center [25, 88] width 25 height 5
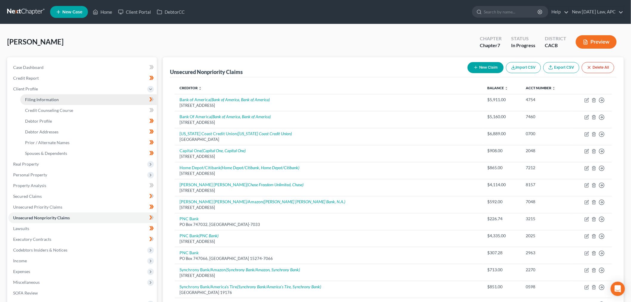
click at [51, 97] on span "Filing Information" at bounding box center [42, 99] width 34 height 5
select select "1"
select select "0"
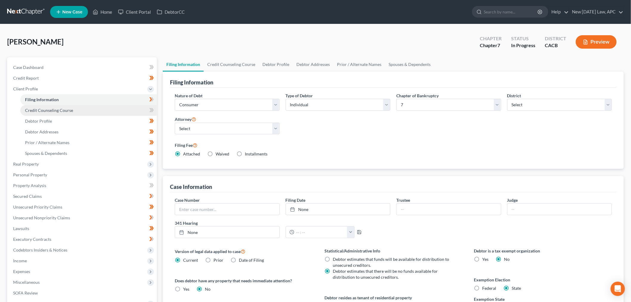
click at [69, 112] on span "Credit Counseling Course" at bounding box center [49, 110] width 48 height 5
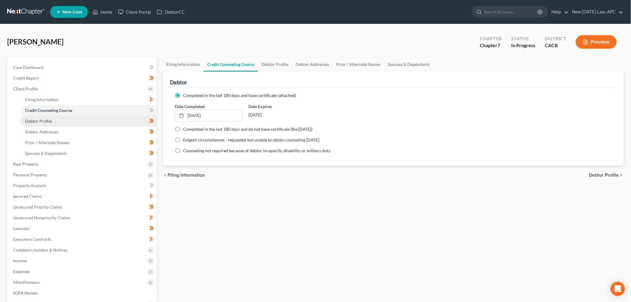
click at [65, 118] on link "Debtor Profile" at bounding box center [88, 121] width 137 height 11
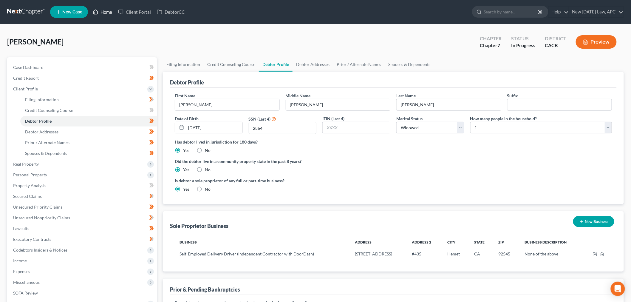
click at [103, 10] on link "Home" at bounding box center [102, 12] width 25 height 11
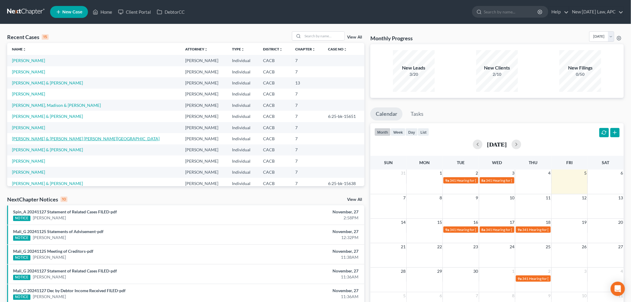
click at [65, 140] on link "[PERSON_NAME] & [PERSON_NAME] [PERSON_NAME][GEOGRAPHIC_DATA]" at bounding box center [86, 138] width 148 height 5
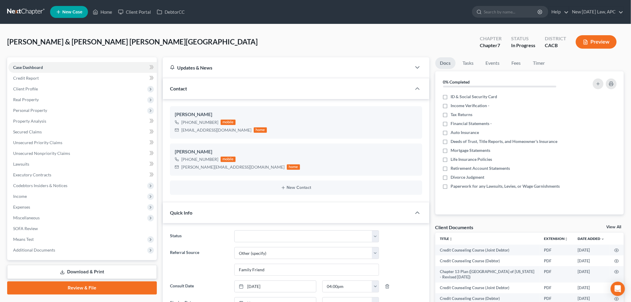
scroll to position [3092, 0]
drag, startPoint x: 47, startPoint y: 87, endPoint x: 105, endPoint y: 129, distance: 71.7
click at [47, 87] on span "Client Profile" at bounding box center [82, 88] width 148 height 11
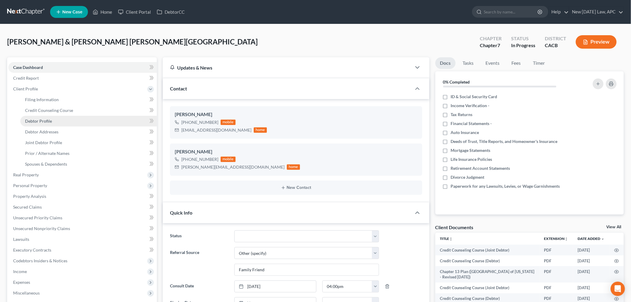
click at [56, 122] on link "Debtor Profile" at bounding box center [88, 121] width 137 height 11
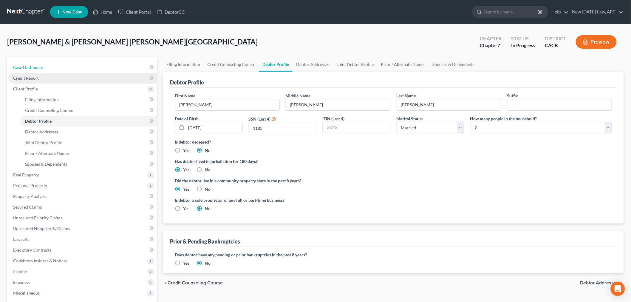
drag, startPoint x: 60, startPoint y: 72, endPoint x: 138, endPoint y: 76, distance: 77.9
click at [60, 72] on link "Case Dashboard" at bounding box center [82, 67] width 148 height 11
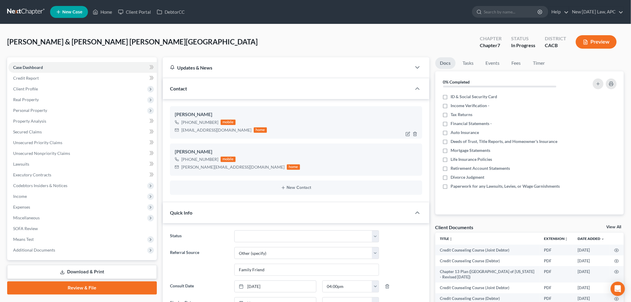
scroll to position [3092, 0]
click at [182, 120] on div "[PHONE_NUMBER] mobile" at bounding box center [221, 122] width 92 height 8
drag, startPoint x: 187, startPoint y: 120, endPoint x: 216, endPoint y: 122, distance: 28.7
click at [216, 122] on div "[PHONE_NUMBER]" at bounding box center [199, 122] width 37 height 6
click at [49, 100] on span "Real Property" at bounding box center [82, 99] width 148 height 11
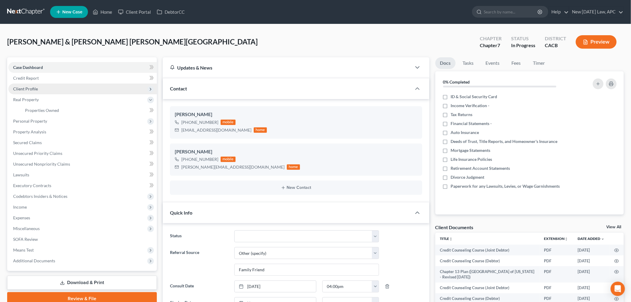
click at [51, 89] on span "Client Profile" at bounding box center [82, 88] width 148 height 11
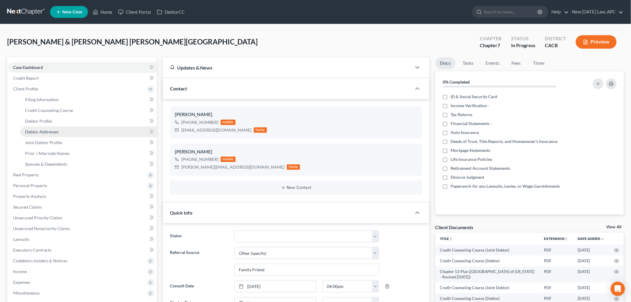
click at [47, 131] on span "Debtor Addresses" at bounding box center [41, 131] width 33 height 5
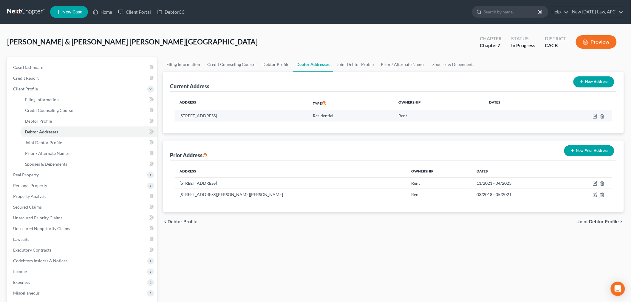
drag, startPoint x: 179, startPoint y: 114, endPoint x: 227, endPoint y: 116, distance: 47.2
click at [227, 116] on td "[STREET_ADDRESS]" at bounding box center [241, 115] width 133 height 11
drag, startPoint x: 253, startPoint y: 114, endPoint x: 266, endPoint y: 114, distance: 13.4
click at [266, 114] on td "[STREET_ADDRESS]" at bounding box center [241, 115] width 133 height 11
click at [263, 116] on td "[STREET_ADDRESS]" at bounding box center [241, 115] width 133 height 11
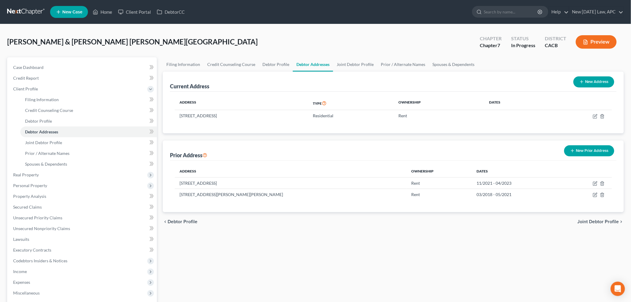
drag, startPoint x: 252, startPoint y: 115, endPoint x: 275, endPoint y: 109, distance: 24.4
click at [266, 115] on td "[STREET_ADDRESS]" at bounding box center [241, 115] width 133 height 11
click at [48, 70] on link "Case Dashboard" at bounding box center [82, 67] width 148 height 11
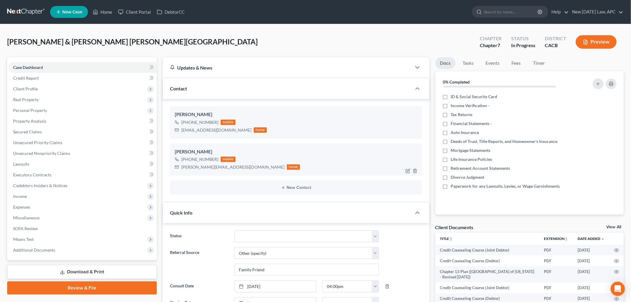
scroll to position [3092, 0]
drag, startPoint x: 180, startPoint y: 131, endPoint x: 233, endPoint y: 127, distance: 53.6
click at [231, 132] on div "[EMAIL_ADDRESS][DOMAIN_NAME] home" at bounding box center [221, 130] width 92 height 8
click at [39, 88] on span "Client Profile" at bounding box center [82, 88] width 148 height 11
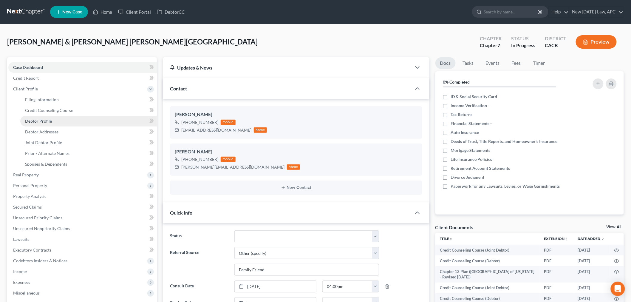
click at [44, 122] on span "Debtor Profile" at bounding box center [38, 120] width 27 height 5
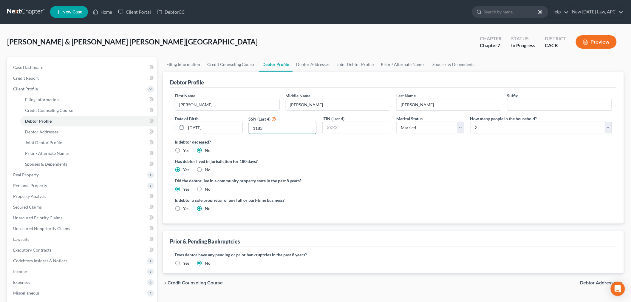
drag, startPoint x: 263, startPoint y: 128, endPoint x: 250, endPoint y: 128, distance: 12.8
click at [250, 128] on input "1183" at bounding box center [282, 127] width 67 height 11
click at [57, 144] on span "Joint Debtor Profile" at bounding box center [43, 142] width 37 height 5
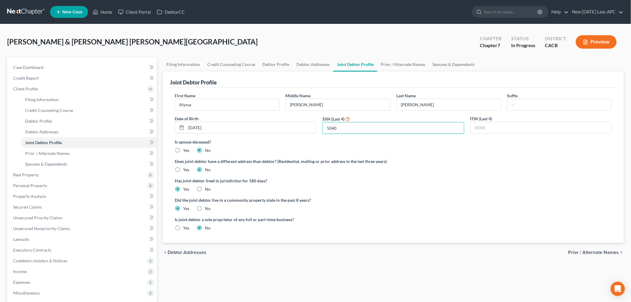
drag, startPoint x: 342, startPoint y: 127, endPoint x: 337, endPoint y: 116, distance: 12.0
click at [323, 125] on input "5040" at bounding box center [393, 127] width 141 height 11
click at [58, 132] on span "Debtor Addresses" at bounding box center [41, 131] width 33 height 5
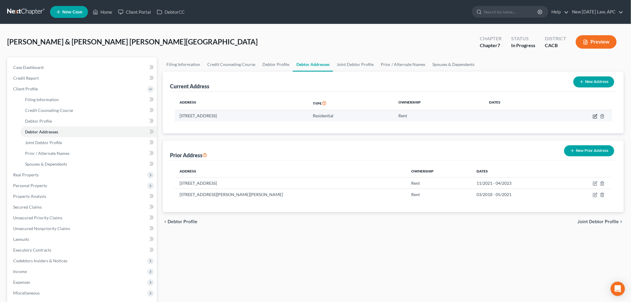
click at [596, 117] on icon "button" at bounding box center [595, 116] width 5 height 5
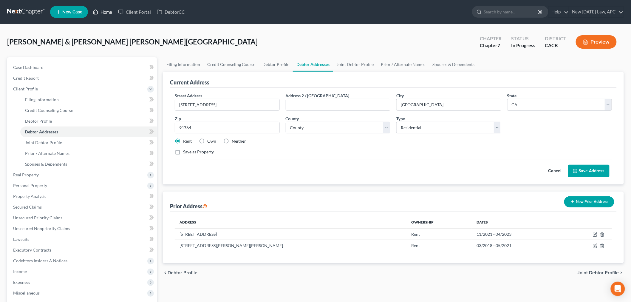
click at [108, 13] on link "Home" at bounding box center [102, 12] width 25 height 11
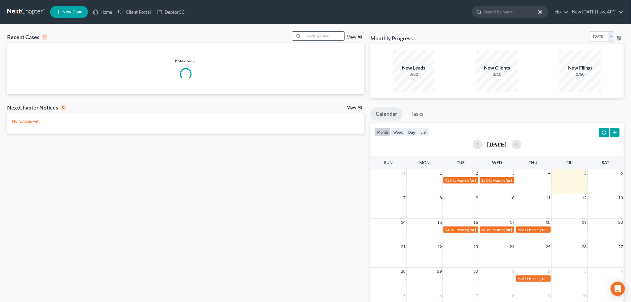
click at [328, 36] on input "search" at bounding box center [324, 36] width 42 height 9
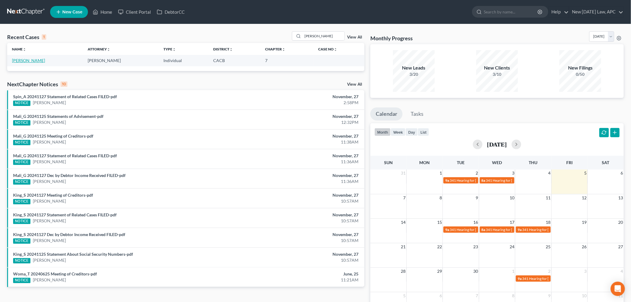
click at [23, 62] on link "[PERSON_NAME]" at bounding box center [28, 60] width 33 height 5
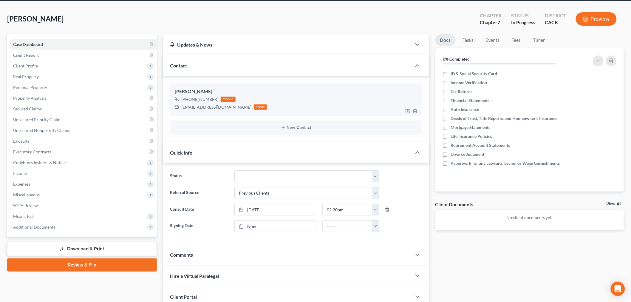
scroll to position [33, 0]
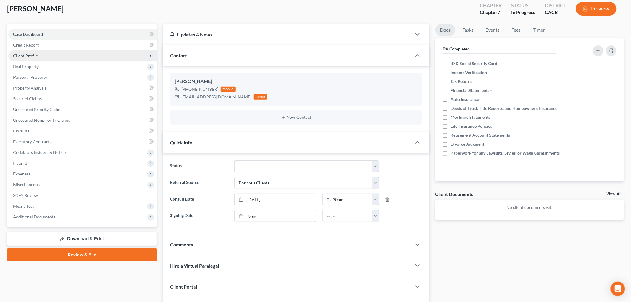
click at [47, 59] on span "Client Profile" at bounding box center [82, 55] width 148 height 11
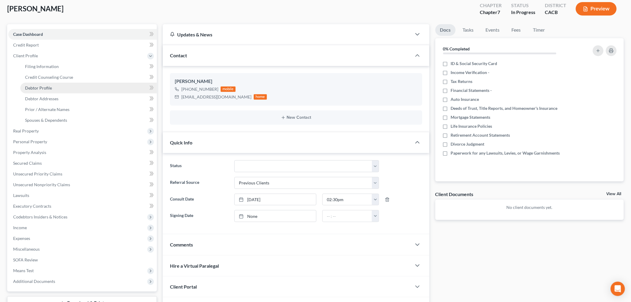
click at [51, 86] on span "Debtor Profile" at bounding box center [38, 87] width 27 height 5
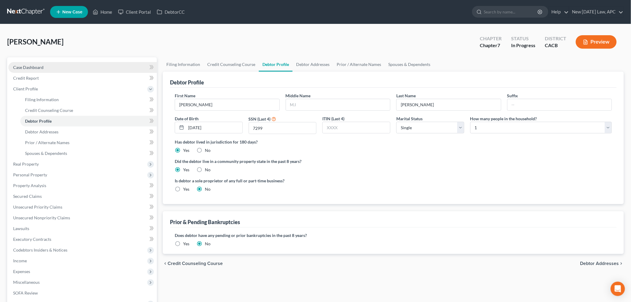
click at [53, 64] on link "Case Dashboard" at bounding box center [82, 67] width 148 height 11
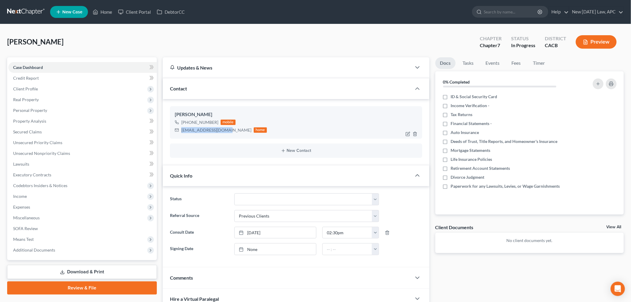
drag, startPoint x: 179, startPoint y: 128, endPoint x: 225, endPoint y: 131, distance: 45.7
click at [225, 131] on div "[EMAIL_ADDRESS][DOMAIN_NAME] home" at bounding box center [221, 130] width 92 height 8
click at [191, 125] on div "[PHONE_NUMBER] mobile" at bounding box center [221, 122] width 92 height 8
drag, startPoint x: 186, startPoint y: 121, endPoint x: 211, endPoint y: 121, distance: 24.7
click at [211, 121] on div "[PHONE_NUMBER]" at bounding box center [199, 122] width 37 height 6
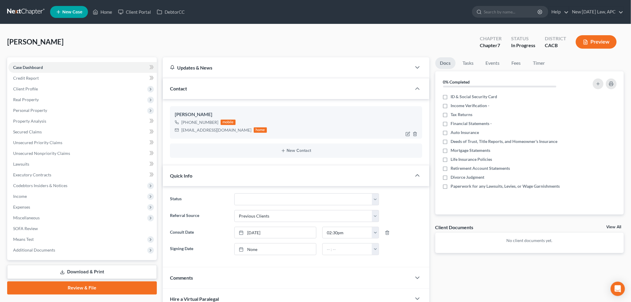
click at [201, 121] on div "[PHONE_NUMBER]" at bounding box center [199, 122] width 37 height 6
click at [191, 120] on div "[PHONE_NUMBER]" at bounding box center [199, 122] width 37 height 6
click at [188, 122] on div "[PHONE_NUMBER]" at bounding box center [199, 122] width 37 height 6
drag, startPoint x: 186, startPoint y: 122, endPoint x: 216, endPoint y: 121, distance: 30.1
click at [216, 121] on div "[PHONE_NUMBER] mobile" at bounding box center [221, 122] width 92 height 8
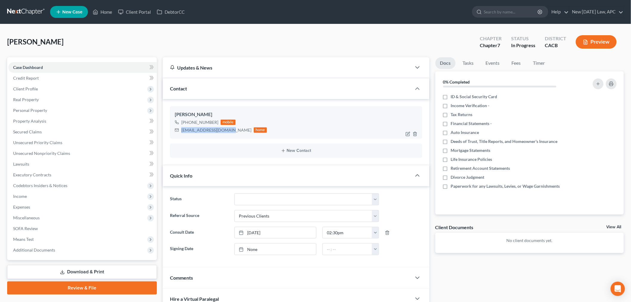
drag, startPoint x: 181, startPoint y: 130, endPoint x: 229, endPoint y: 132, distance: 47.4
click at [229, 132] on div "[EMAIL_ADDRESS][DOMAIN_NAME] home" at bounding box center [221, 130] width 92 height 8
click at [42, 92] on span "Client Profile" at bounding box center [82, 88] width 148 height 11
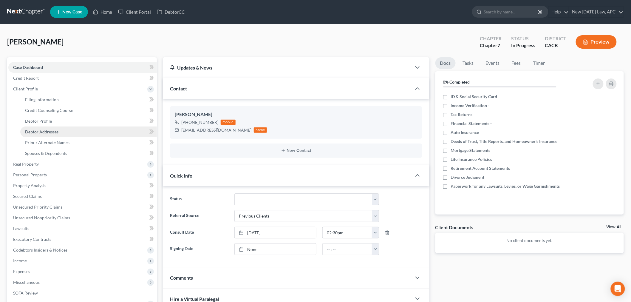
click at [45, 132] on span "Debtor Addresses" at bounding box center [41, 131] width 33 height 5
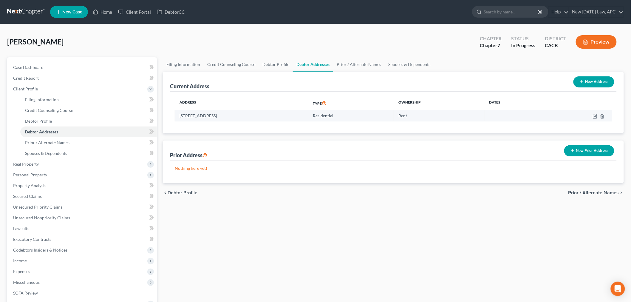
drag, startPoint x: 177, startPoint y: 114, endPoint x: 212, endPoint y: 116, distance: 34.9
click at [212, 116] on td "[STREET_ADDRESS]" at bounding box center [241, 115] width 133 height 11
drag, startPoint x: 243, startPoint y: 114, endPoint x: 284, endPoint y: 102, distance: 43.2
click at [256, 114] on td "[STREET_ADDRESS]" at bounding box center [241, 115] width 133 height 11
click at [326, 215] on div "Filing Information Credit Counseling Course Debtor Profile Debtor Addresses Pri…" at bounding box center [393, 207] width 467 height 301
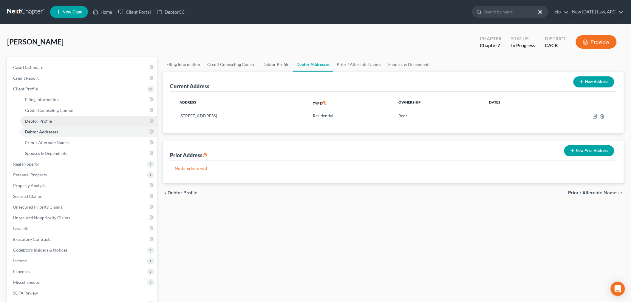
click at [47, 118] on span "Debtor Profile" at bounding box center [38, 120] width 27 height 5
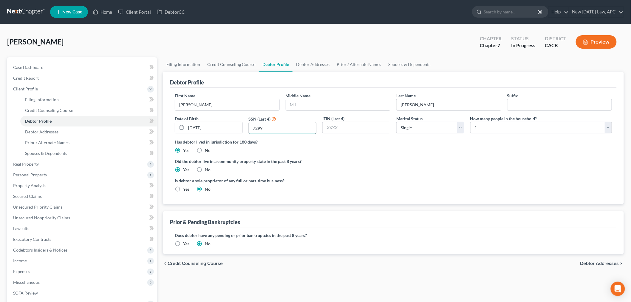
drag, startPoint x: 268, startPoint y: 126, endPoint x: 249, endPoint y: 126, distance: 18.5
click at [248, 126] on div "SSN (Last 4) 7299" at bounding box center [283, 124] width 74 height 19
